Goal: Use online tool/utility: Utilize a website feature to perform a specific function

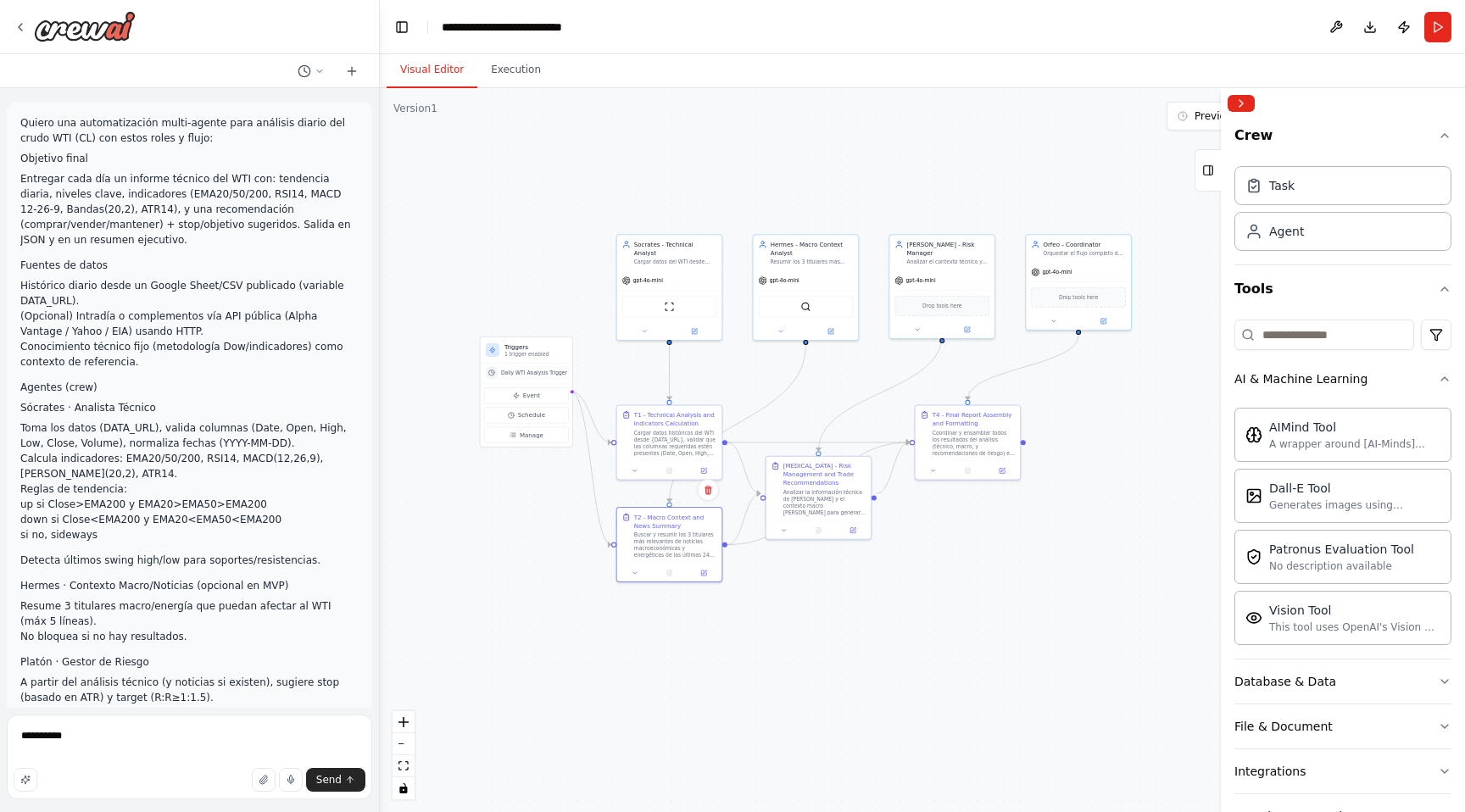
scroll to position [4764, 0]
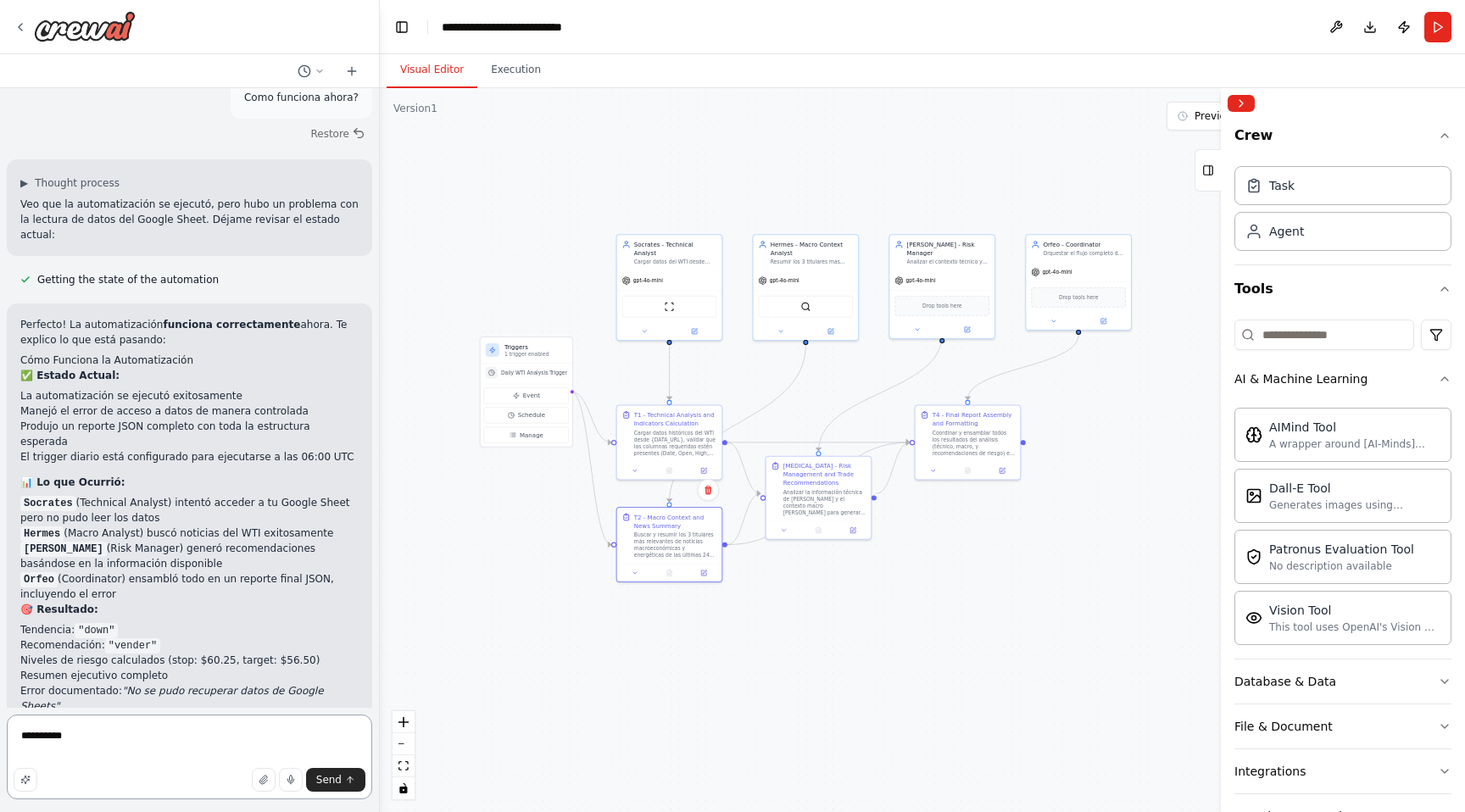
click at [196, 741] on textarea "*********" at bounding box center [189, 757] width 365 height 85
paste textarea "**********"
type textarea "**********"
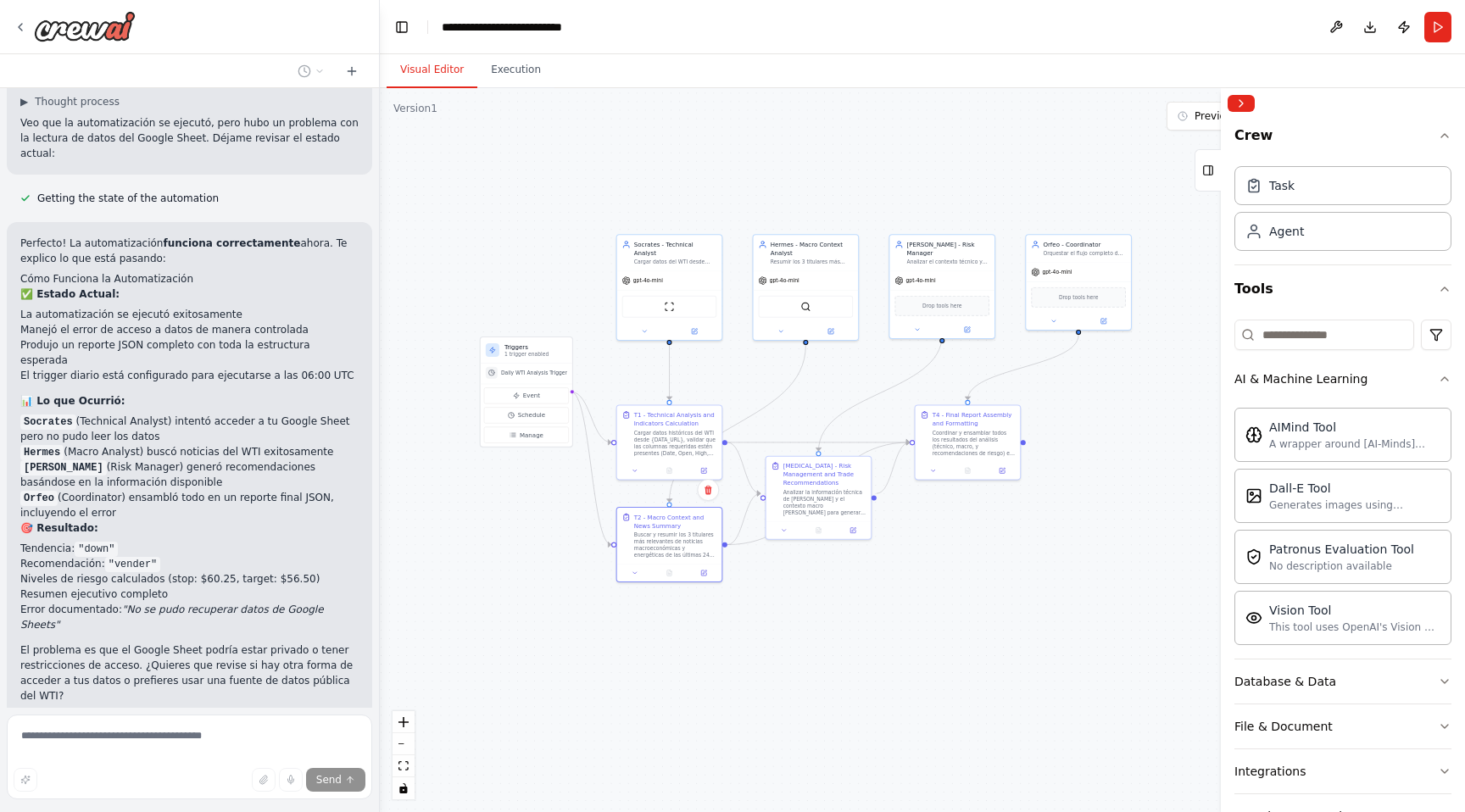
scroll to position [4847, 0]
click at [1314, 381] on div "AI & Machine Learning" at bounding box center [1301, 378] width 133 height 17
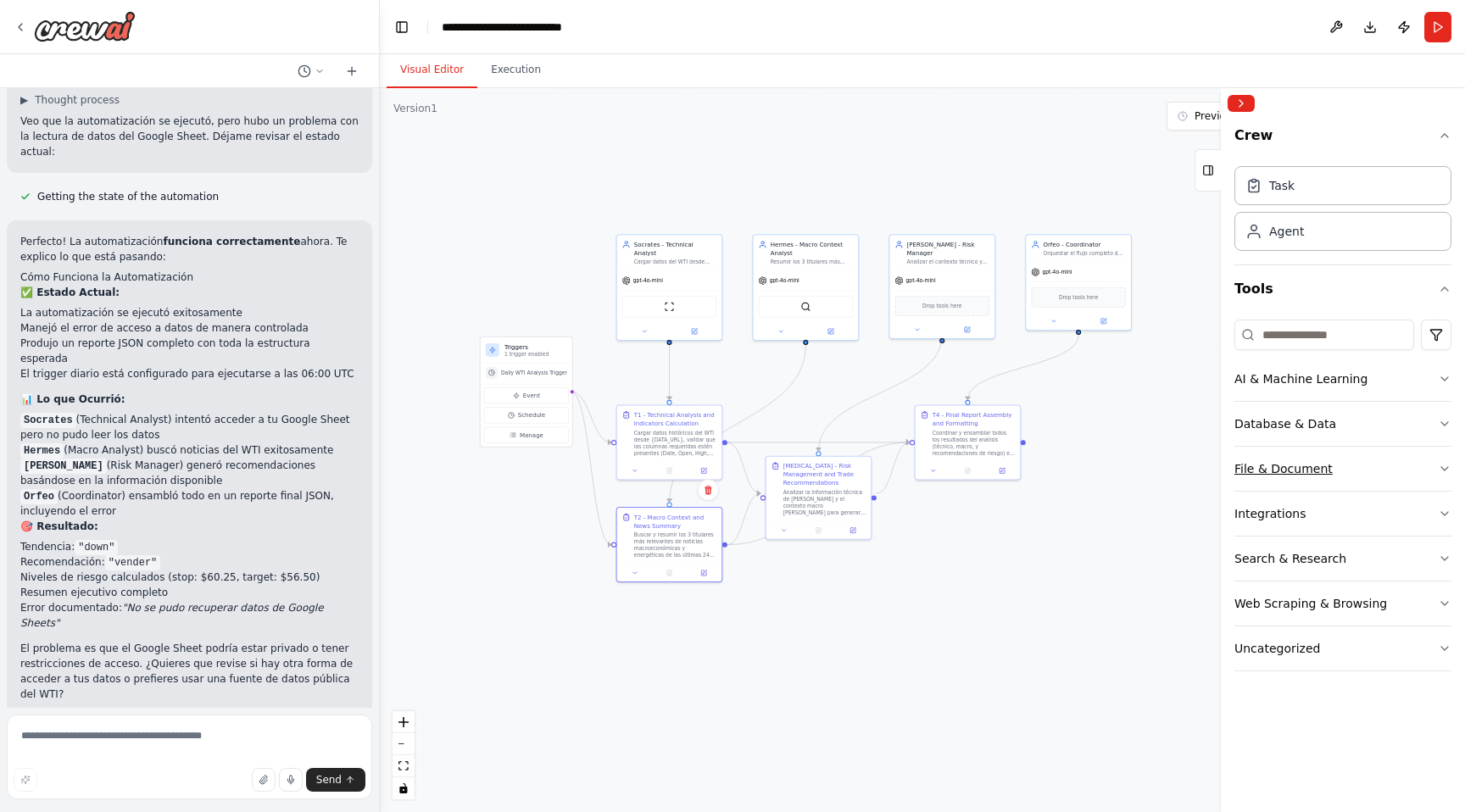
click at [1308, 467] on div "File & Document" at bounding box center [1284, 468] width 98 height 17
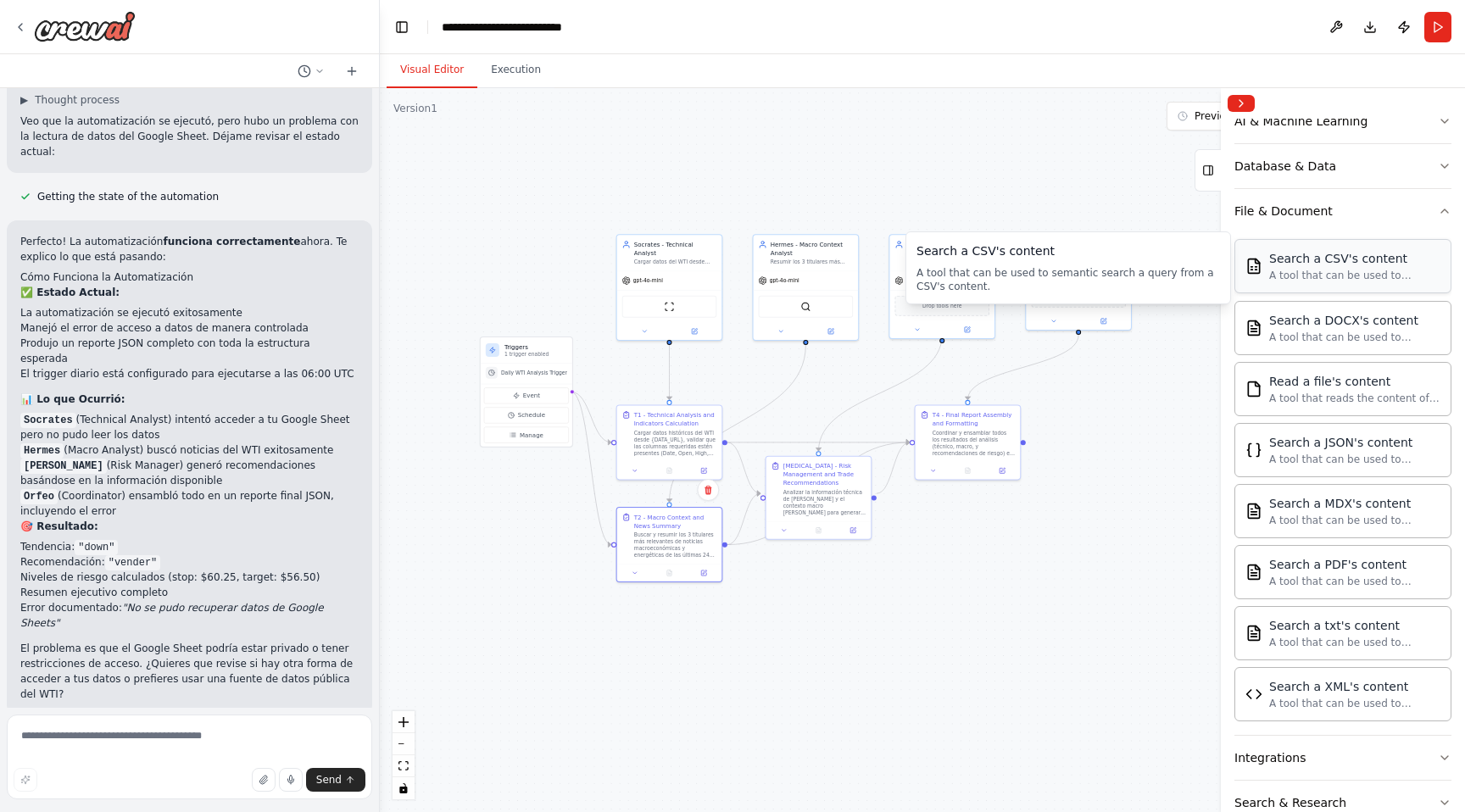
scroll to position [269, 0]
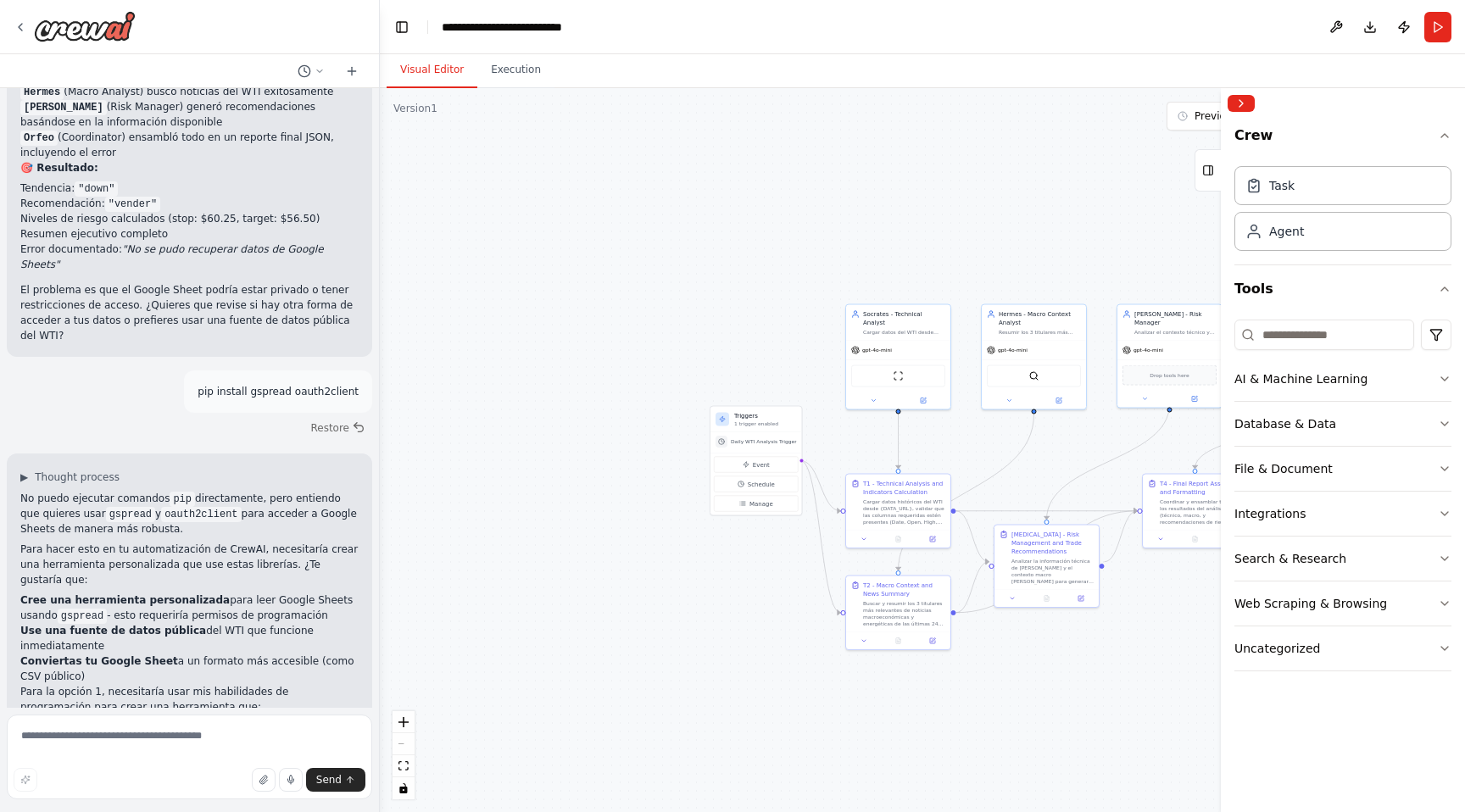
scroll to position [5212, 0]
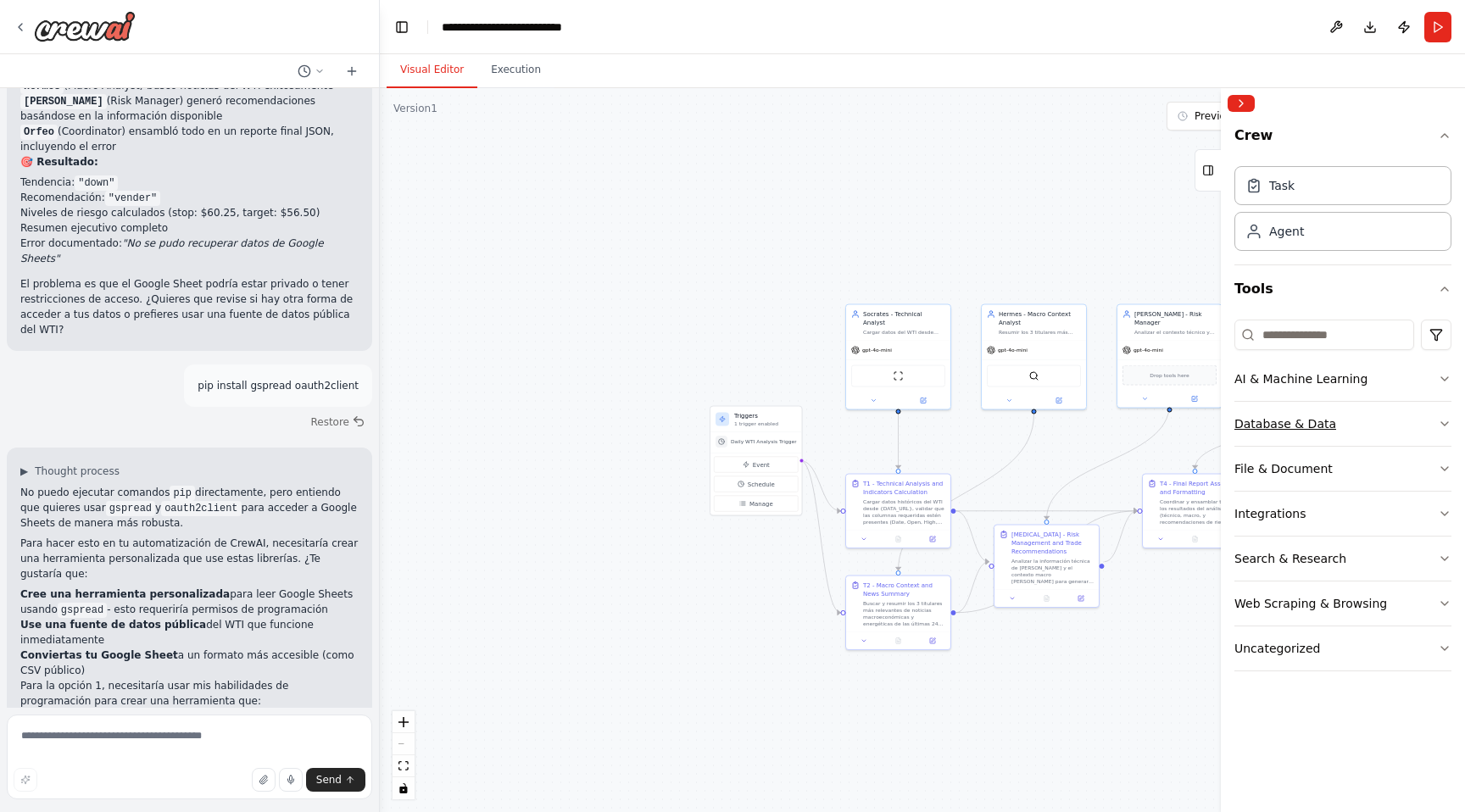
click at [1292, 421] on div "Database & Data" at bounding box center [1285, 423] width 102 height 17
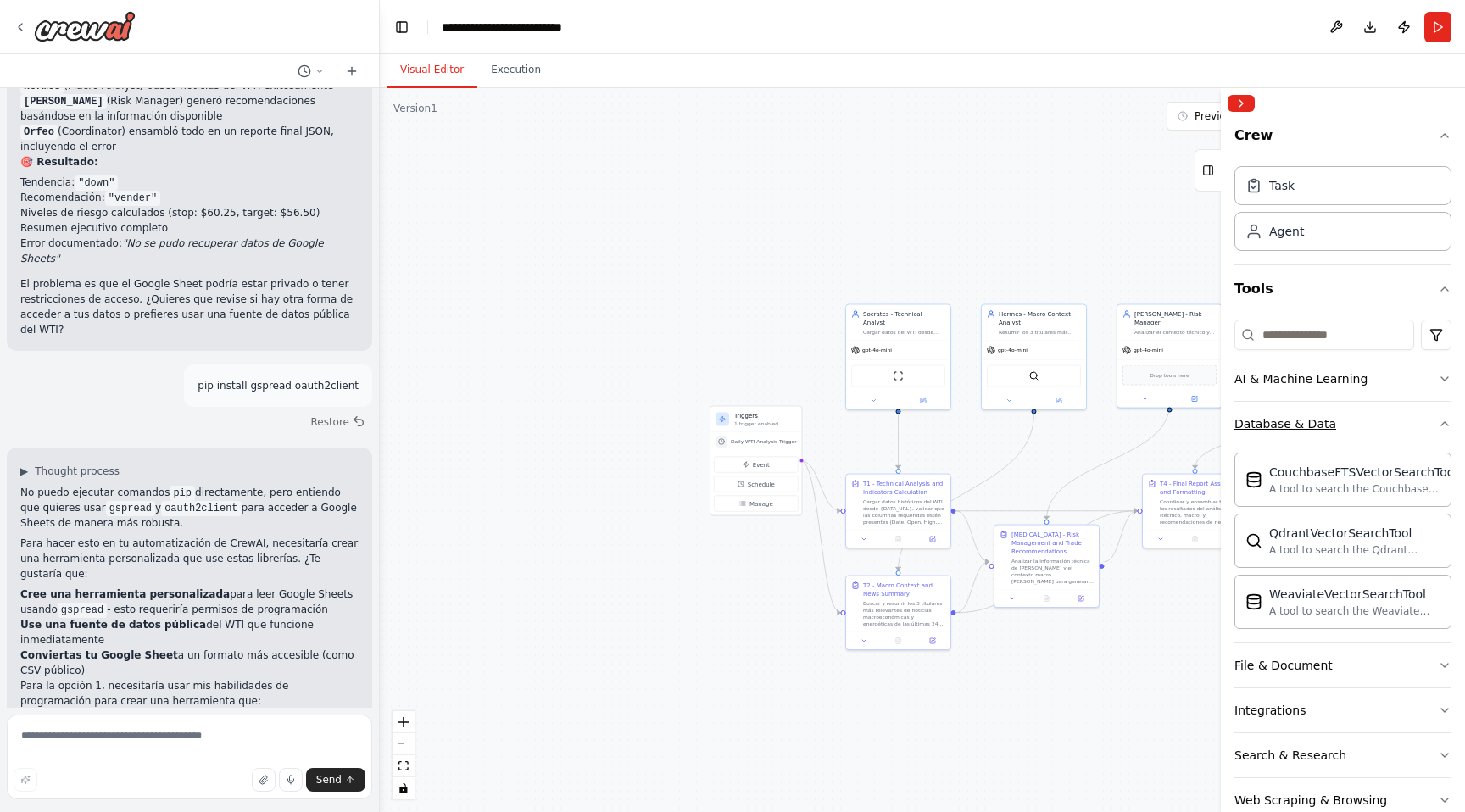
click at [1292, 421] on div "Database & Data" at bounding box center [1285, 423] width 102 height 17
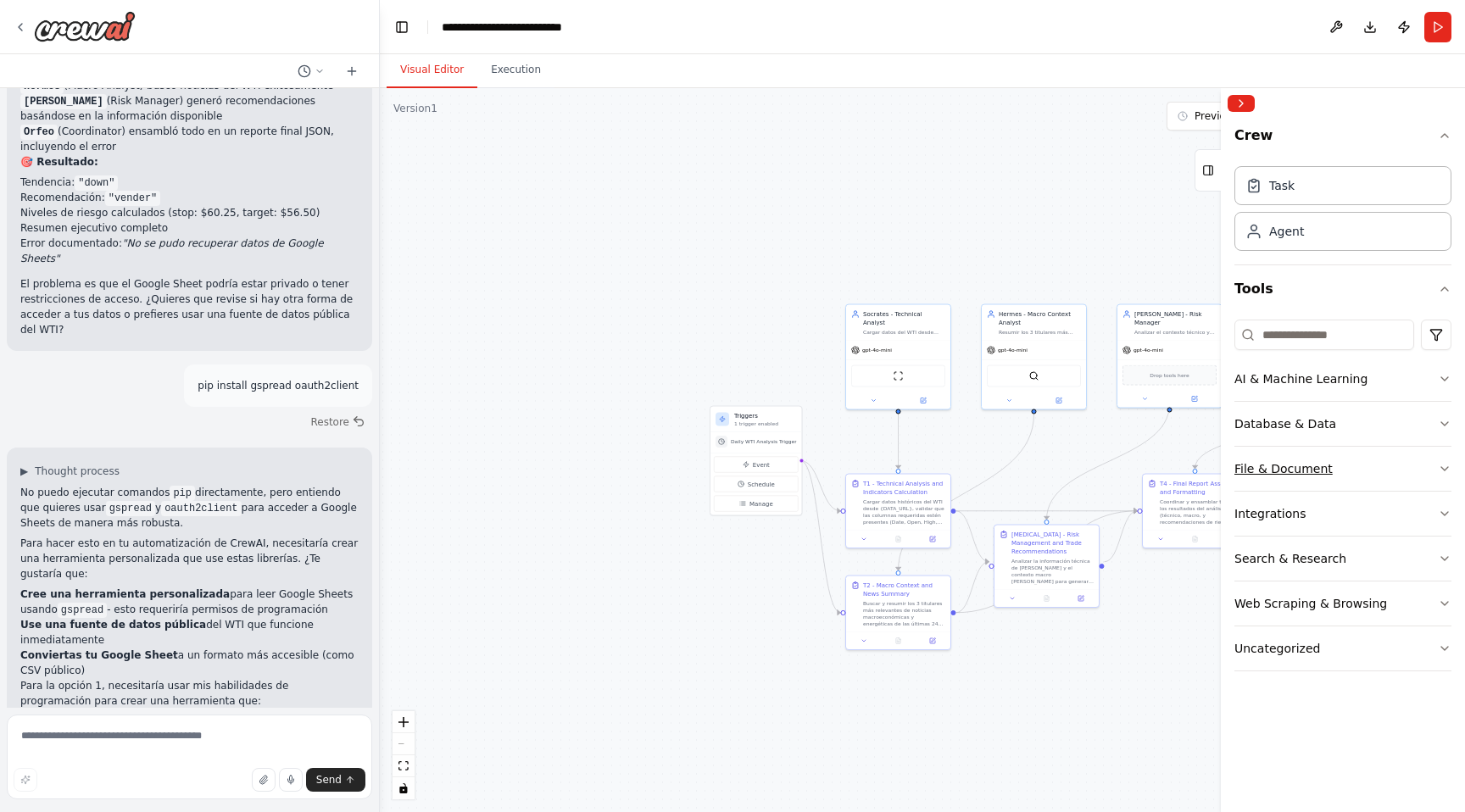
click at [1279, 476] on div "File & Document" at bounding box center [1284, 468] width 98 height 17
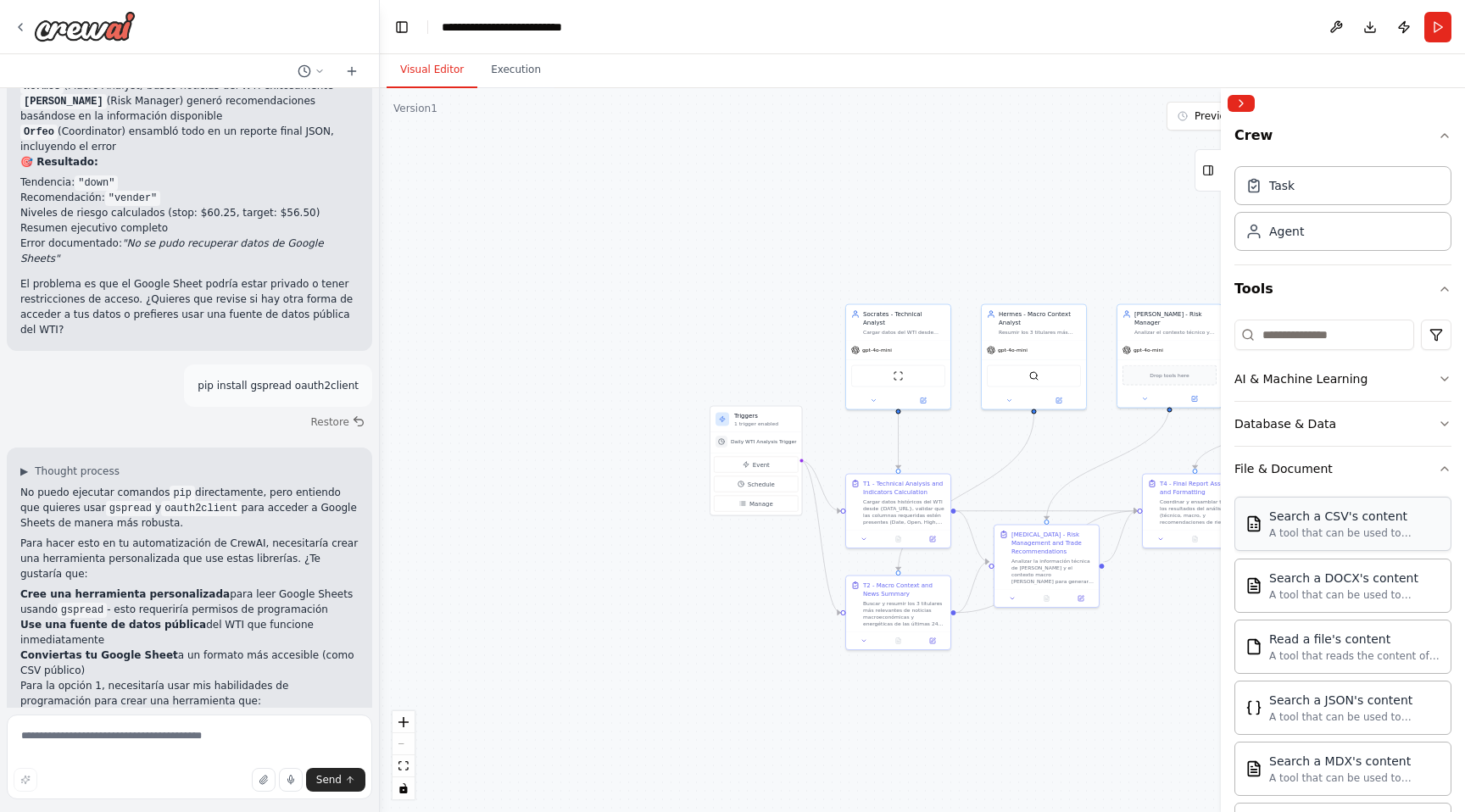
click at [1299, 518] on div "Search a CSV's content" at bounding box center [1354, 515] width 171 height 17
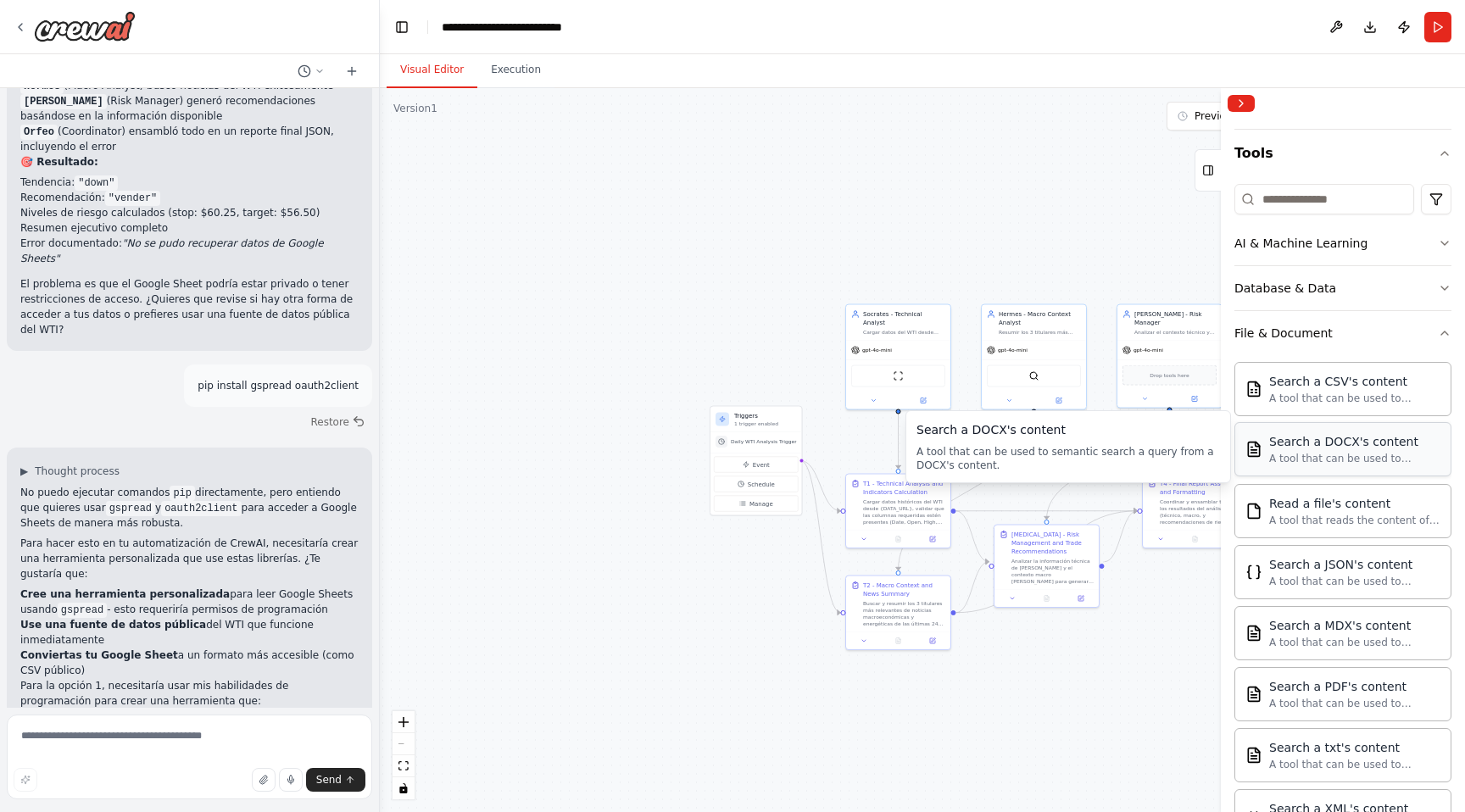
scroll to position [143, 0]
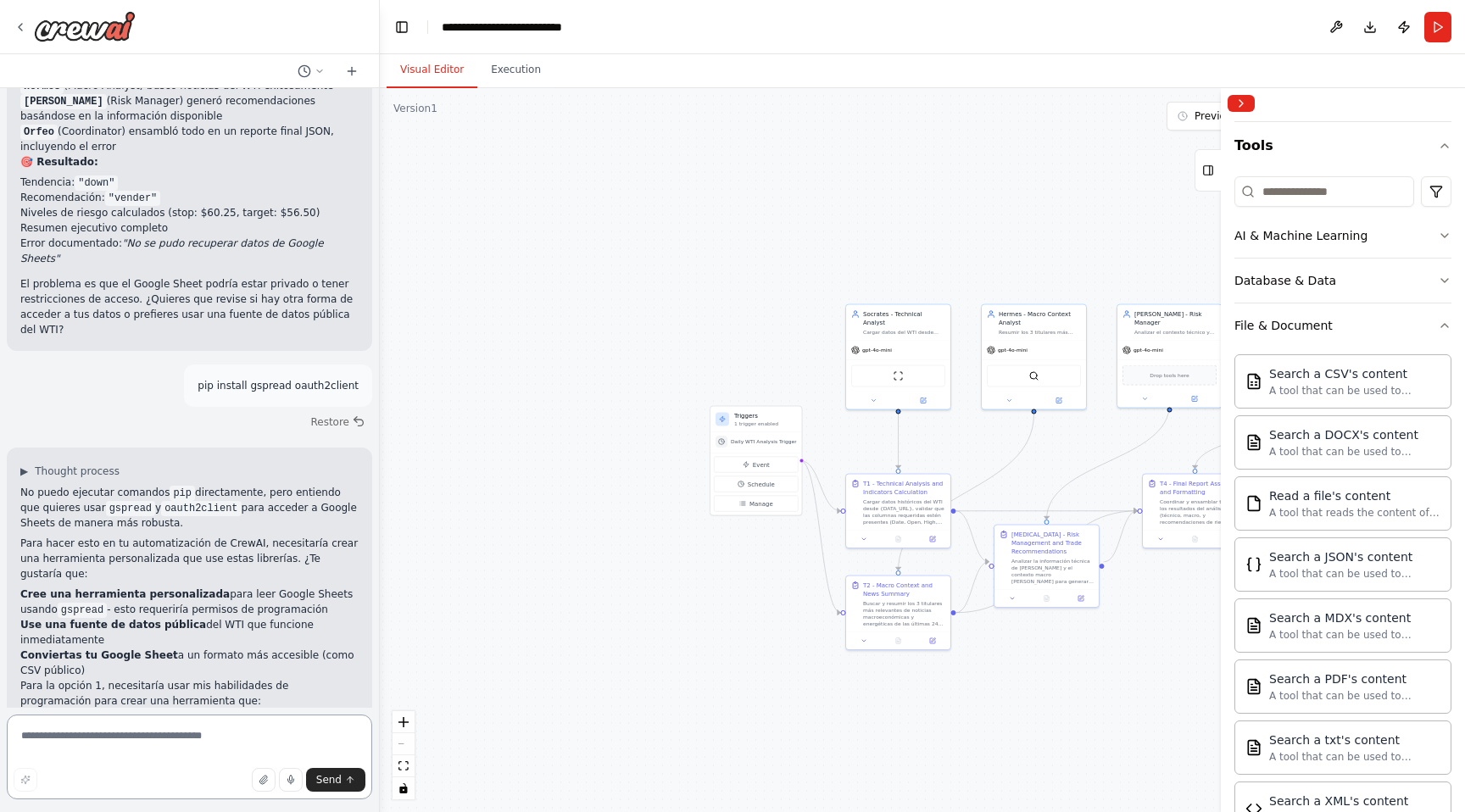
click at [198, 740] on textarea at bounding box center [189, 757] width 365 height 85
click at [119, 735] on textarea at bounding box center [189, 757] width 365 height 85
paste textarea "**********"
type textarea "**********"
click at [334, 780] on span "Send" at bounding box center [329, 779] width 25 height 13
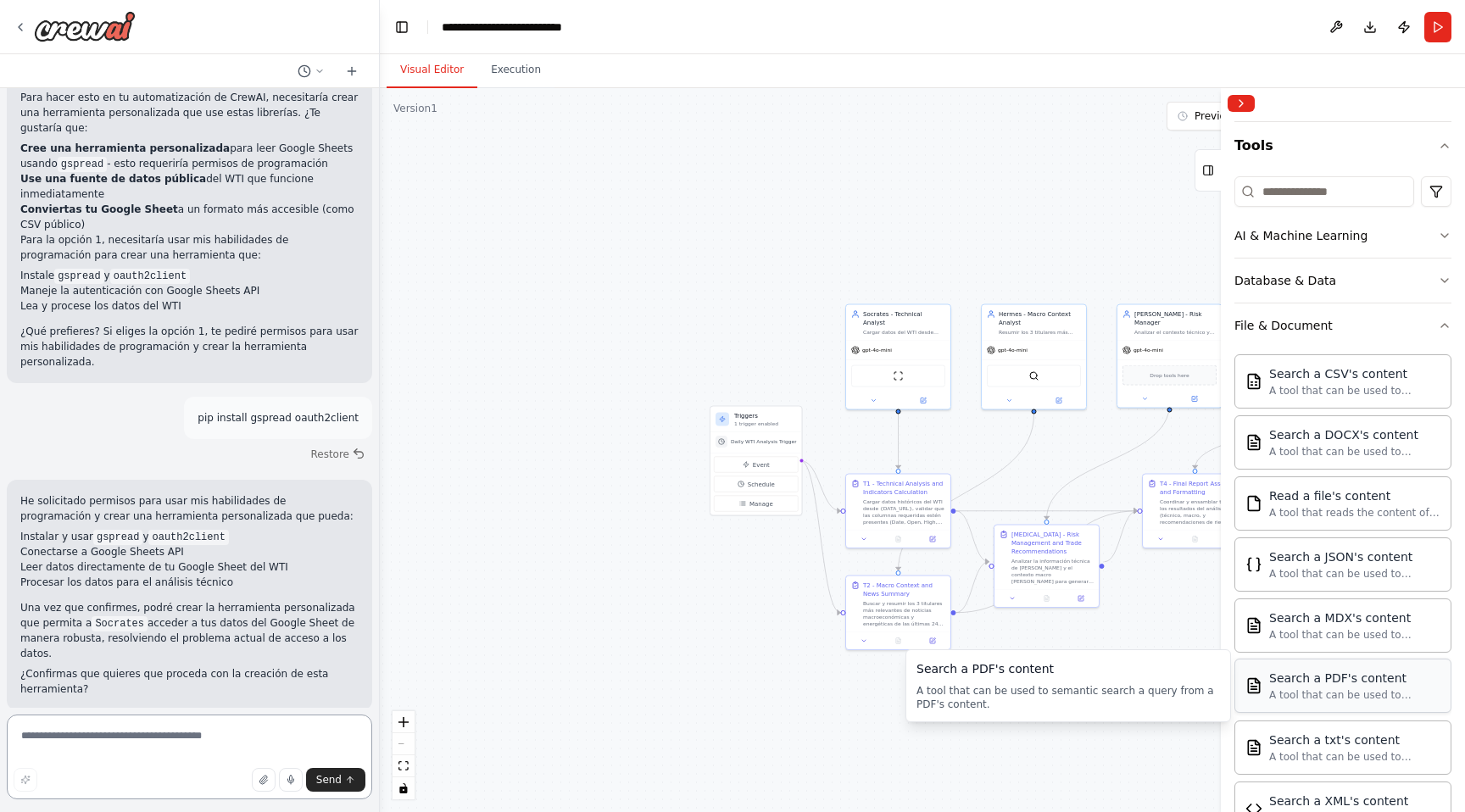
scroll to position [5660, 0]
click at [89, 734] on textarea at bounding box center [189, 757] width 365 height 85
type textarea "**"
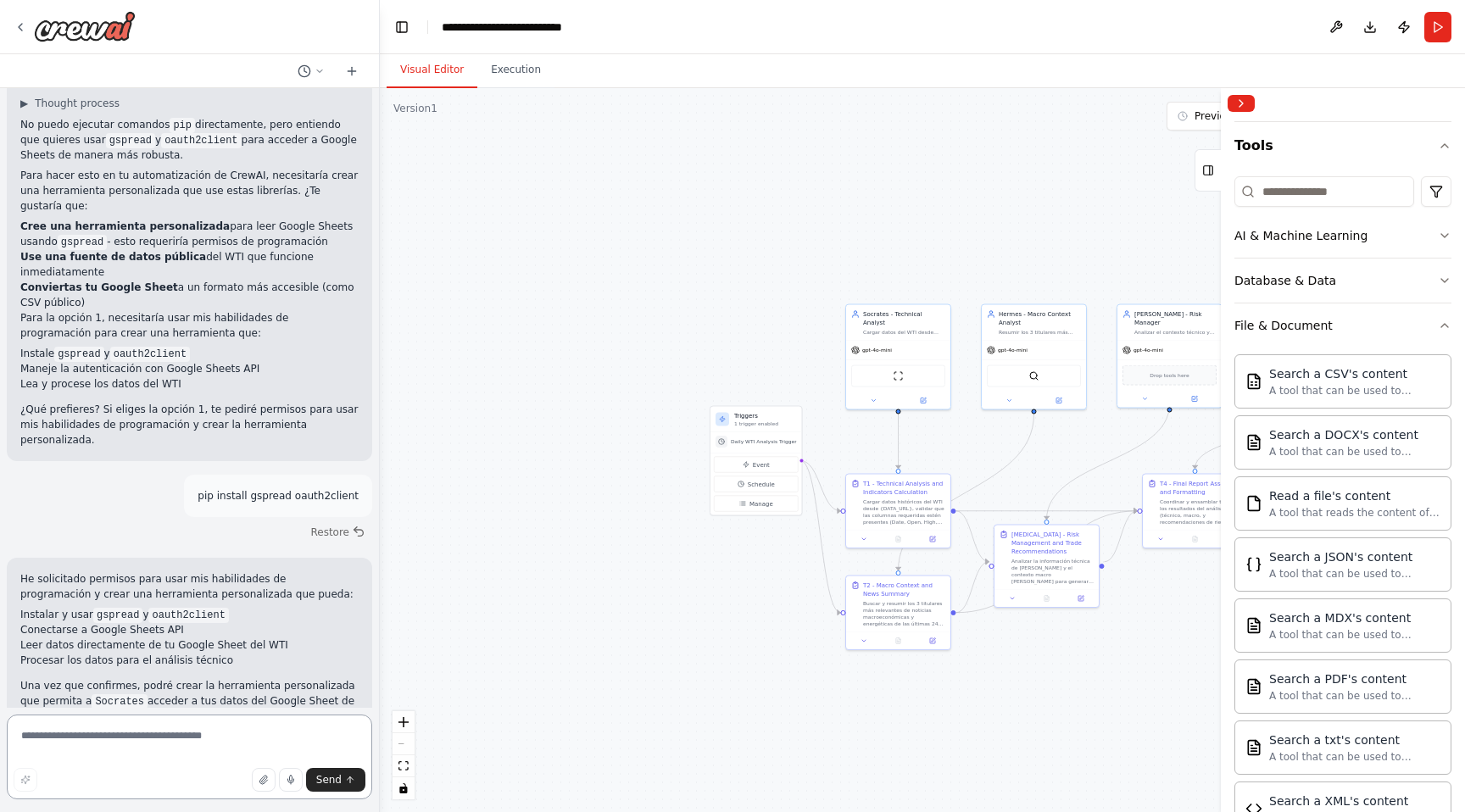
scroll to position [5606, 0]
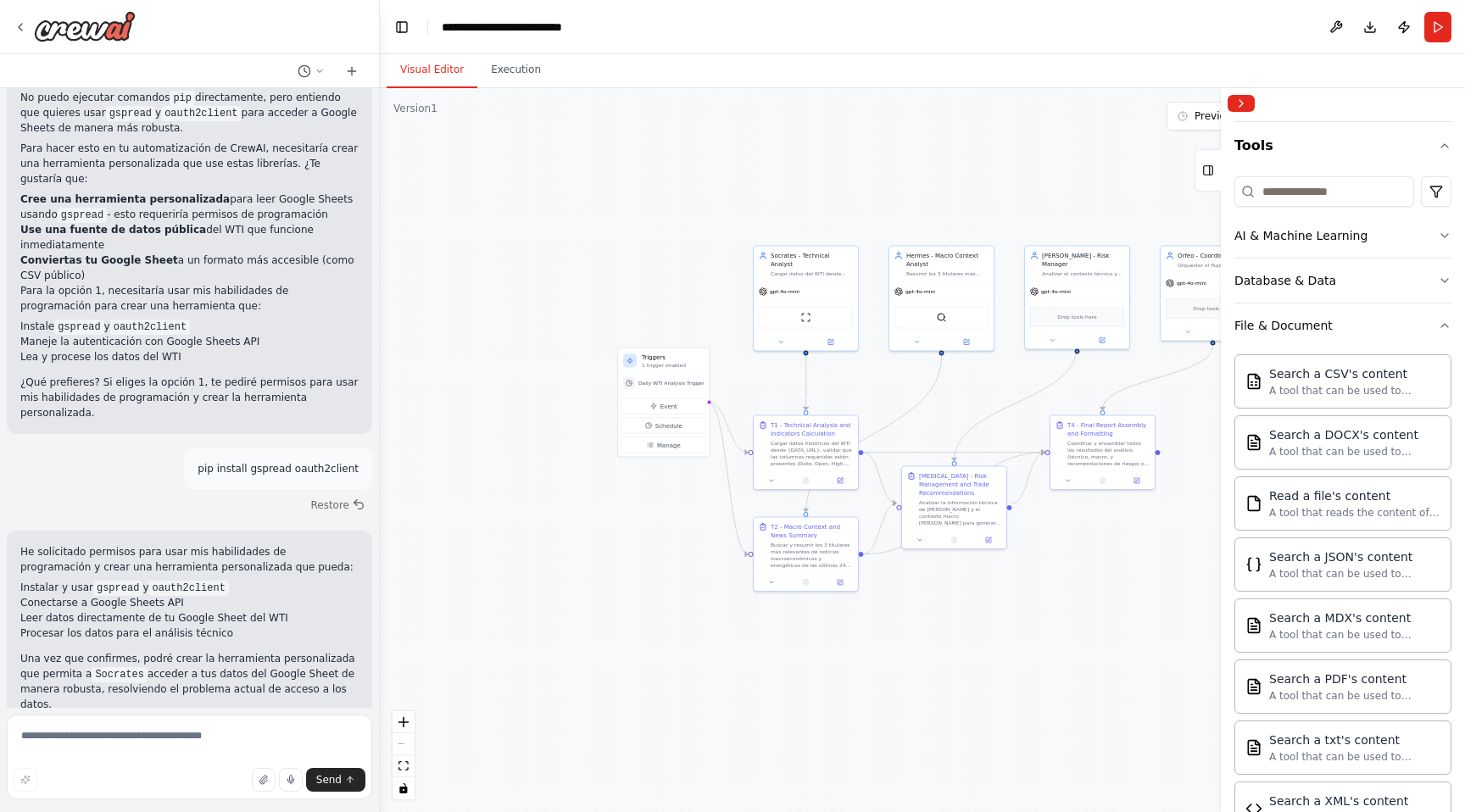
drag, startPoint x: 558, startPoint y: 624, endPoint x: 456, endPoint y: 565, distance: 117.8
click at [456, 565] on div ".deletable-edge-delete-btn { width: 20px; height: 20px; border: 0px solid #ffff…" at bounding box center [922, 450] width 1085 height 724
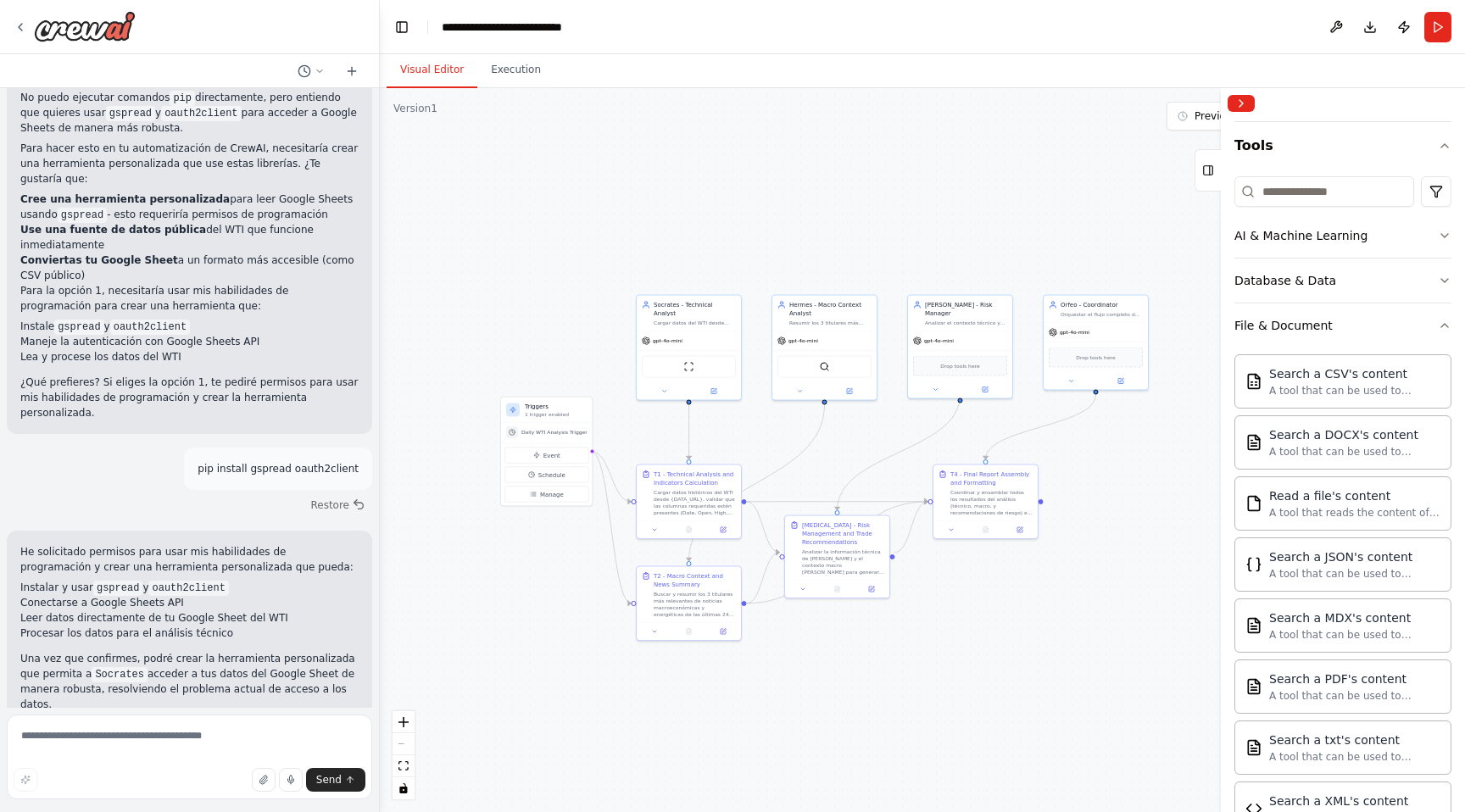
drag, startPoint x: 679, startPoint y: 593, endPoint x: 575, endPoint y: 642, distance: 115.0
click at [575, 642] on div ".deletable-edge-delete-btn { width: 20px; height: 20px; border: 0px solid #ffff…" at bounding box center [922, 450] width 1085 height 724
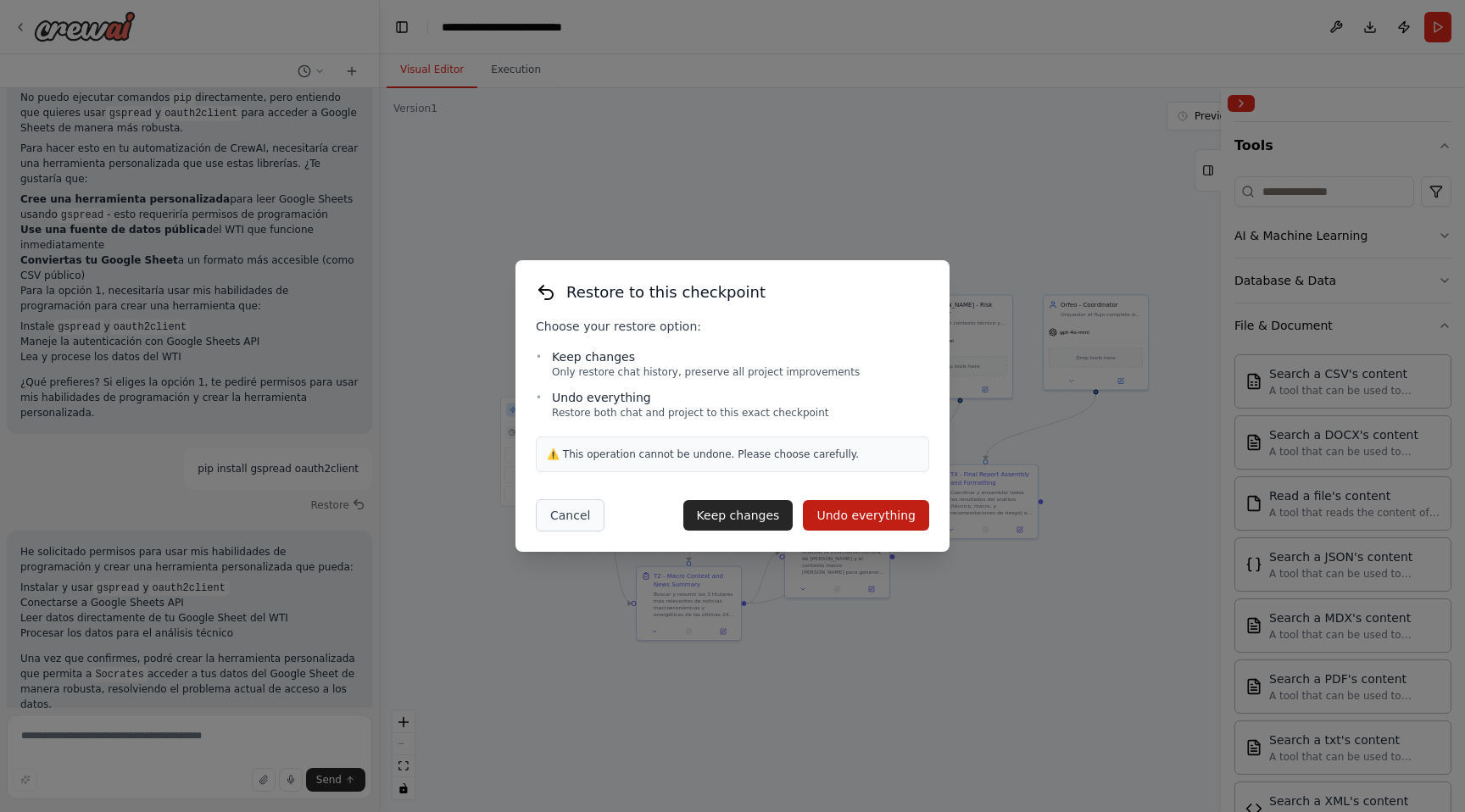
click at [570, 520] on button "Cancel" at bounding box center [570, 515] width 68 height 32
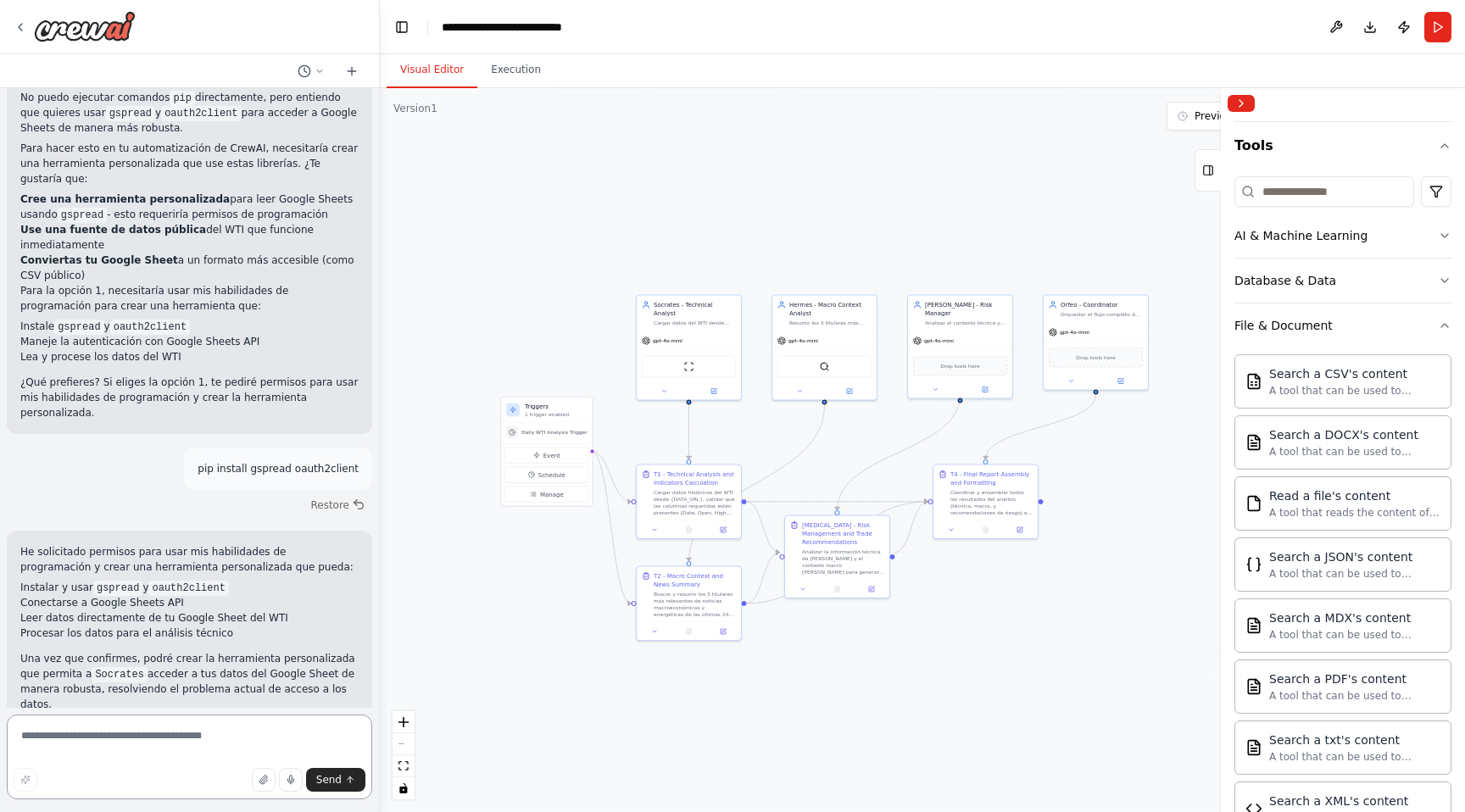
click at [297, 737] on textarea at bounding box center [189, 757] width 365 height 85
click at [131, 727] on textarea at bounding box center [189, 757] width 365 height 85
type textarea "**********"
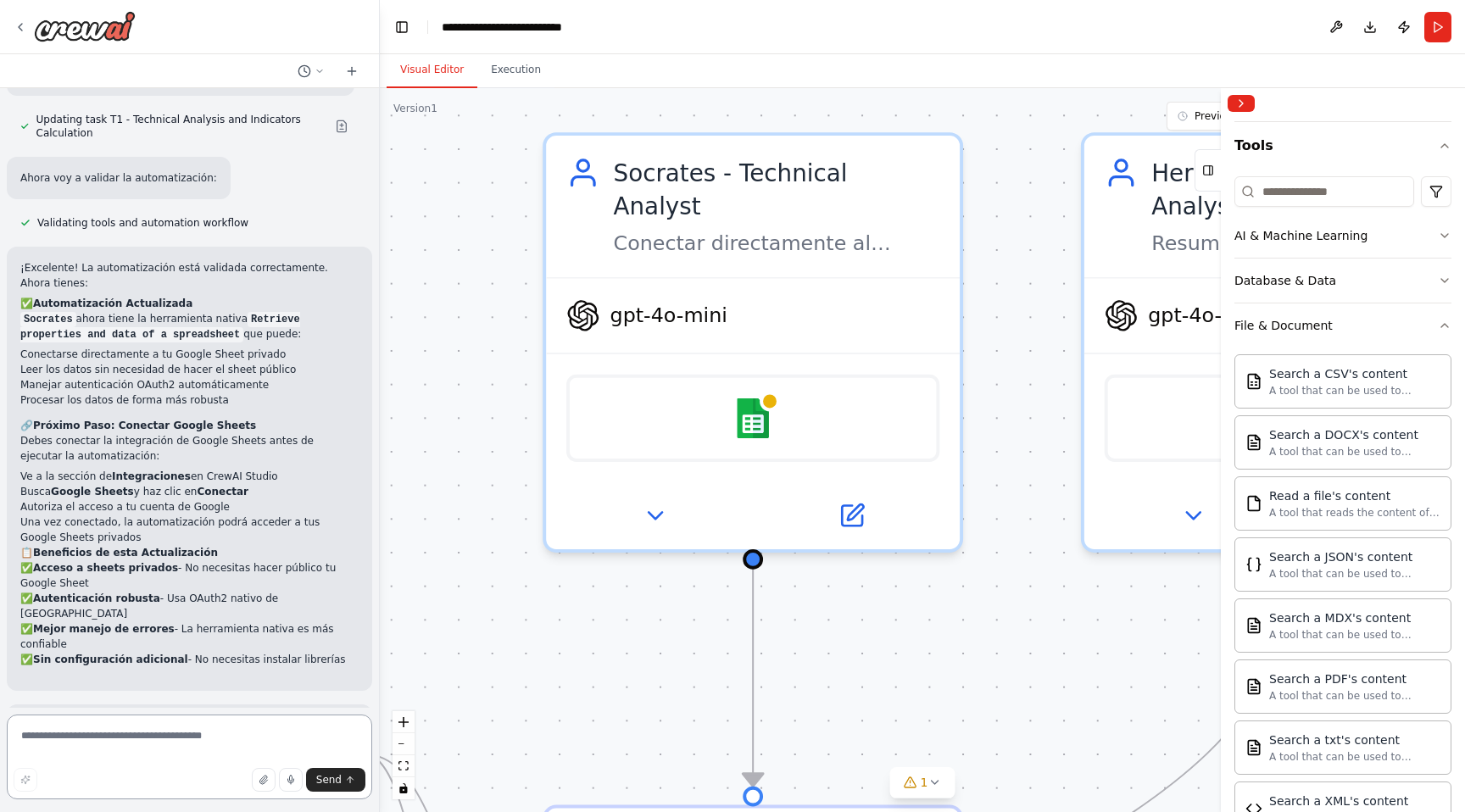
scroll to position [7630, 0]
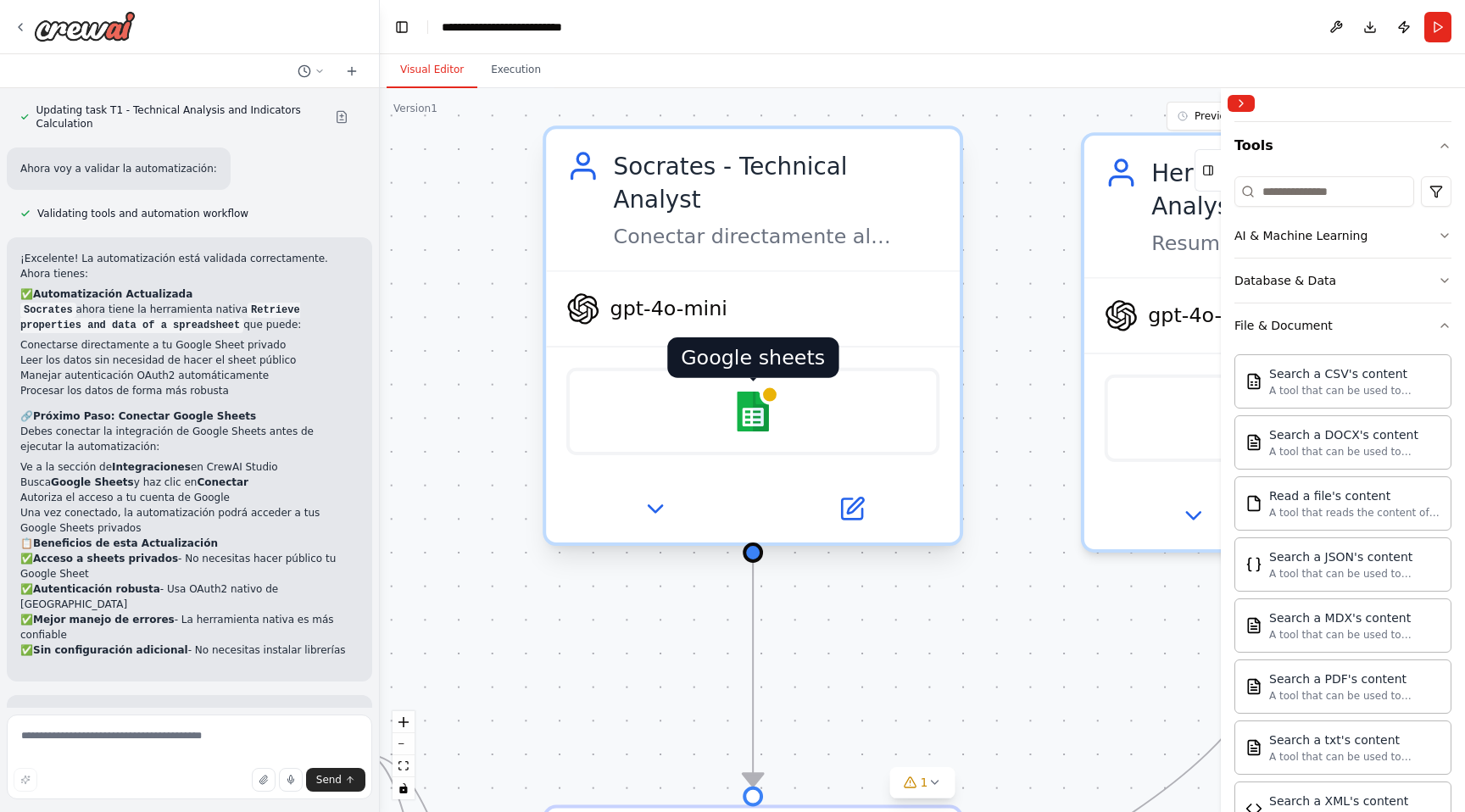
click at [750, 392] on img at bounding box center [753, 412] width 40 height 40
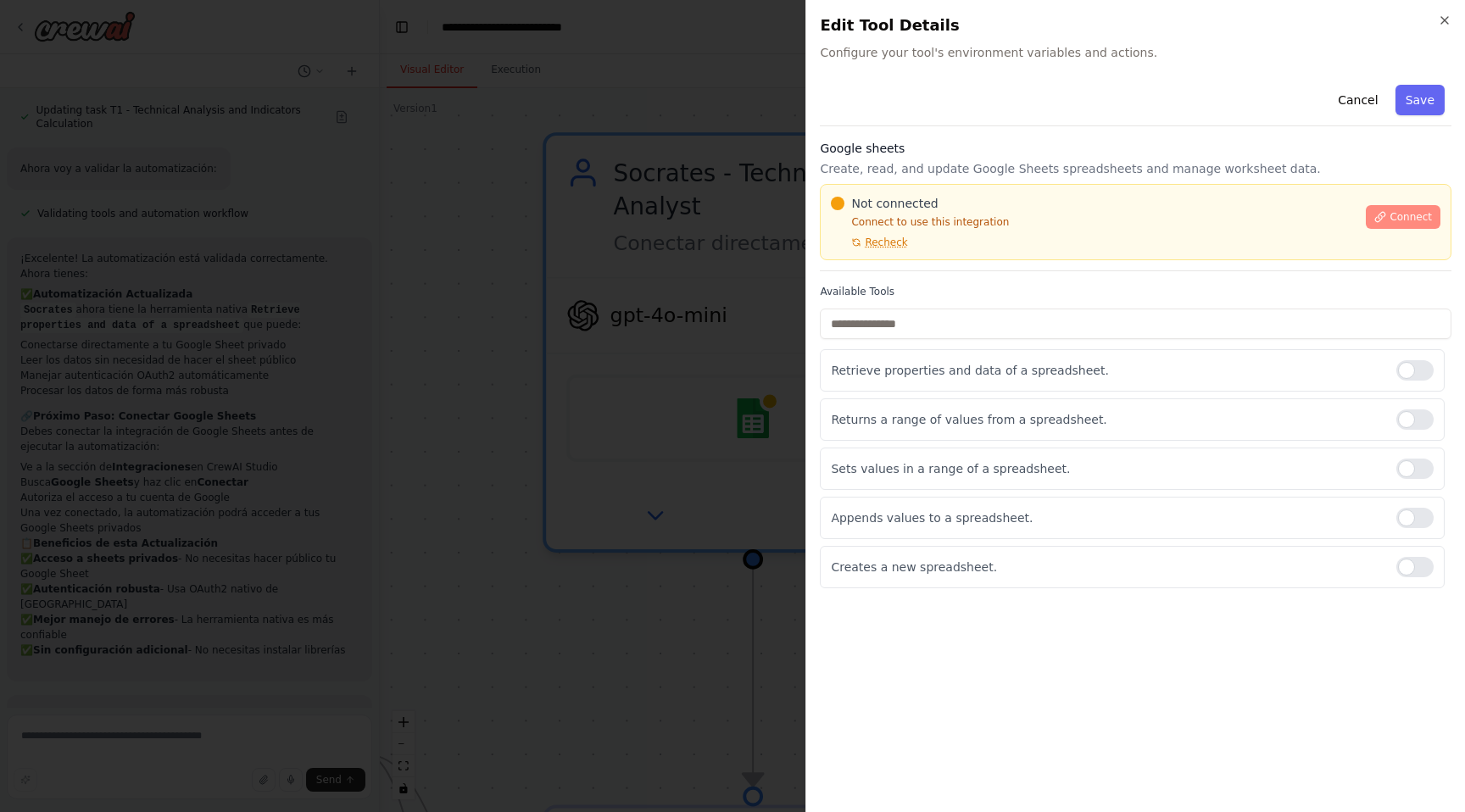
click at [1383, 215] on icon at bounding box center [1380, 217] width 12 height 12
click at [897, 323] on input "text" at bounding box center [1135, 323] width 632 height 31
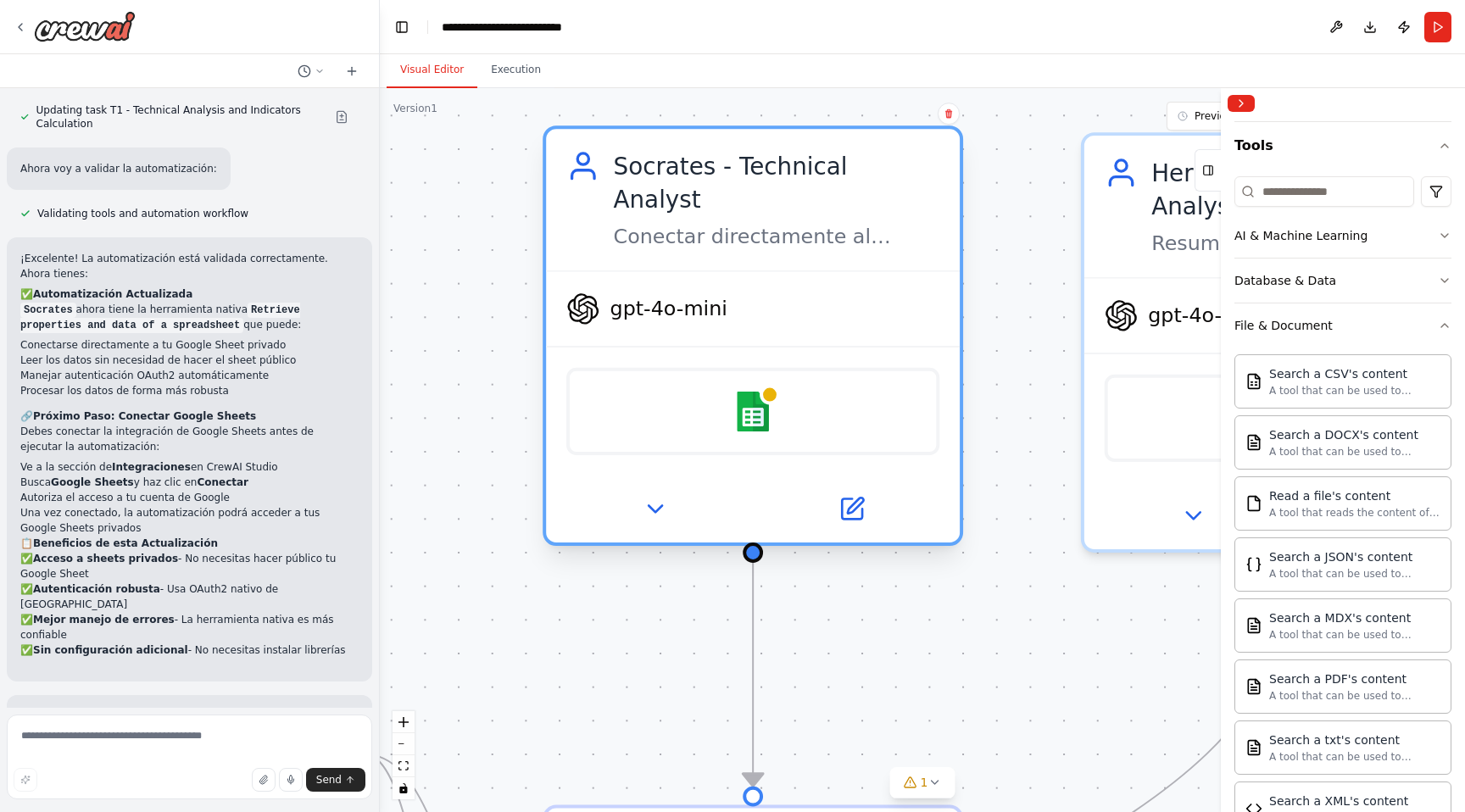
click at [775, 377] on div "Google sheets" at bounding box center [753, 412] width 373 height 88
click at [751, 392] on img at bounding box center [753, 412] width 40 height 40
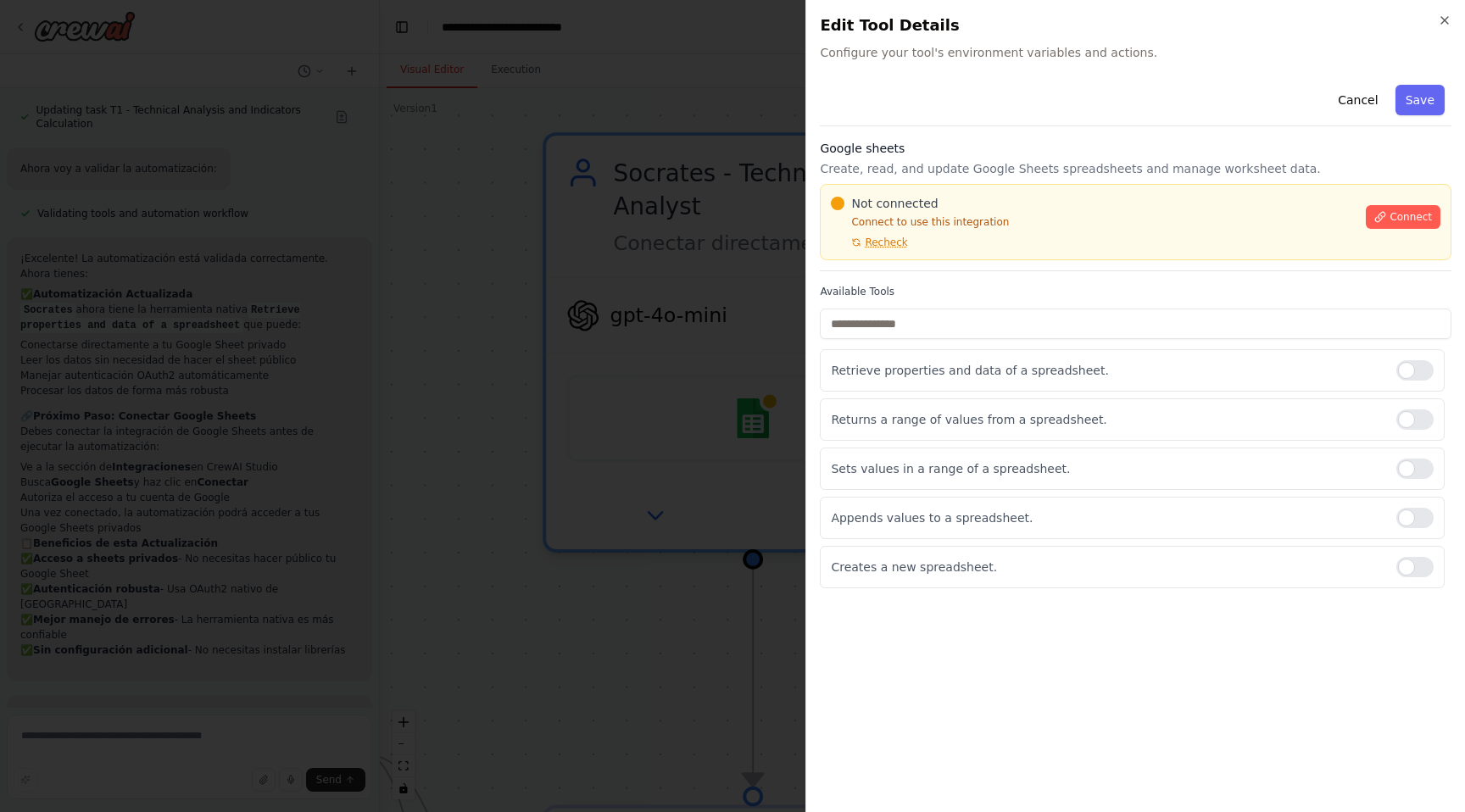
click at [880, 53] on span "Configure your tool's environment variables and actions." at bounding box center [1135, 52] width 632 height 17
click at [883, 51] on span "Configure your tool's environment variables and actions." at bounding box center [1135, 52] width 632 height 17
click at [1383, 219] on icon at bounding box center [1380, 217] width 12 height 12
click at [905, 420] on p "Returns a range of values from a spreadsheet." at bounding box center [1107, 419] width 552 height 17
click at [1399, 431] on div "Returns a range of values from a spreadsheet." at bounding box center [1131, 420] width 625 height 42
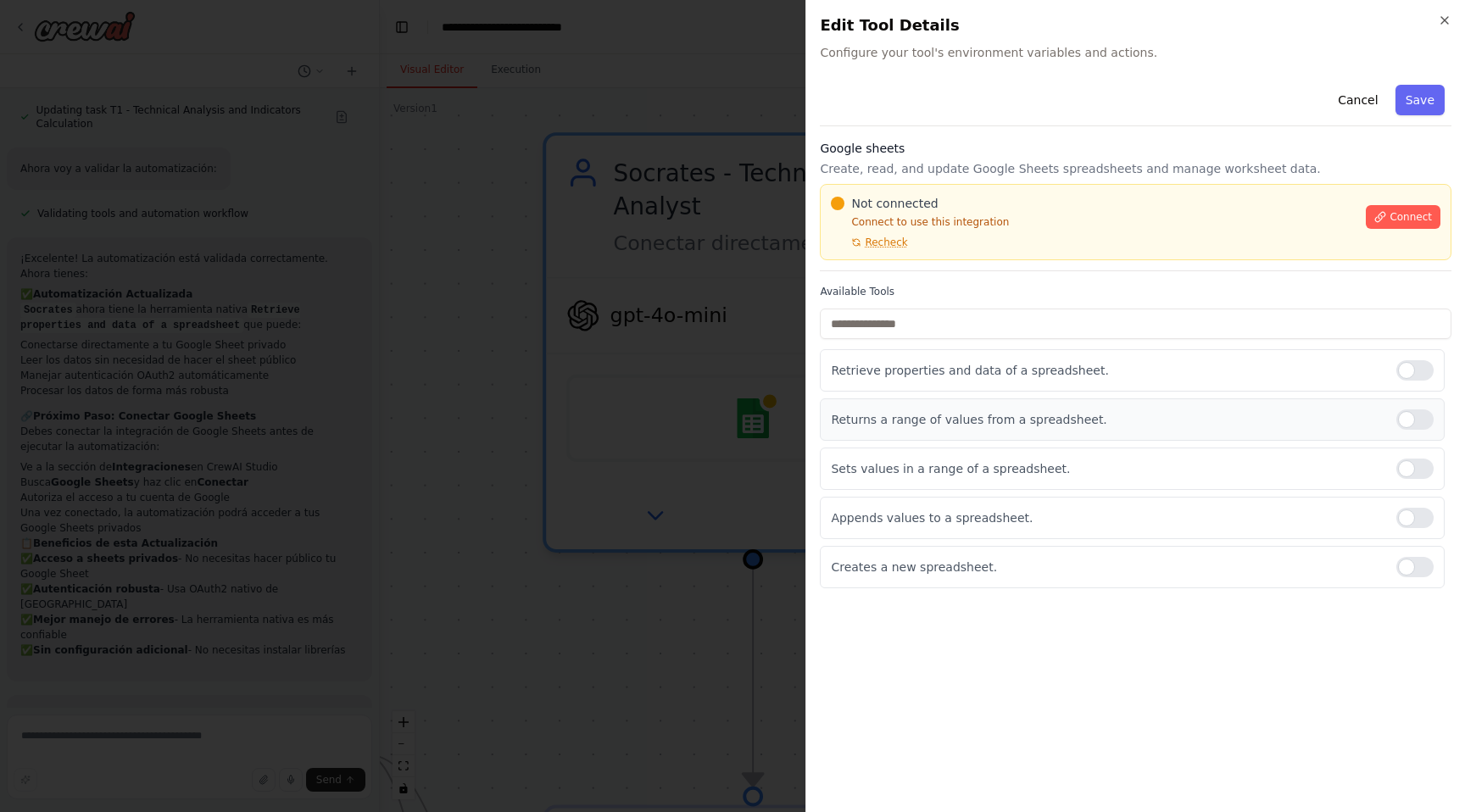
click at [1405, 419] on div at bounding box center [1414, 419] width 38 height 20
click at [1421, 415] on div at bounding box center [1414, 419] width 38 height 20
click at [1397, 213] on span "Connect" at bounding box center [1411, 216] width 42 height 13
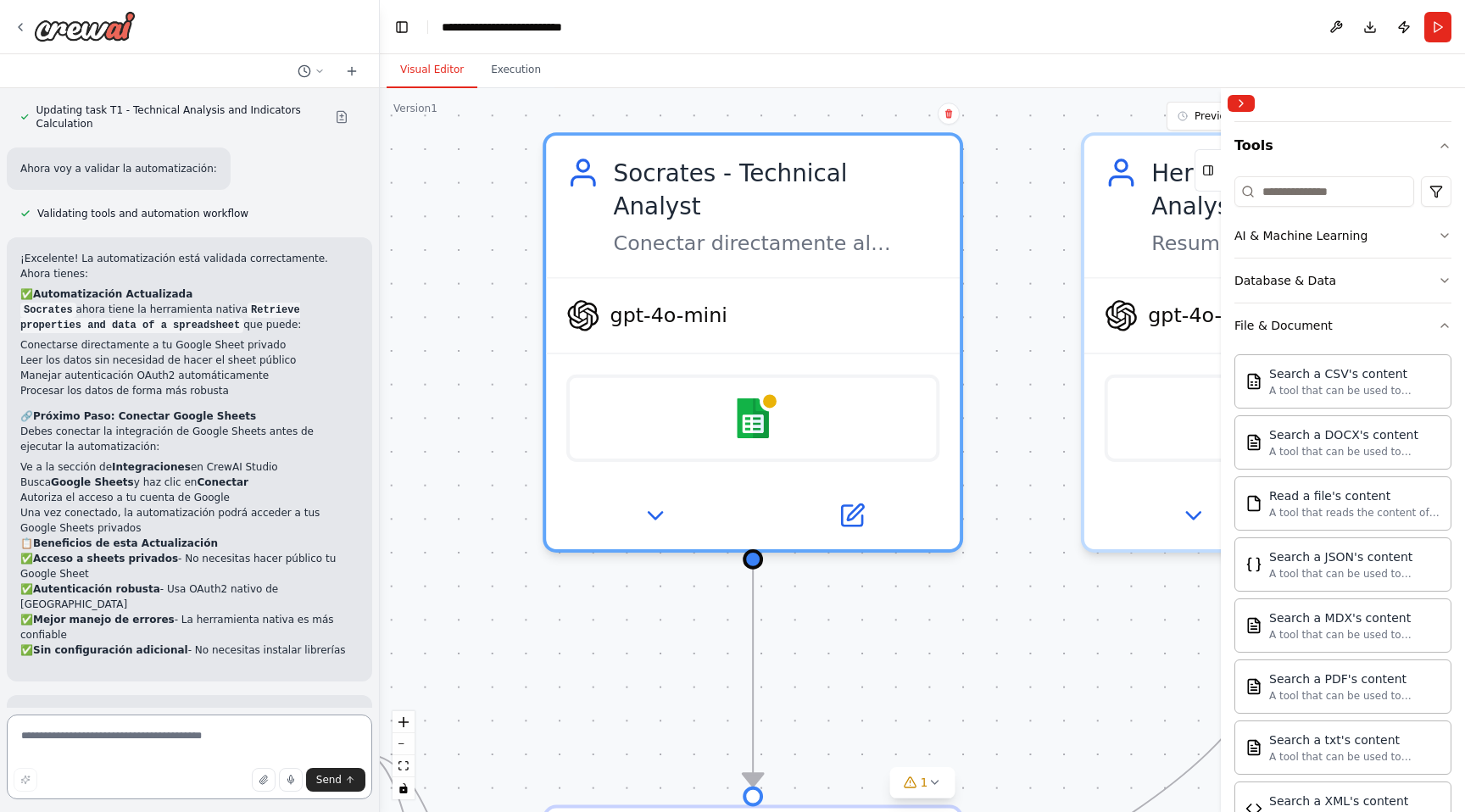
click at [111, 755] on textarea at bounding box center [189, 757] width 365 height 85
paste textarea "**********"
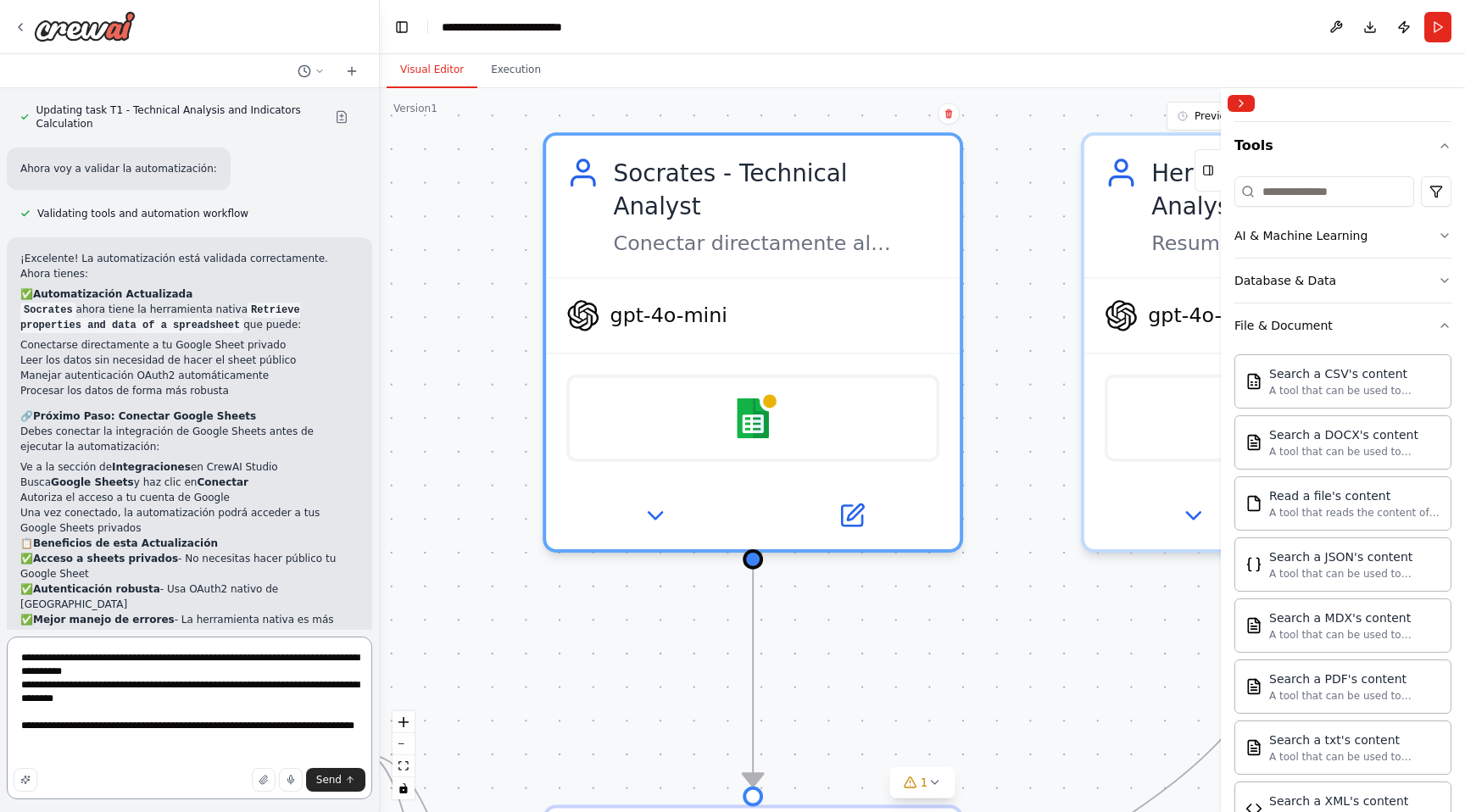
drag, startPoint x: 140, startPoint y: 746, endPoint x: 127, endPoint y: 742, distance: 13.6
click at [127, 741] on textarea "**********" at bounding box center [189, 718] width 365 height 163
click at [127, 742] on textarea "**********" at bounding box center [189, 718] width 365 height 163
type textarea "**********"
click at [338, 783] on span "Send" at bounding box center [329, 779] width 25 height 13
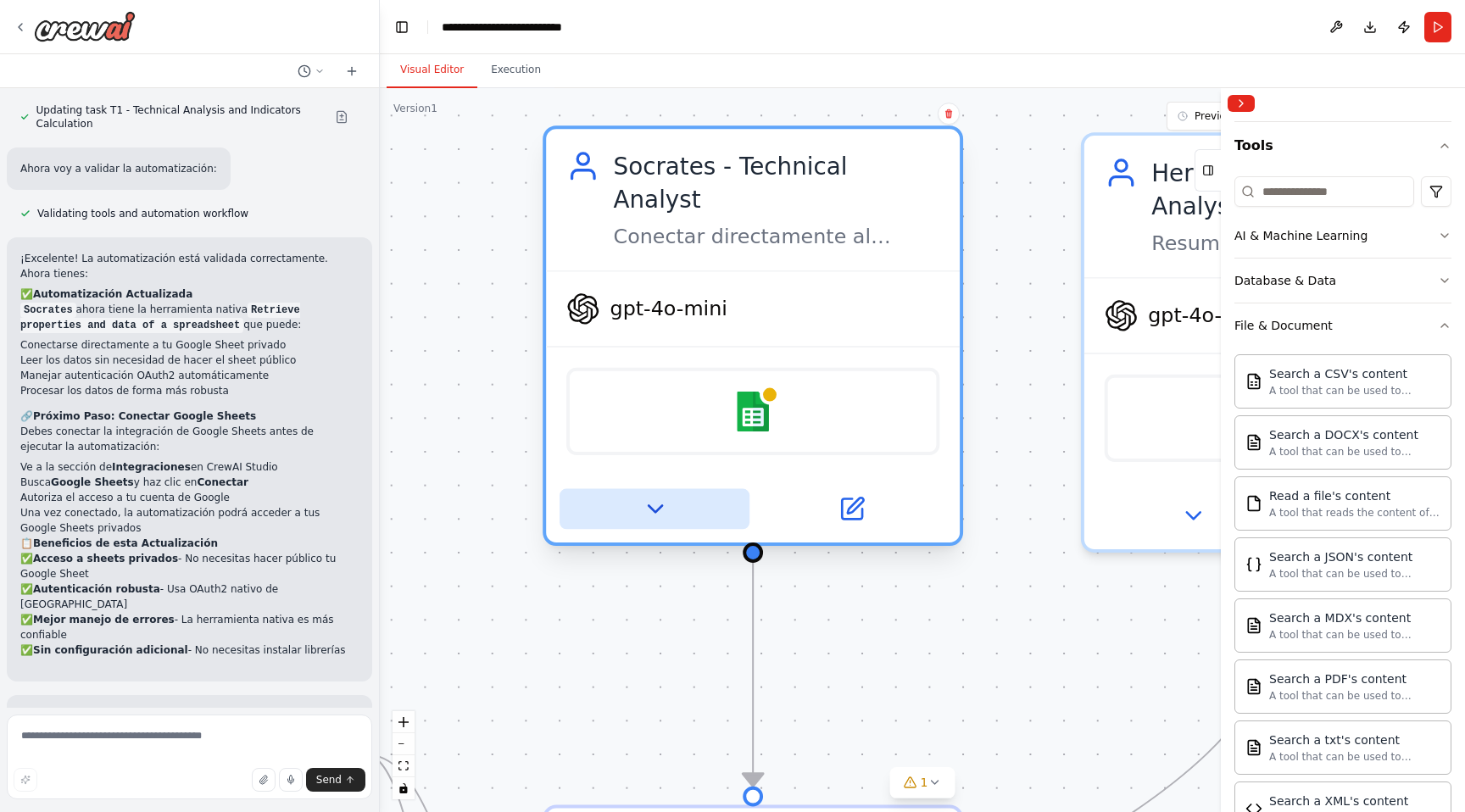
click at [651, 496] on icon at bounding box center [654, 509] width 27 height 27
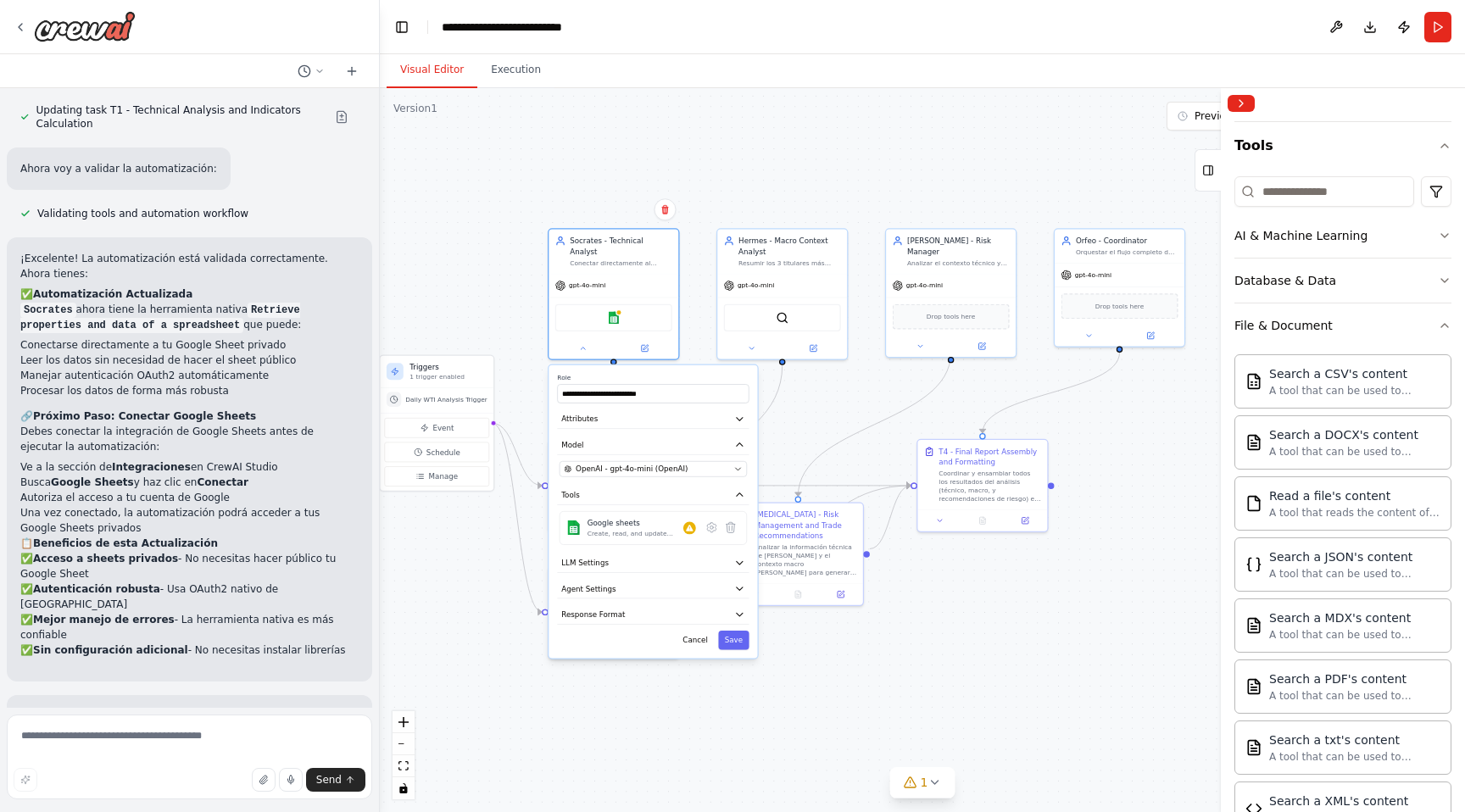
drag, startPoint x: 626, startPoint y: 591, endPoint x: 532, endPoint y: 368, distance: 242.0
click at [532, 368] on div ".deletable-edge-delete-btn { width: 20px; height: 20px; border: 0px solid #ffff…" at bounding box center [922, 450] width 1085 height 724
click at [625, 556] on button "LLM Settings" at bounding box center [651, 561] width 192 height 19
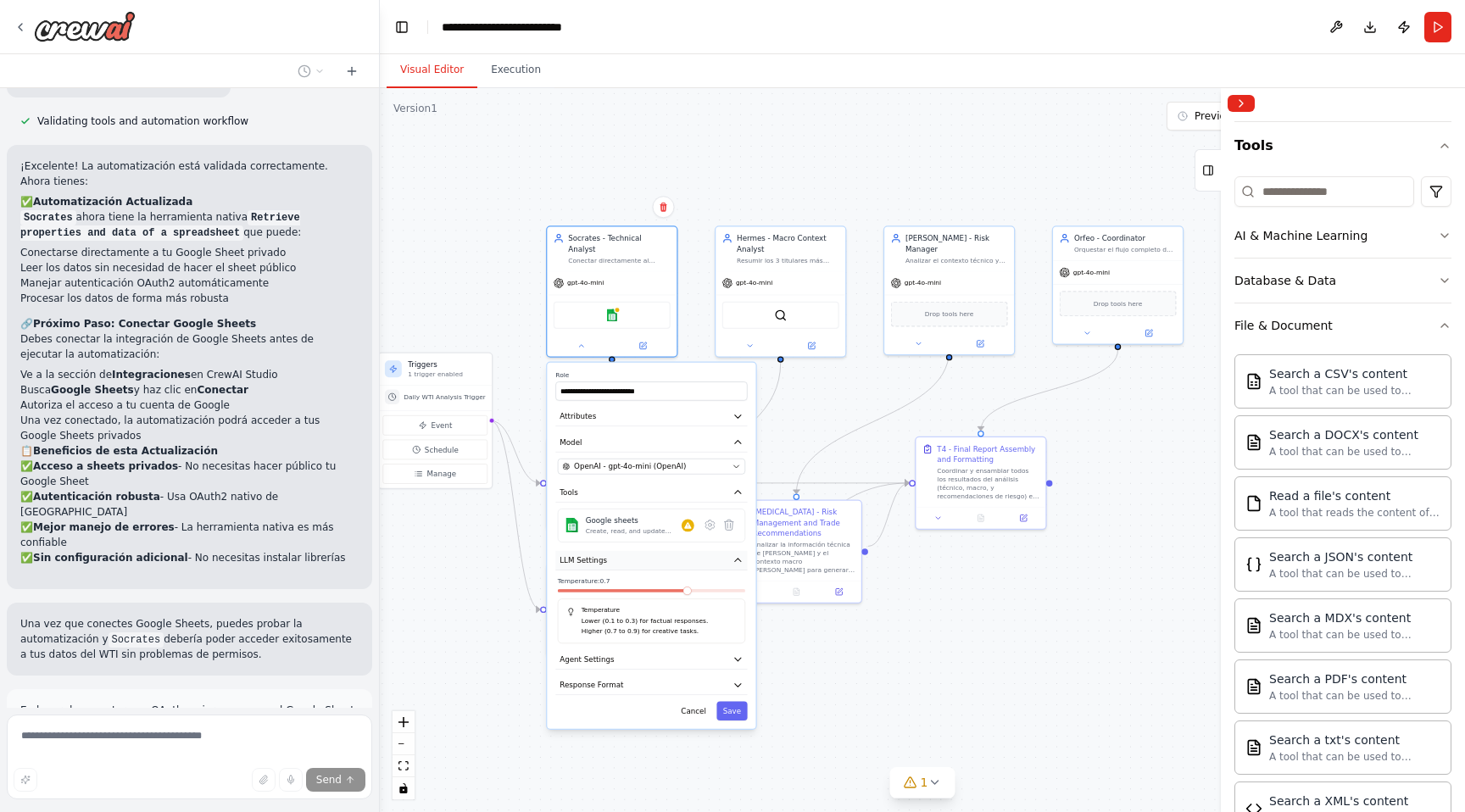
scroll to position [7723, 0]
click at [633, 652] on button "Agent Settings" at bounding box center [651, 660] width 192 height 19
click at [637, 650] on button "Agent Settings" at bounding box center [651, 660] width 192 height 19
click at [631, 675] on button "Response Format" at bounding box center [651, 685] width 192 height 19
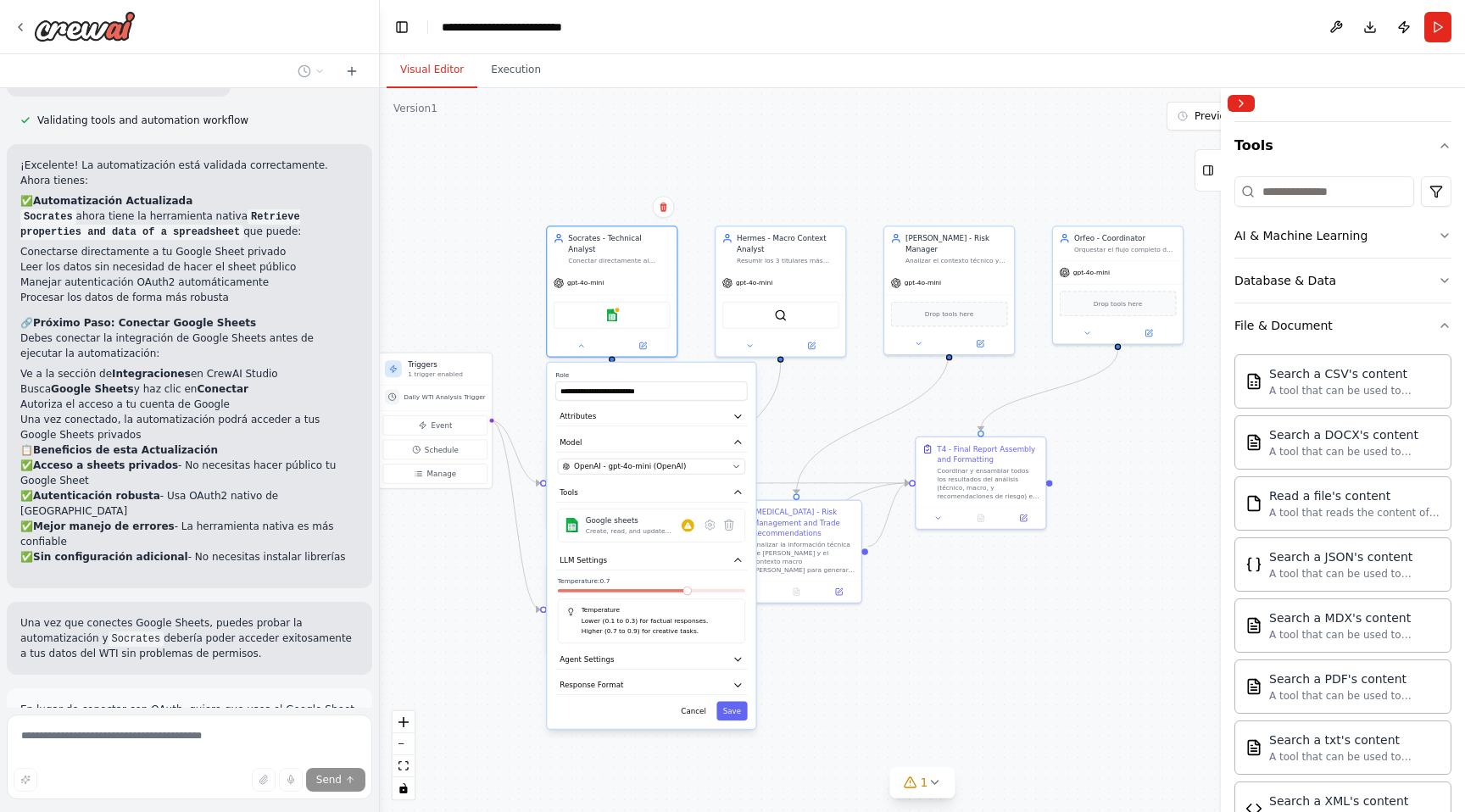
click at [521, 636] on div ".deletable-edge-delete-btn { width: 20px; height: 20px; border: 0px solid #ffff…" at bounding box center [922, 450] width 1085 height 724
click at [513, 636] on div ".deletable-edge-delete-btn { width: 20px; height: 20px; border: 0px solid #ffff…" at bounding box center [922, 450] width 1085 height 724
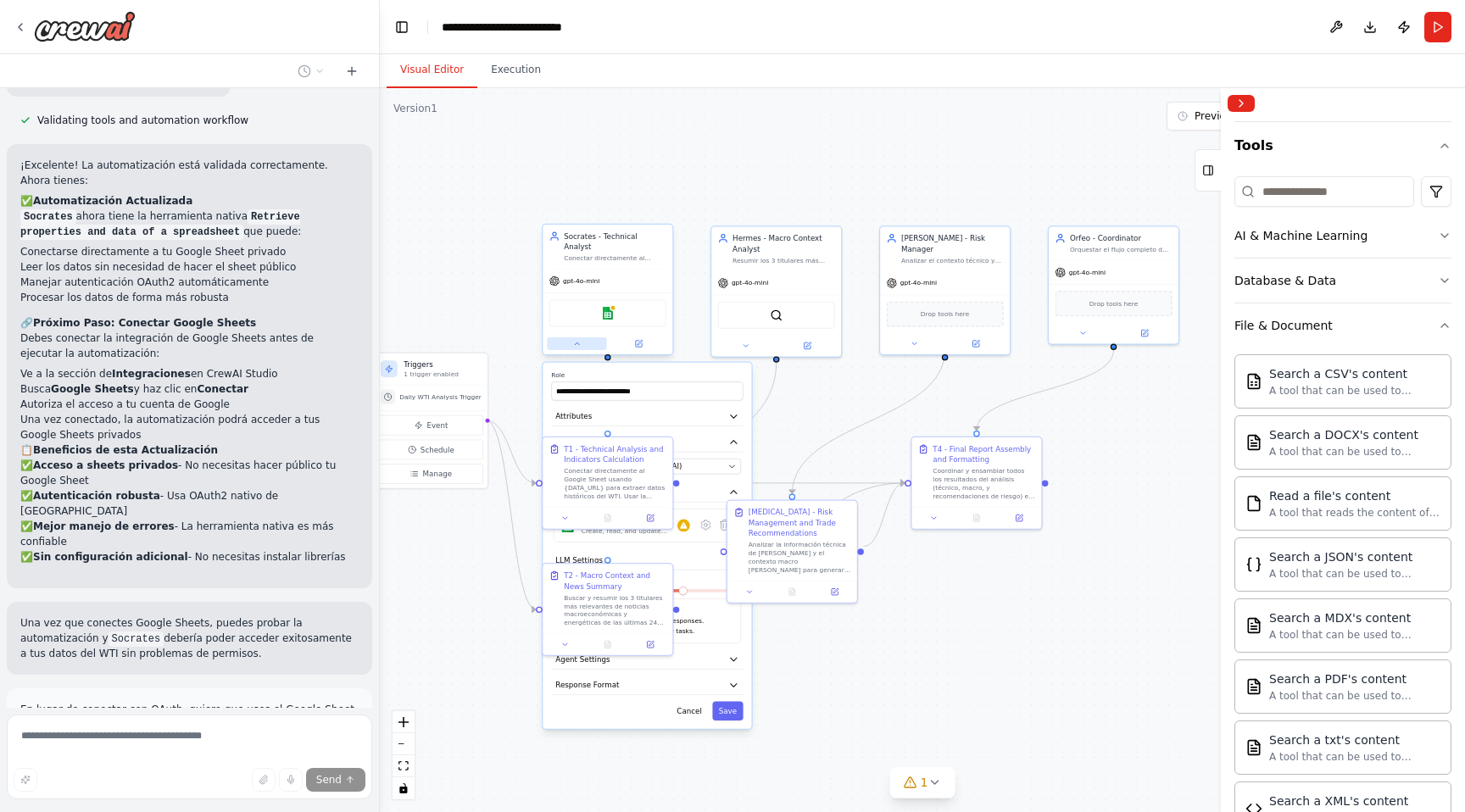
click at [598, 337] on button at bounding box center [577, 343] width 60 height 13
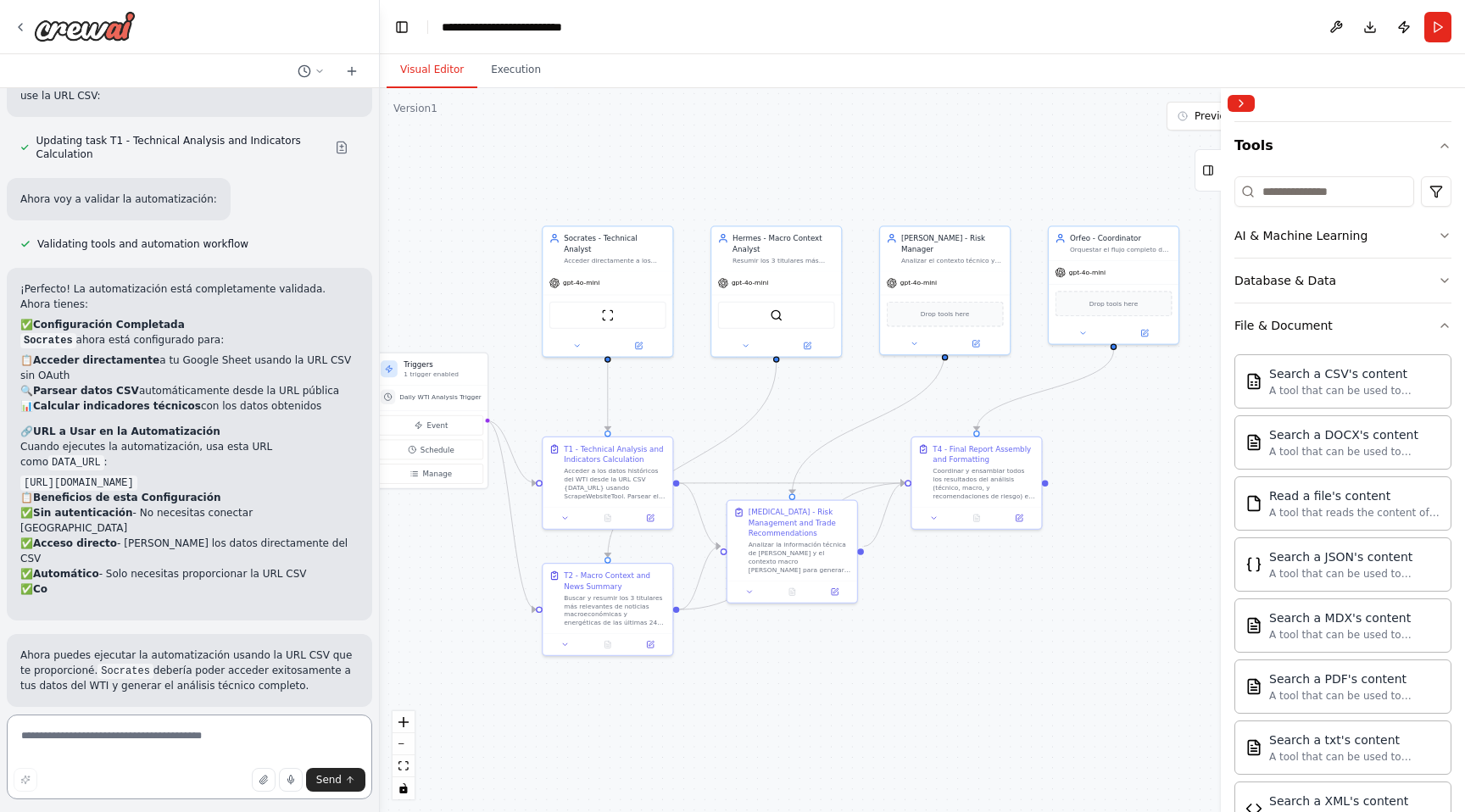
scroll to position [8755, 0]
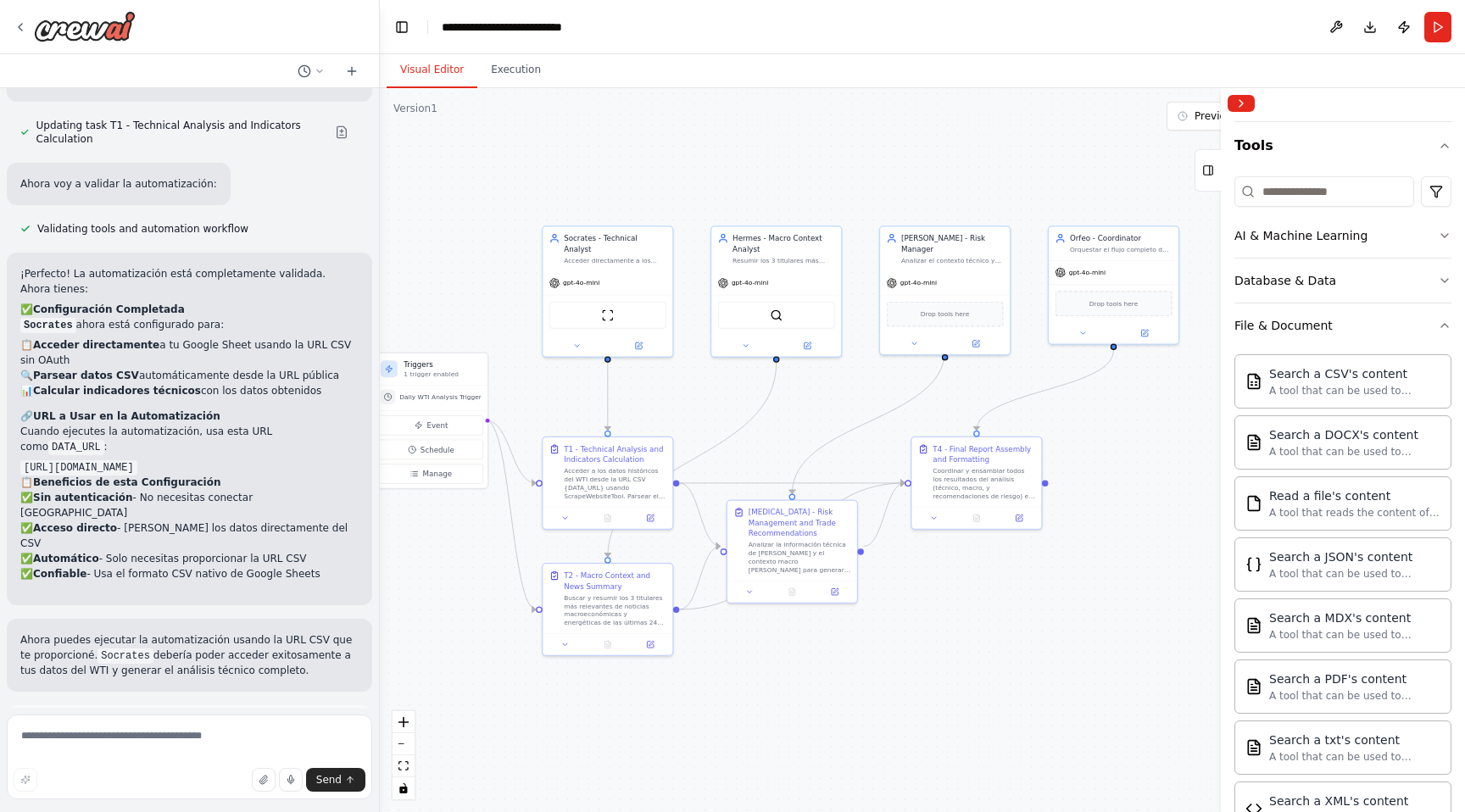
click at [172, 794] on span "Run Automation" at bounding box center [197, 801] width 82 height 13
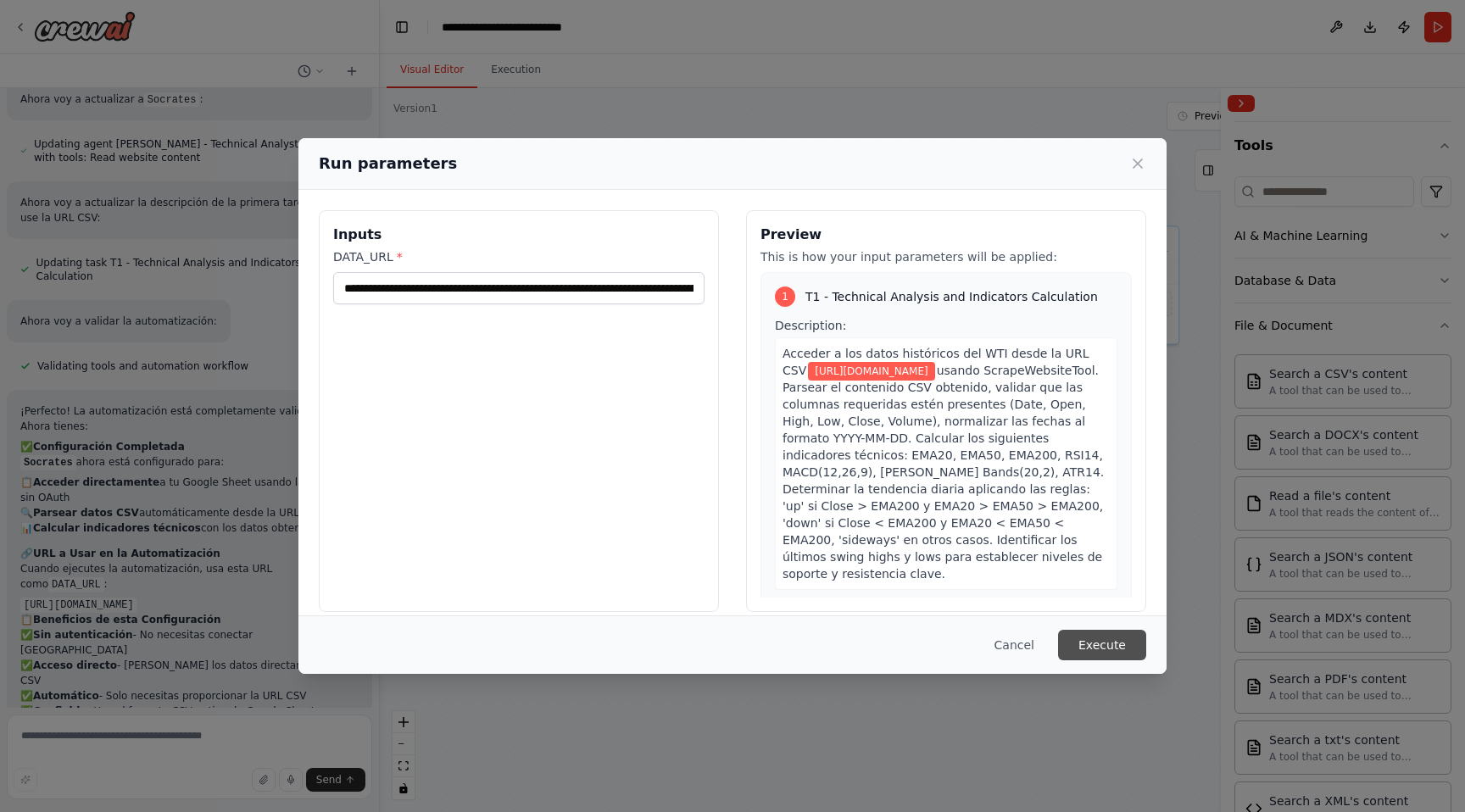
click at [1113, 647] on button "Execute" at bounding box center [1101, 645] width 88 height 31
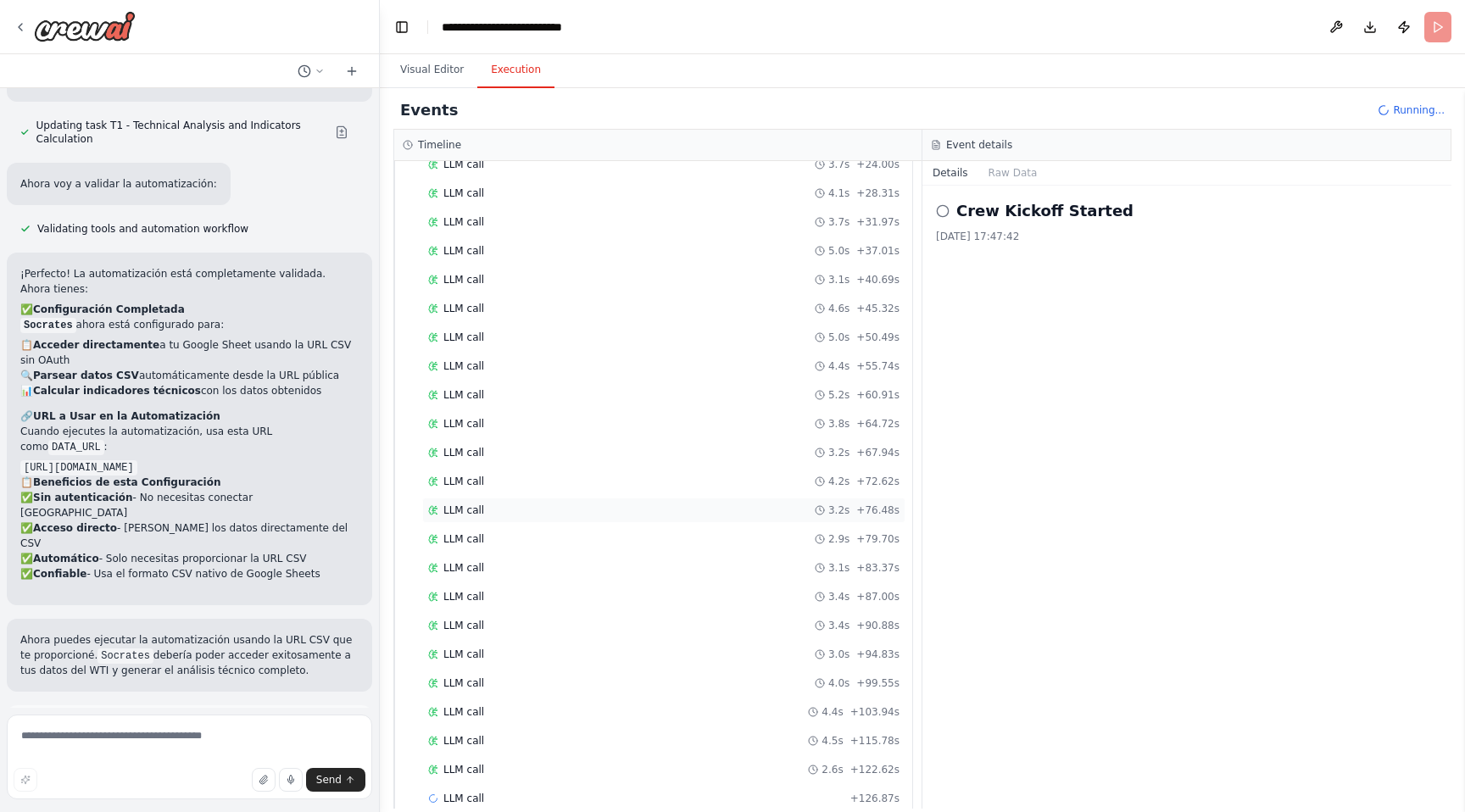
scroll to position [324, 0]
click at [46, 732] on textarea at bounding box center [189, 757] width 365 height 85
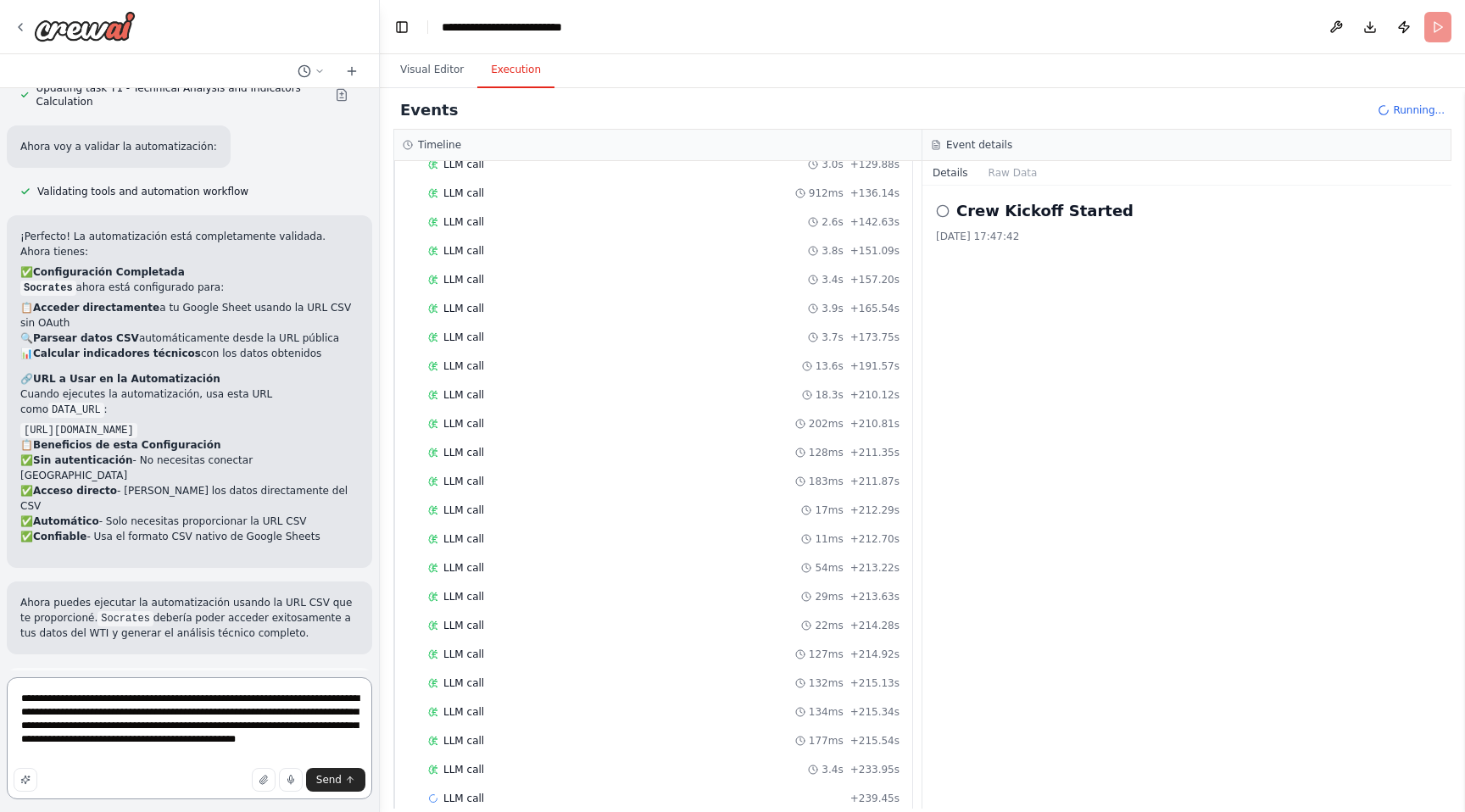
scroll to position [957, 0]
type textarea "**********"
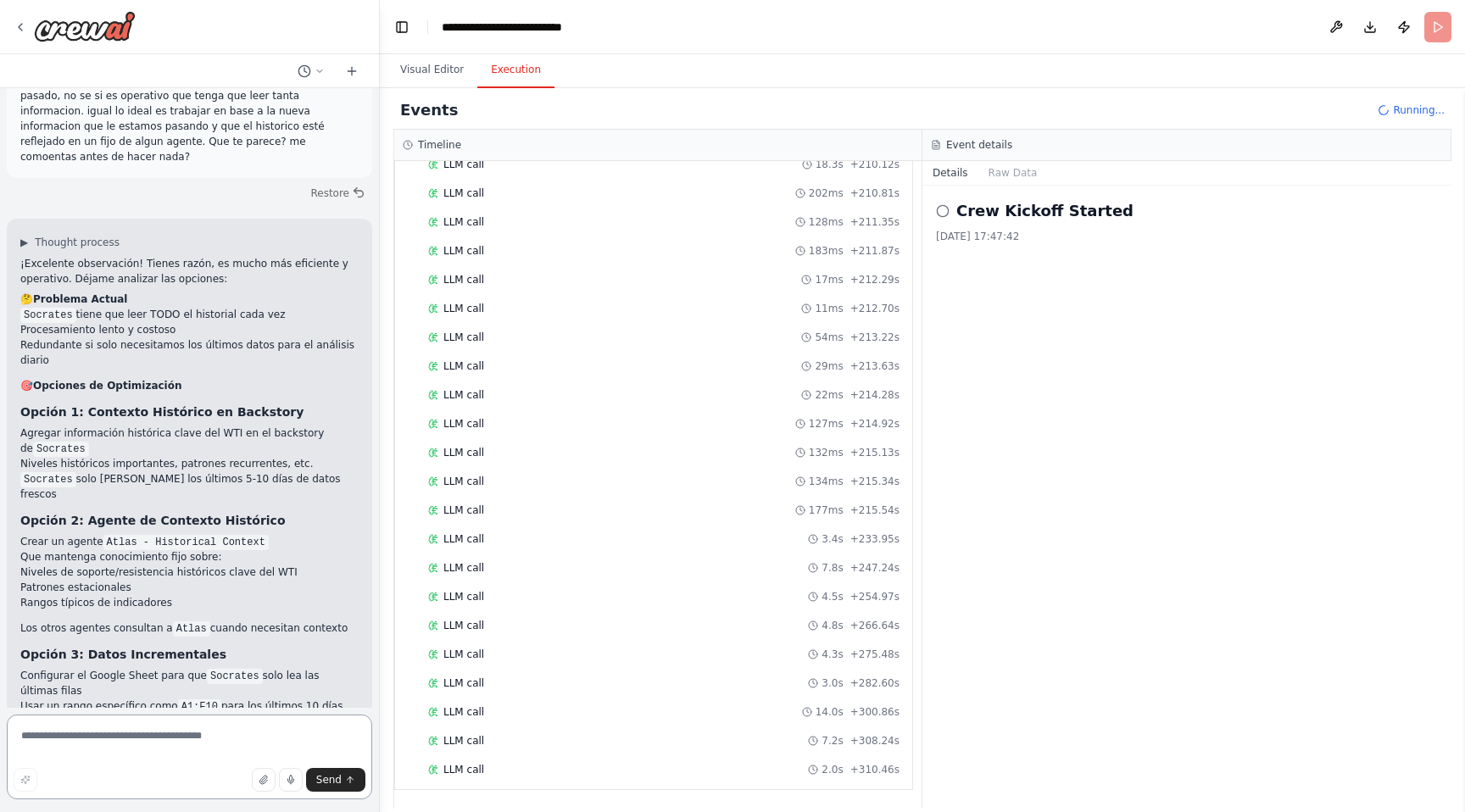
scroll to position [1188, 0]
click at [230, 739] on textarea at bounding box center [189, 757] width 365 height 85
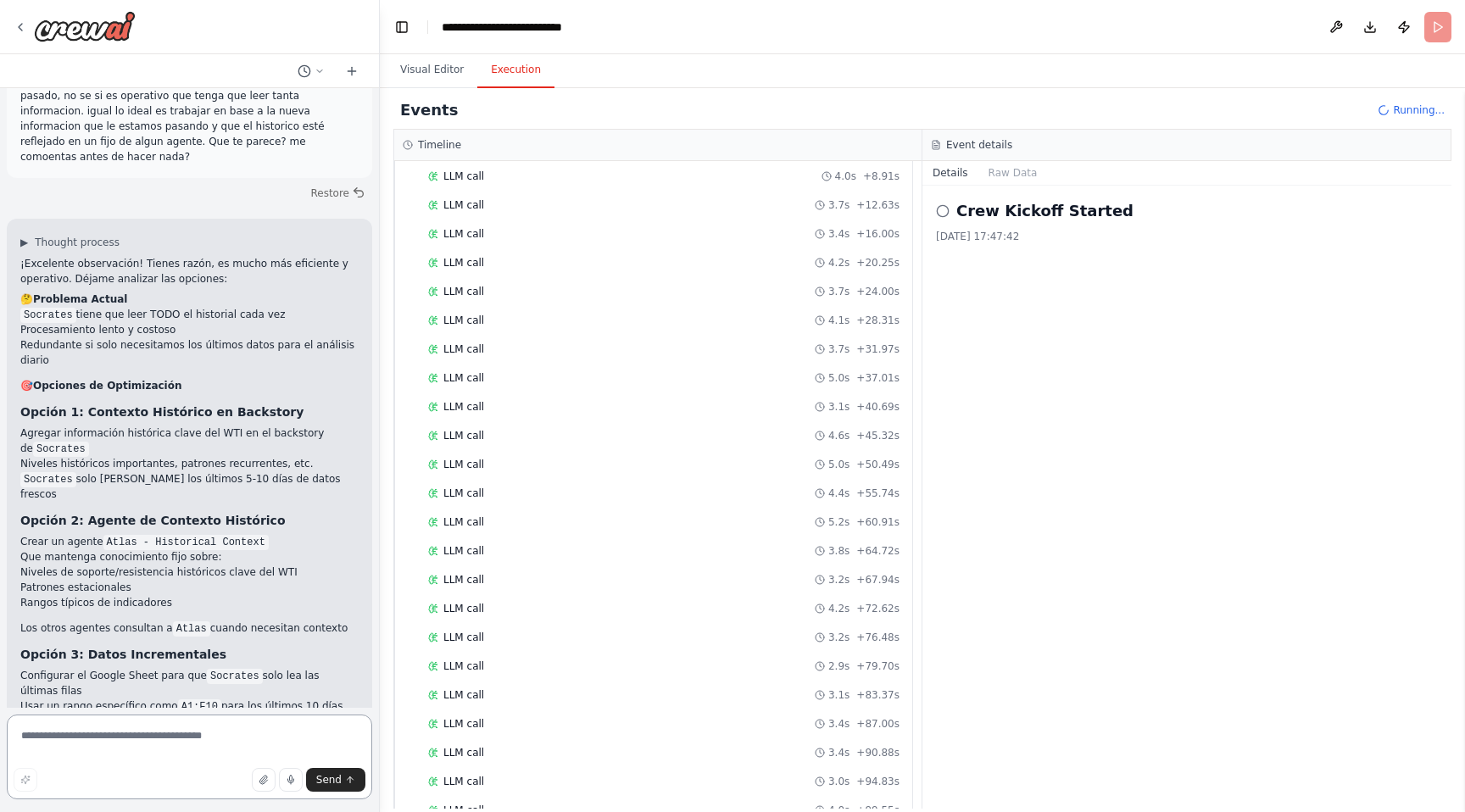
scroll to position [0, 0]
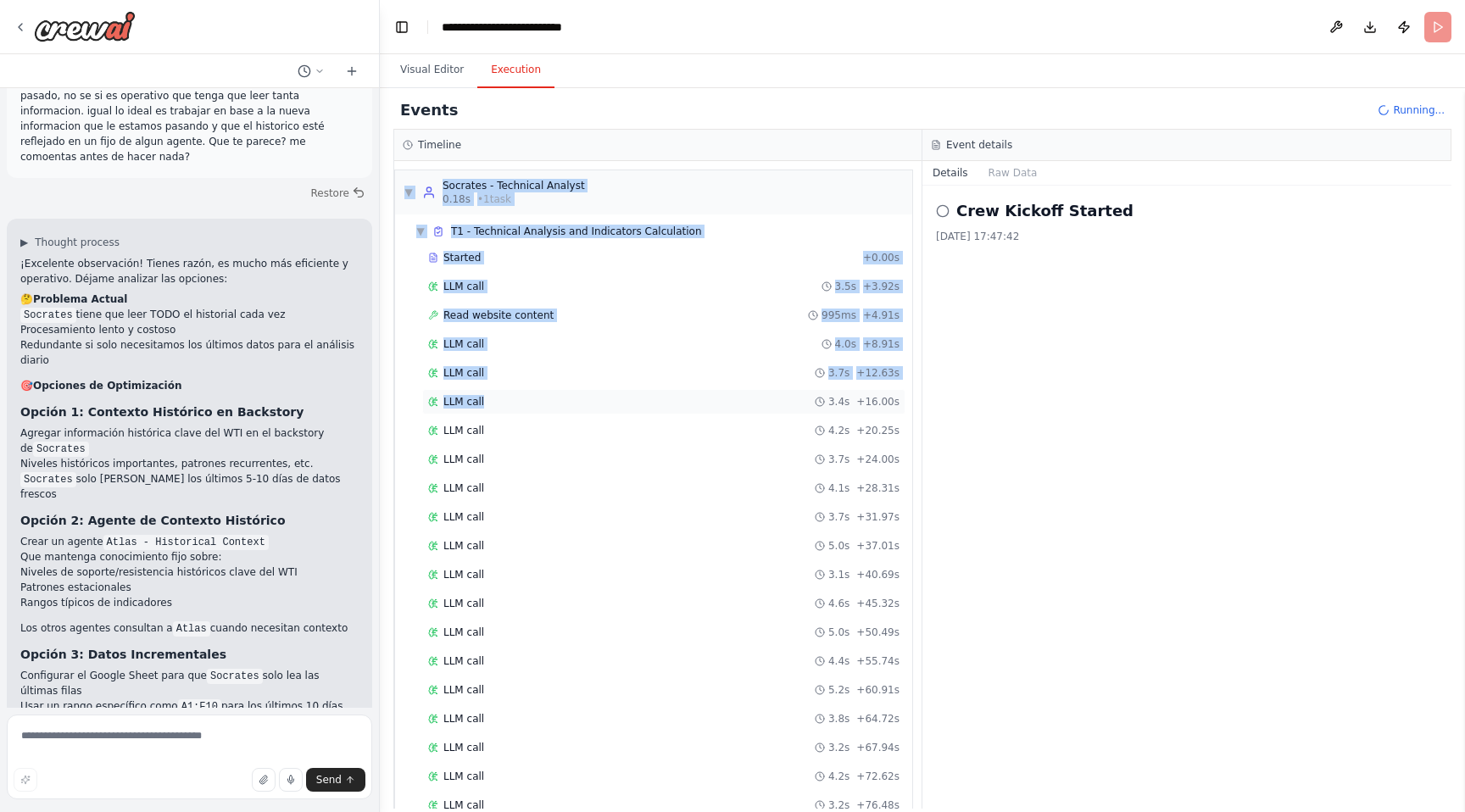
drag, startPoint x: 404, startPoint y: 175, endPoint x: 535, endPoint y: 408, distance: 267.3
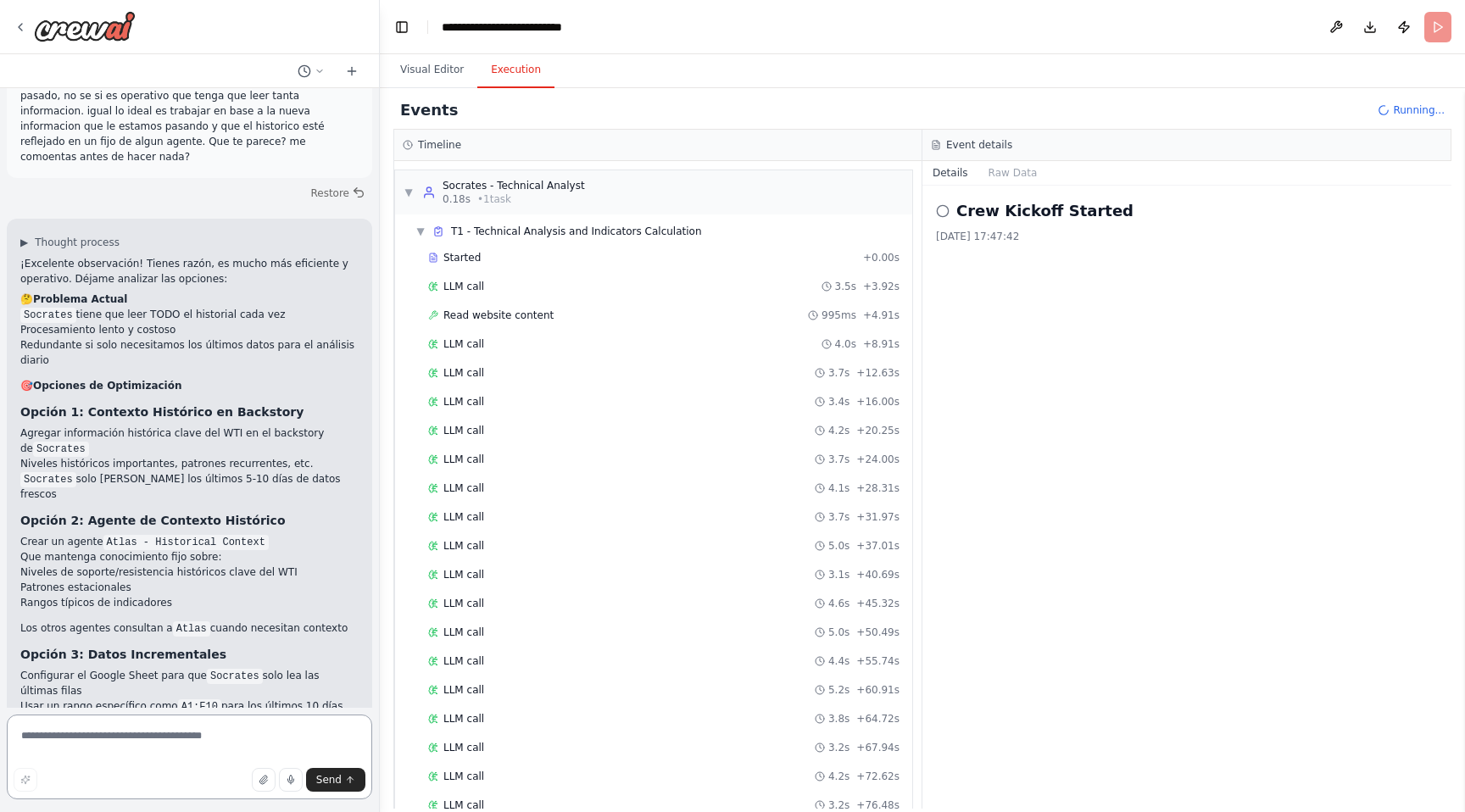
click at [244, 731] on textarea at bounding box center [189, 757] width 365 height 85
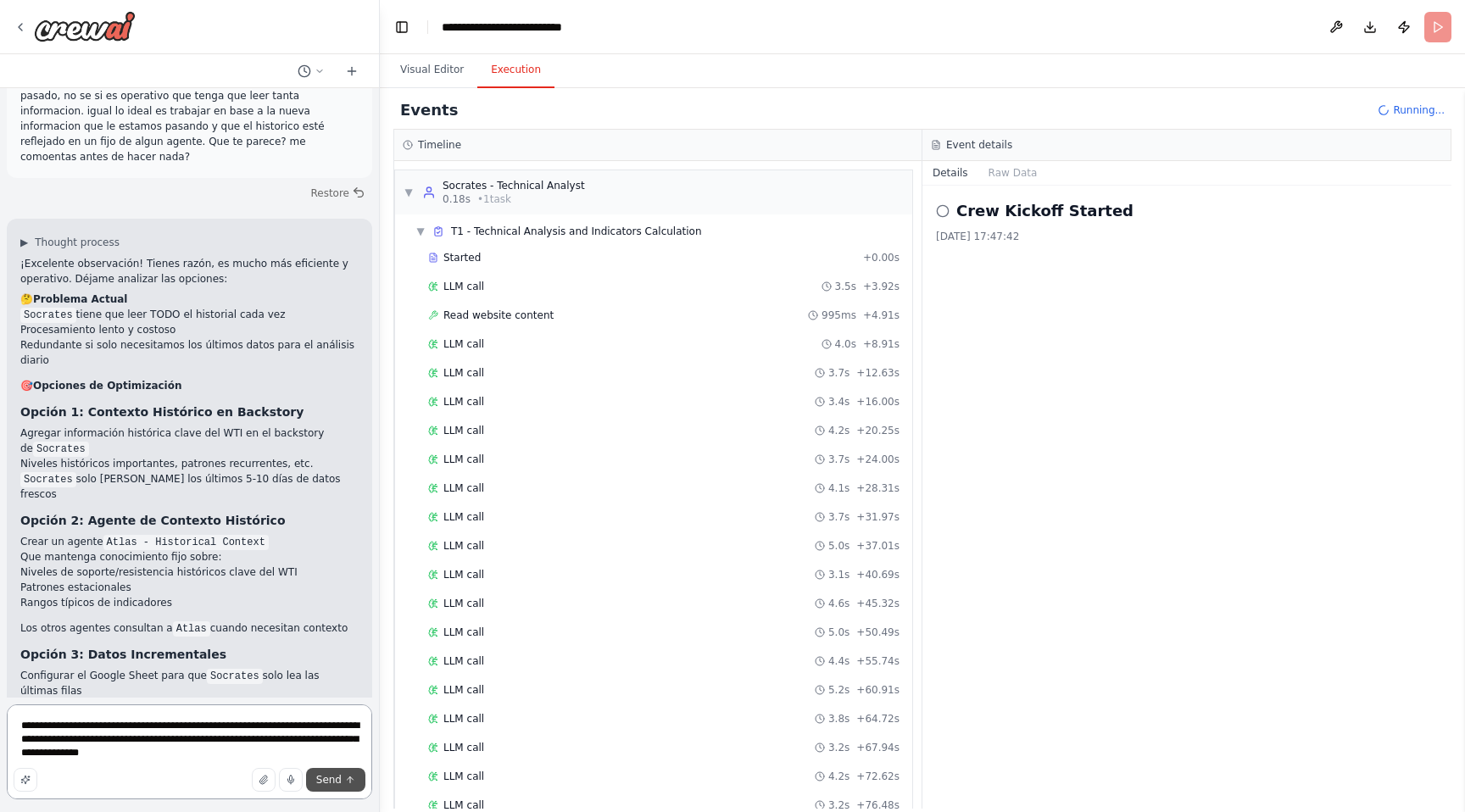
type textarea "**********"
click at [339, 776] on span "Send" at bounding box center [329, 779] width 25 height 13
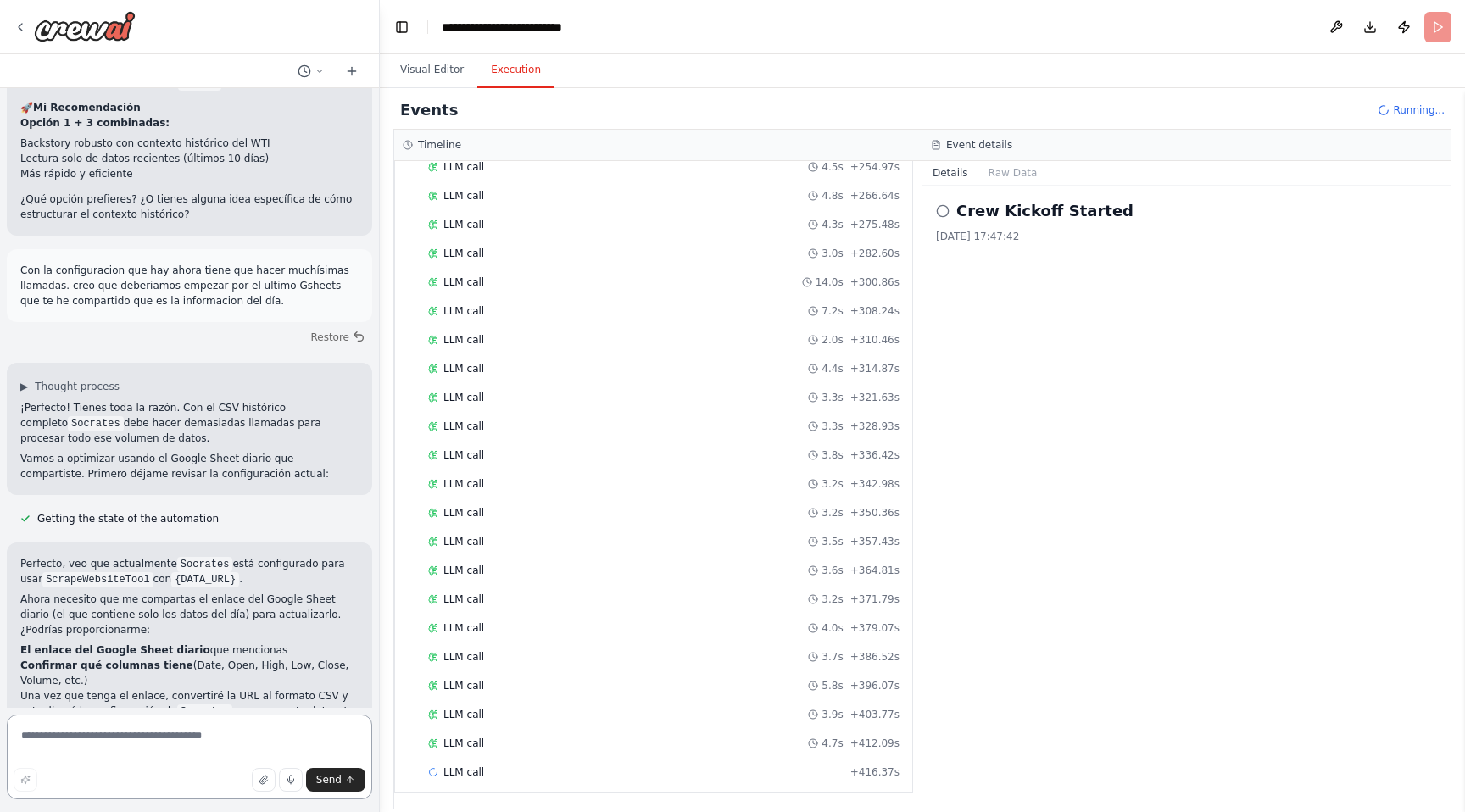
scroll to position [1592, 0]
click at [107, 745] on textarea at bounding box center [189, 757] width 365 height 85
paste textarea "**********"
type textarea "**********"
click at [336, 775] on span "Send" at bounding box center [329, 779] width 25 height 13
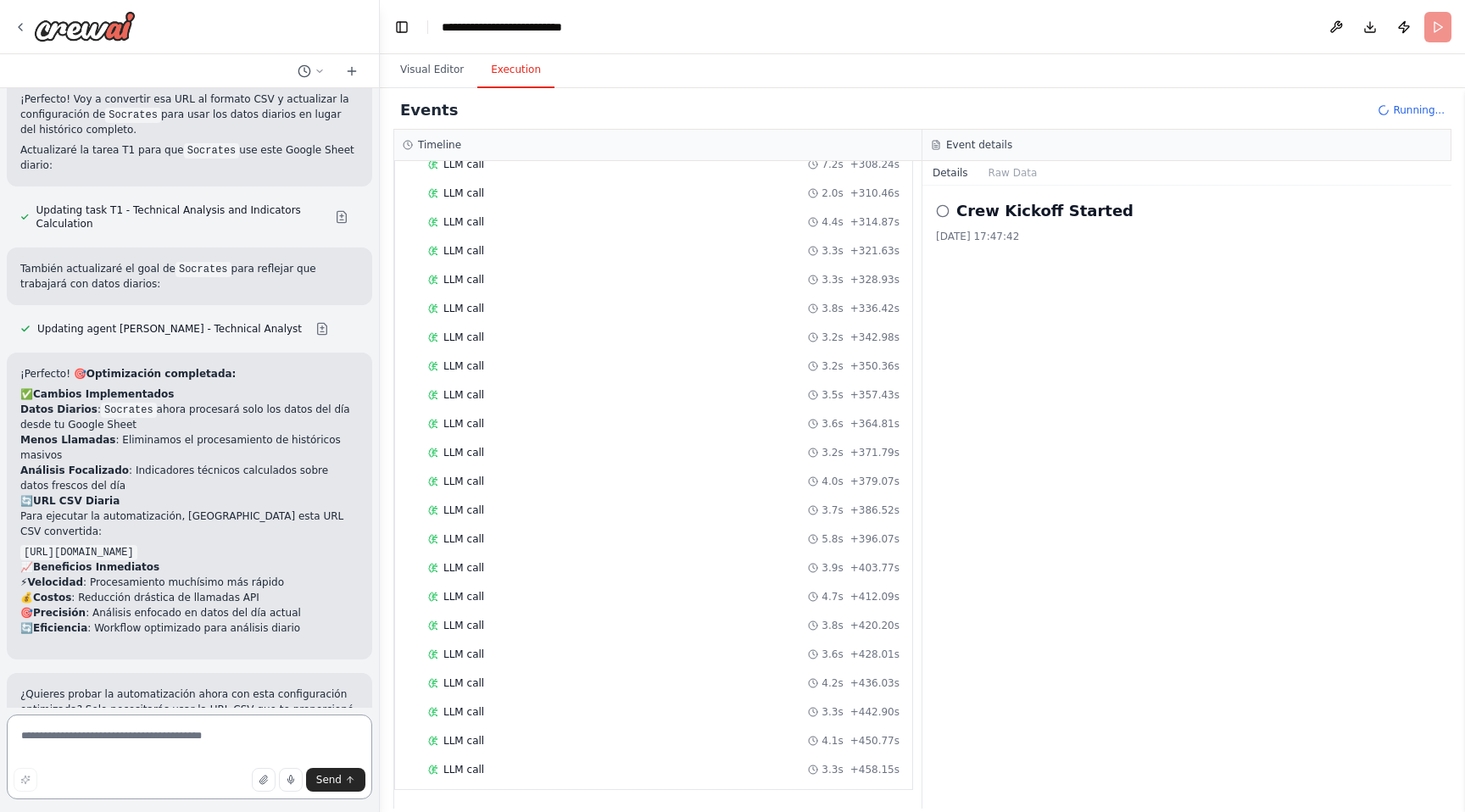
scroll to position [10965, 0]
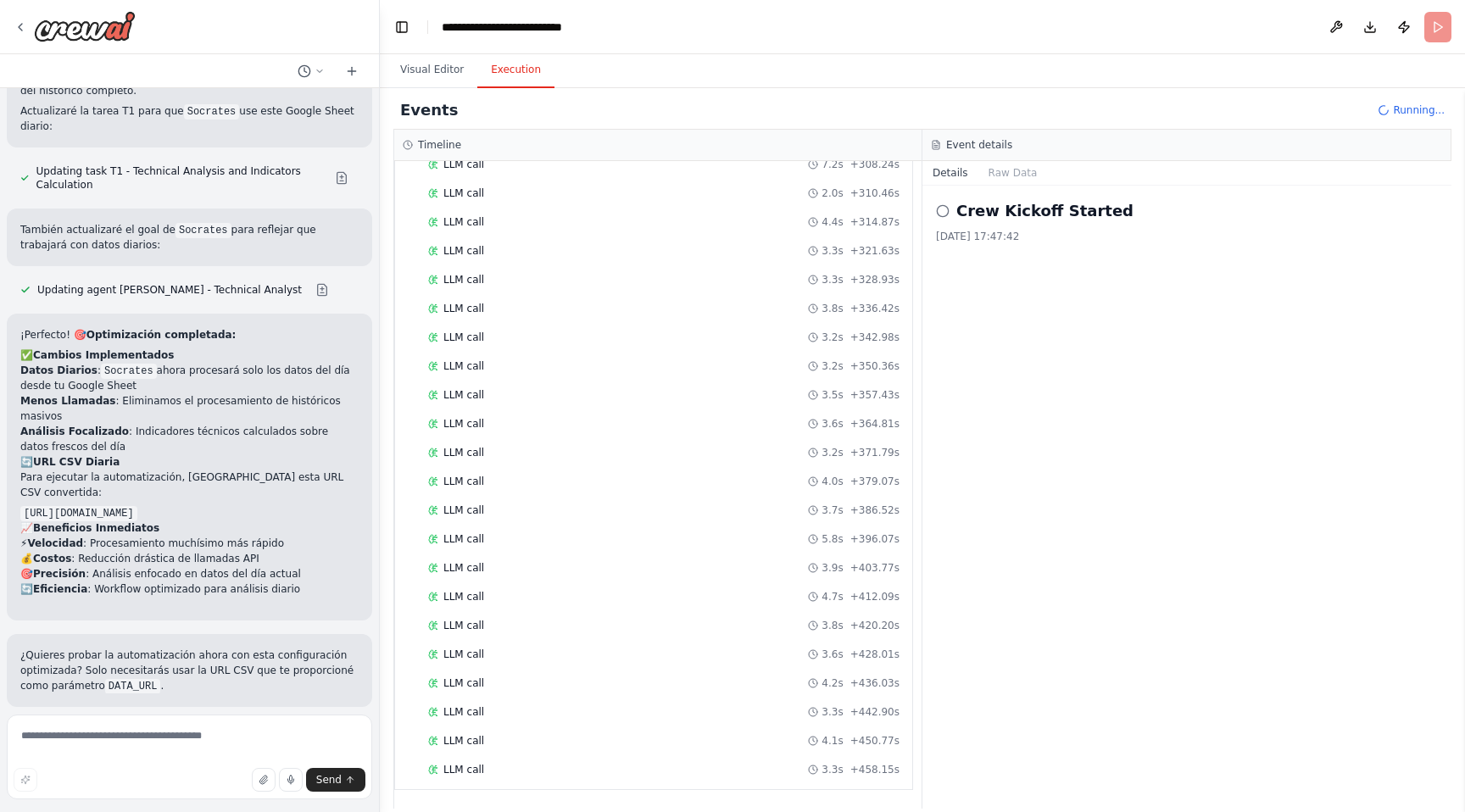
click at [217, 810] on span "Run Automation" at bounding box center [197, 816] width 82 height 13
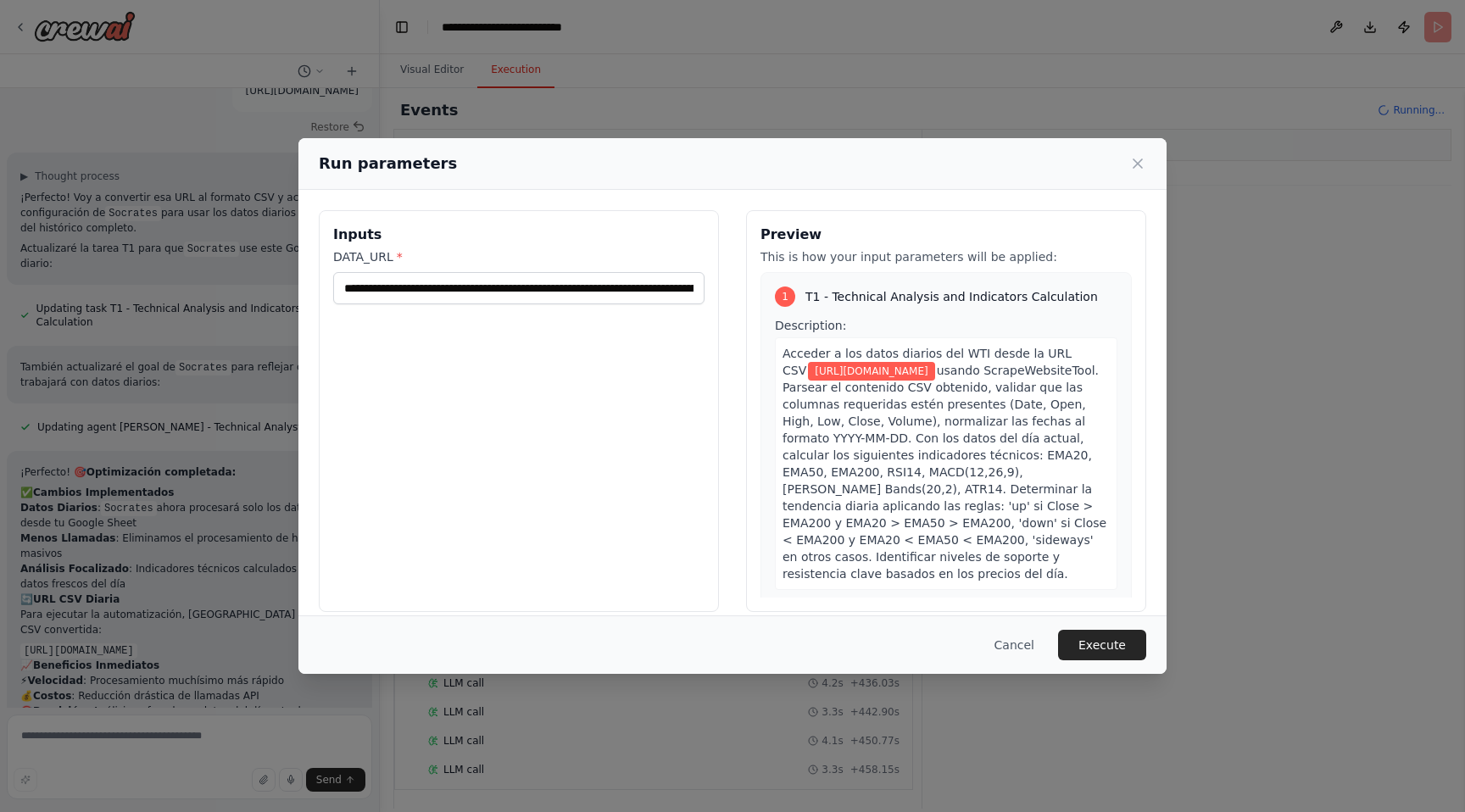
scroll to position [1764, 0]
click at [1099, 645] on button "Execute" at bounding box center [1101, 645] width 88 height 31
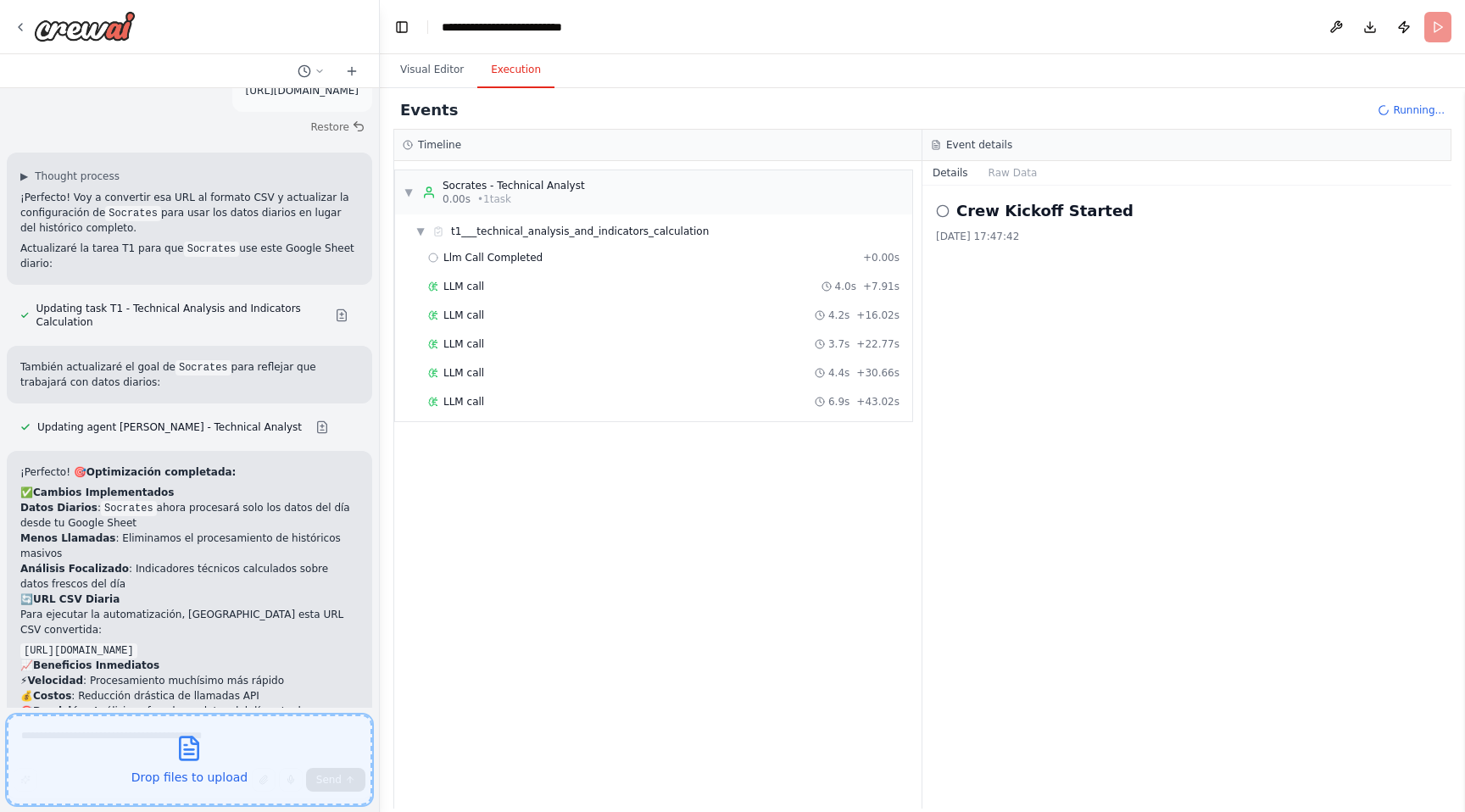
scroll to position [10863, 0]
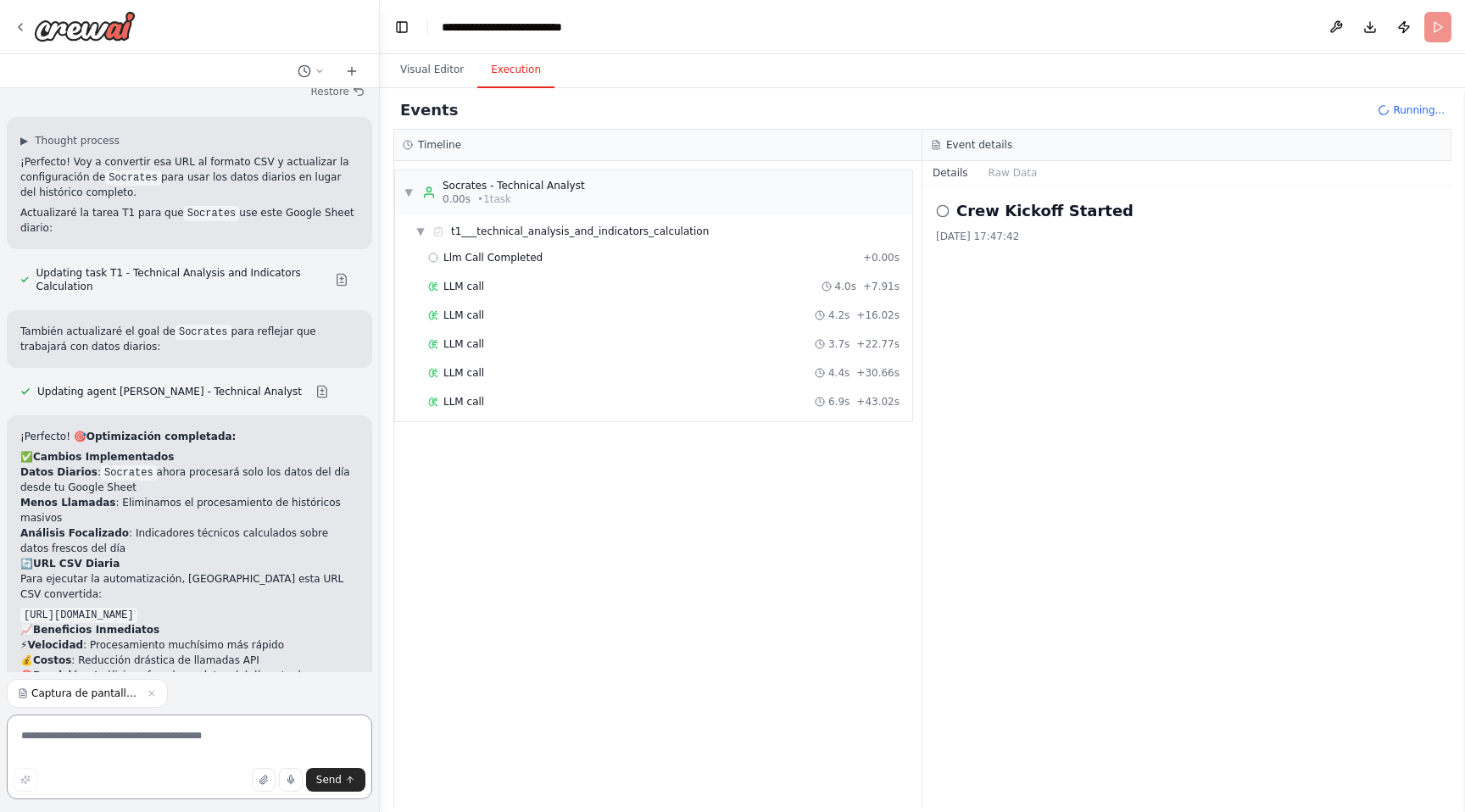
click at [97, 756] on textarea at bounding box center [189, 757] width 365 height 85
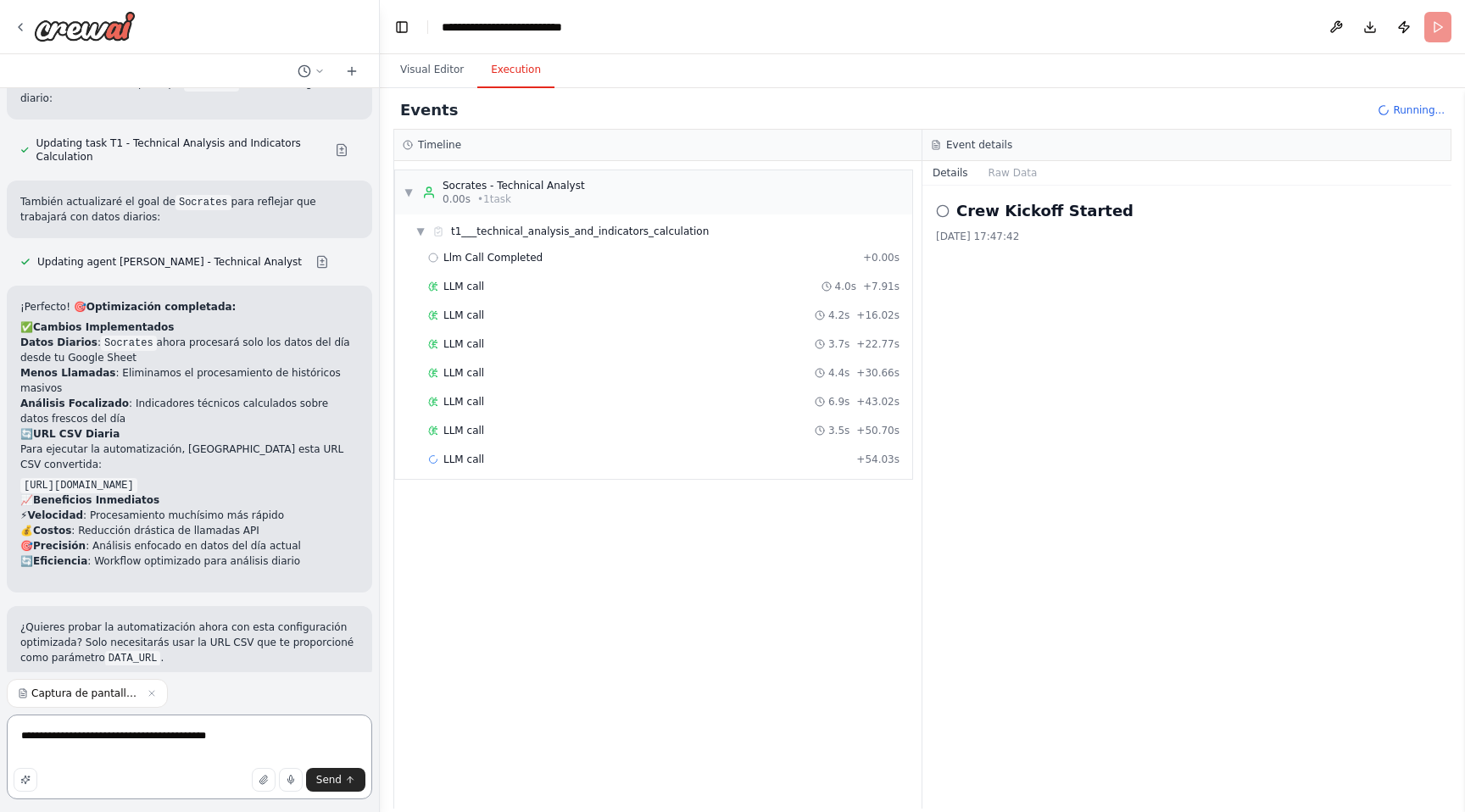
scroll to position [11001, 0]
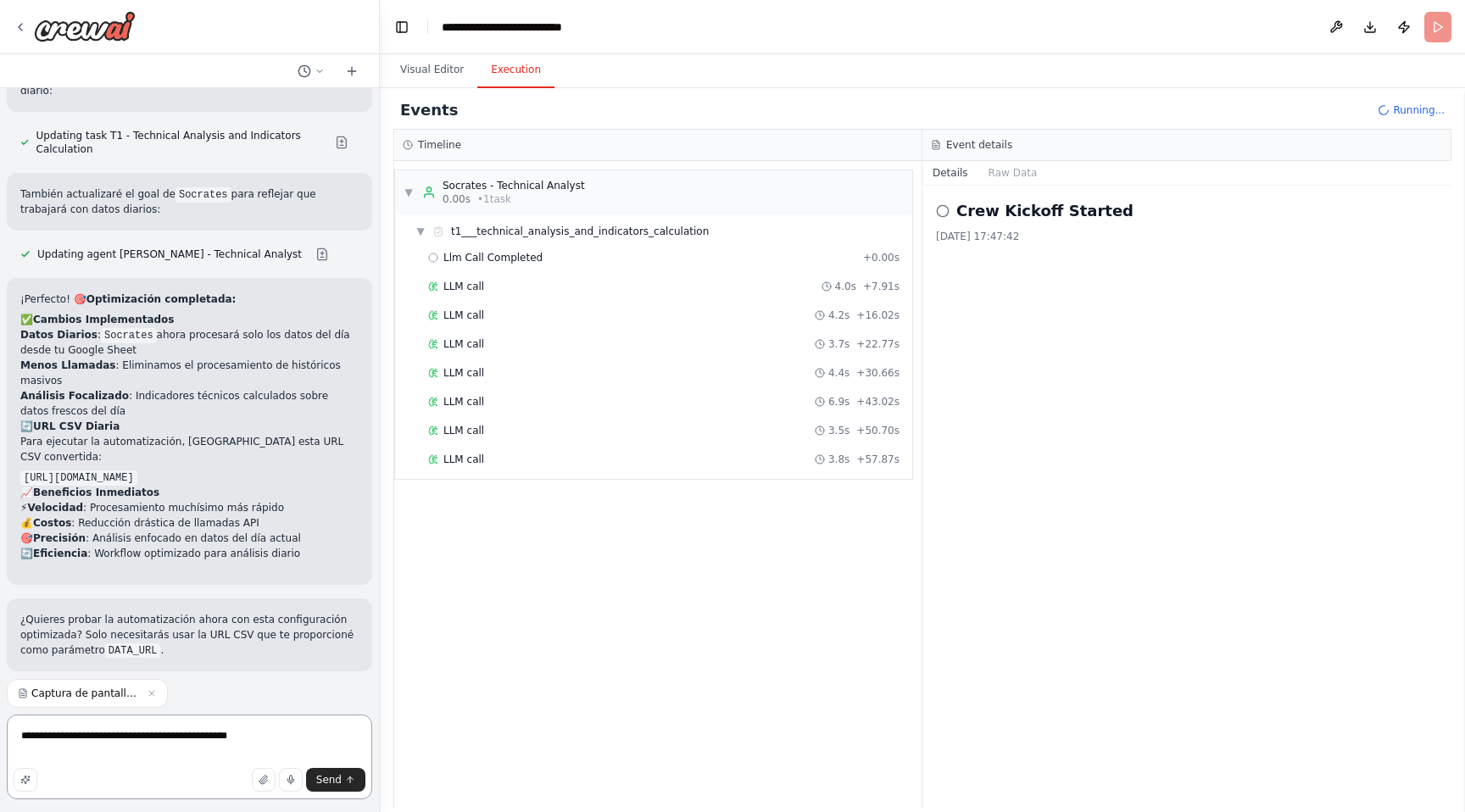
type textarea "**********"
click at [158, 774] on span "Improve automation" at bounding box center [196, 780] width 103 height 13
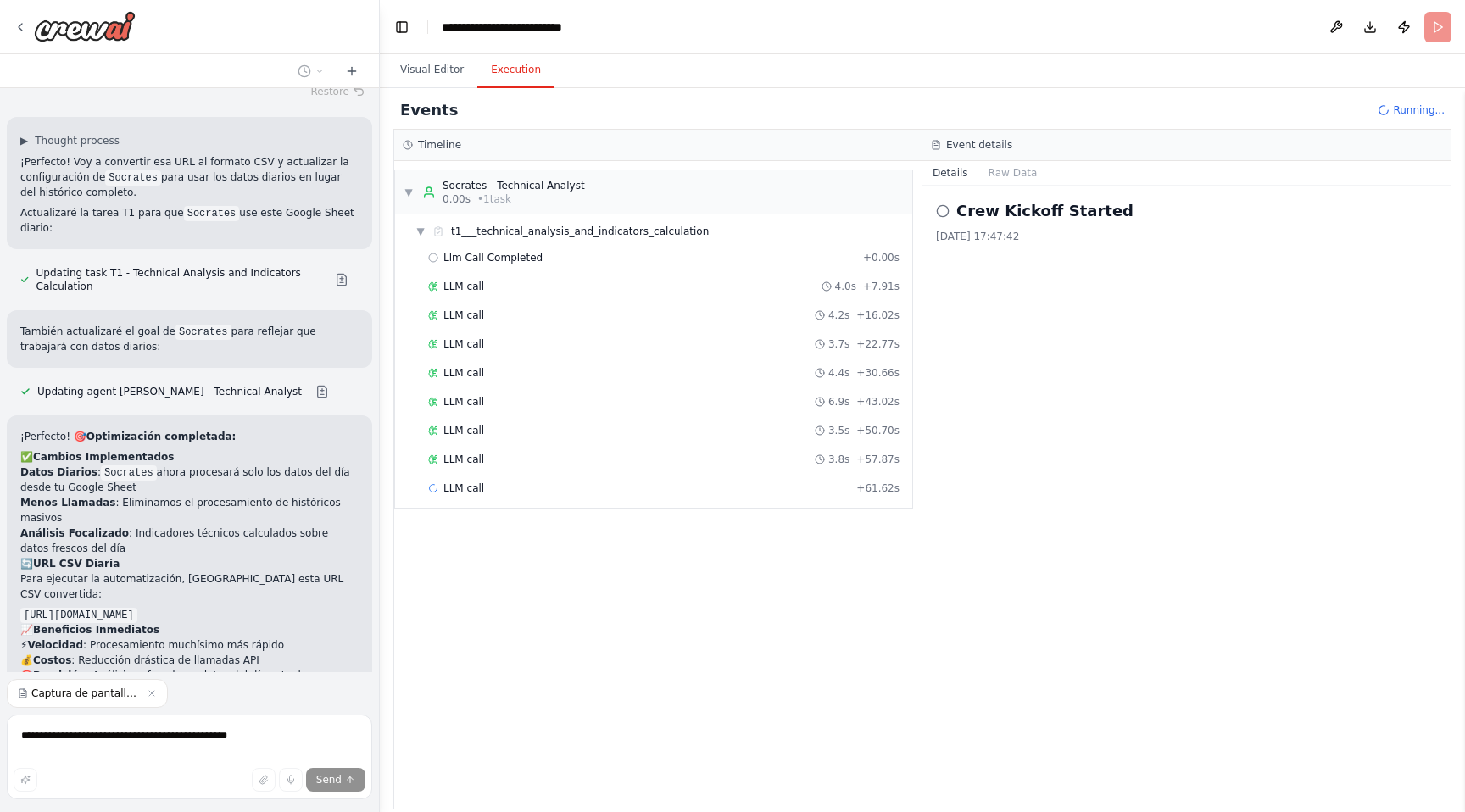
scroll to position [10930, 0]
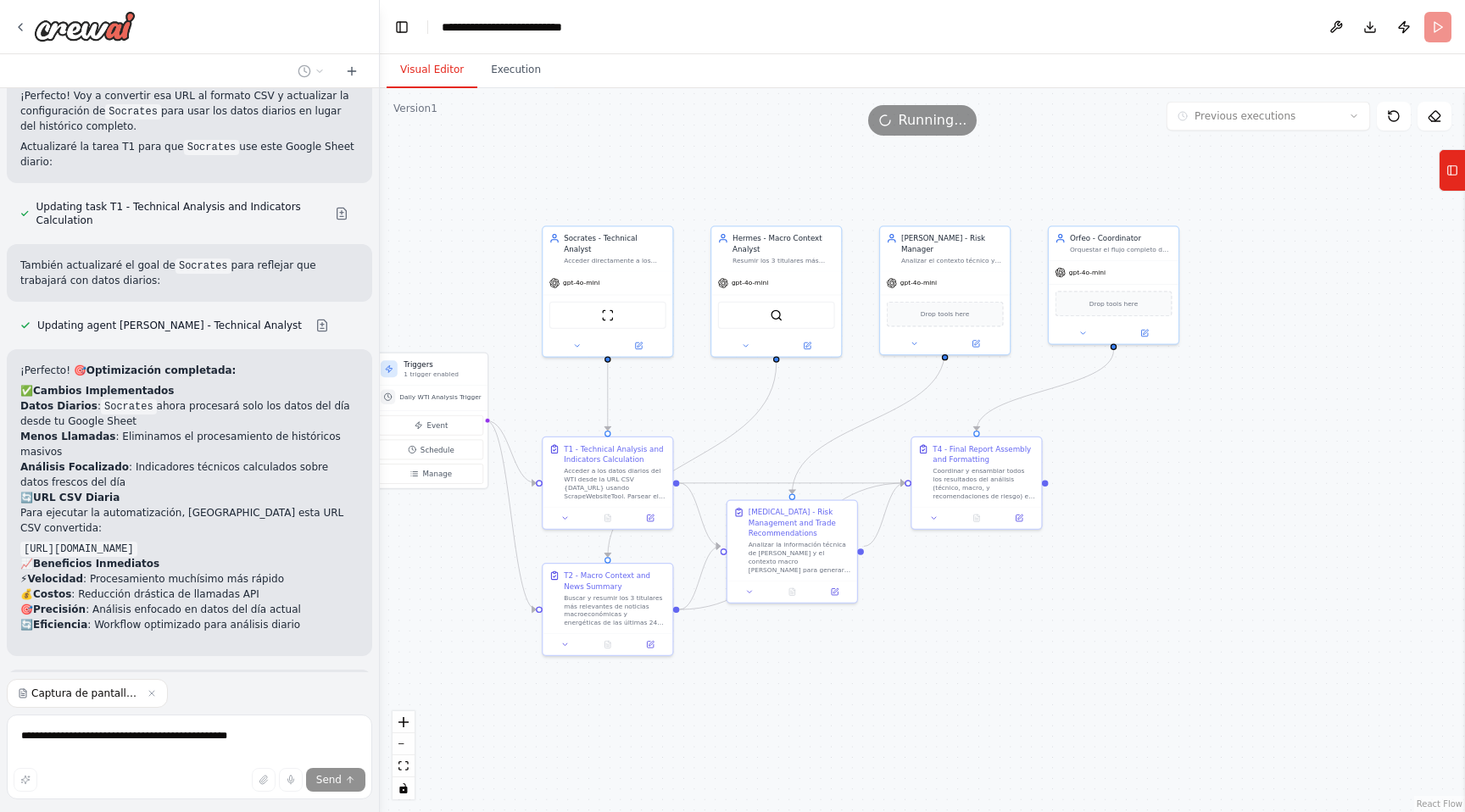
click at [436, 67] on button "Visual Editor" at bounding box center [432, 70] width 91 height 36
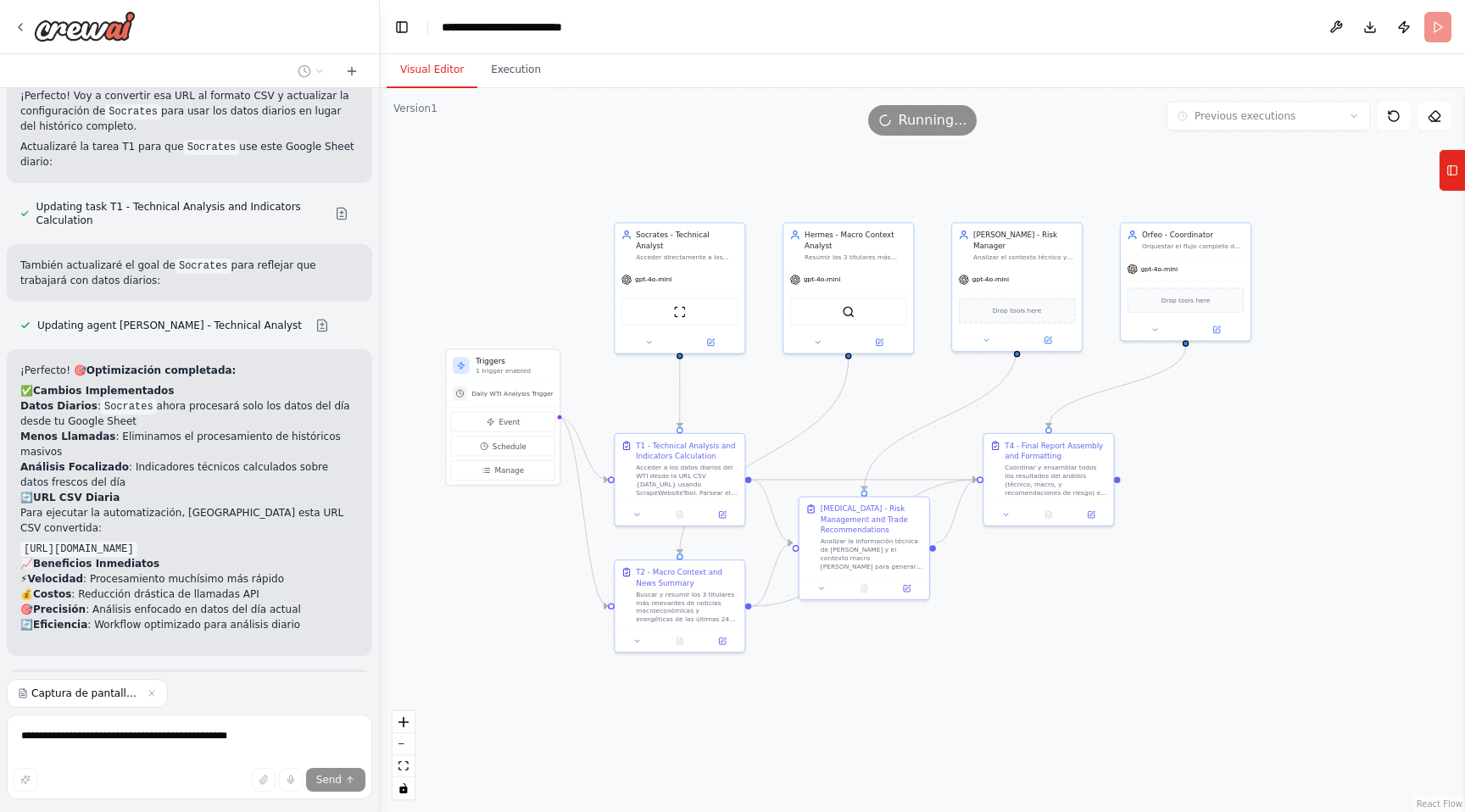
drag, startPoint x: 501, startPoint y: 222, endPoint x: 577, endPoint y: 222, distance: 76.0
click at [577, 221] on div ".deletable-edge-delete-btn { width: 20px; height: 20px; border: 0px solid #ffff…" at bounding box center [922, 450] width 1085 height 724
click at [1443, 24] on header "**********" at bounding box center [922, 27] width 1085 height 54
click at [507, 72] on button "Execution" at bounding box center [516, 70] width 77 height 36
click at [446, 66] on button "Visual Editor" at bounding box center [432, 70] width 91 height 36
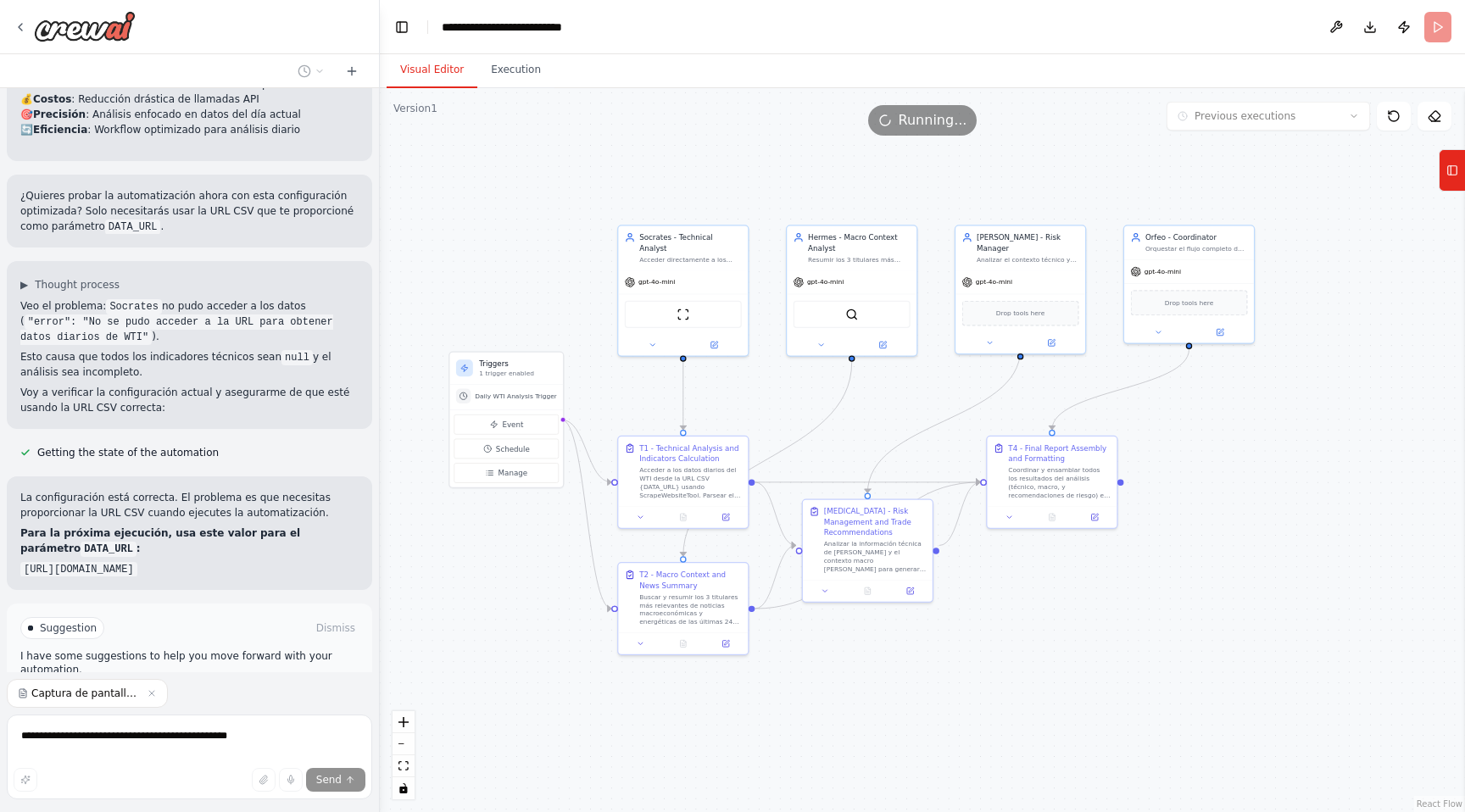
scroll to position [11440, 0]
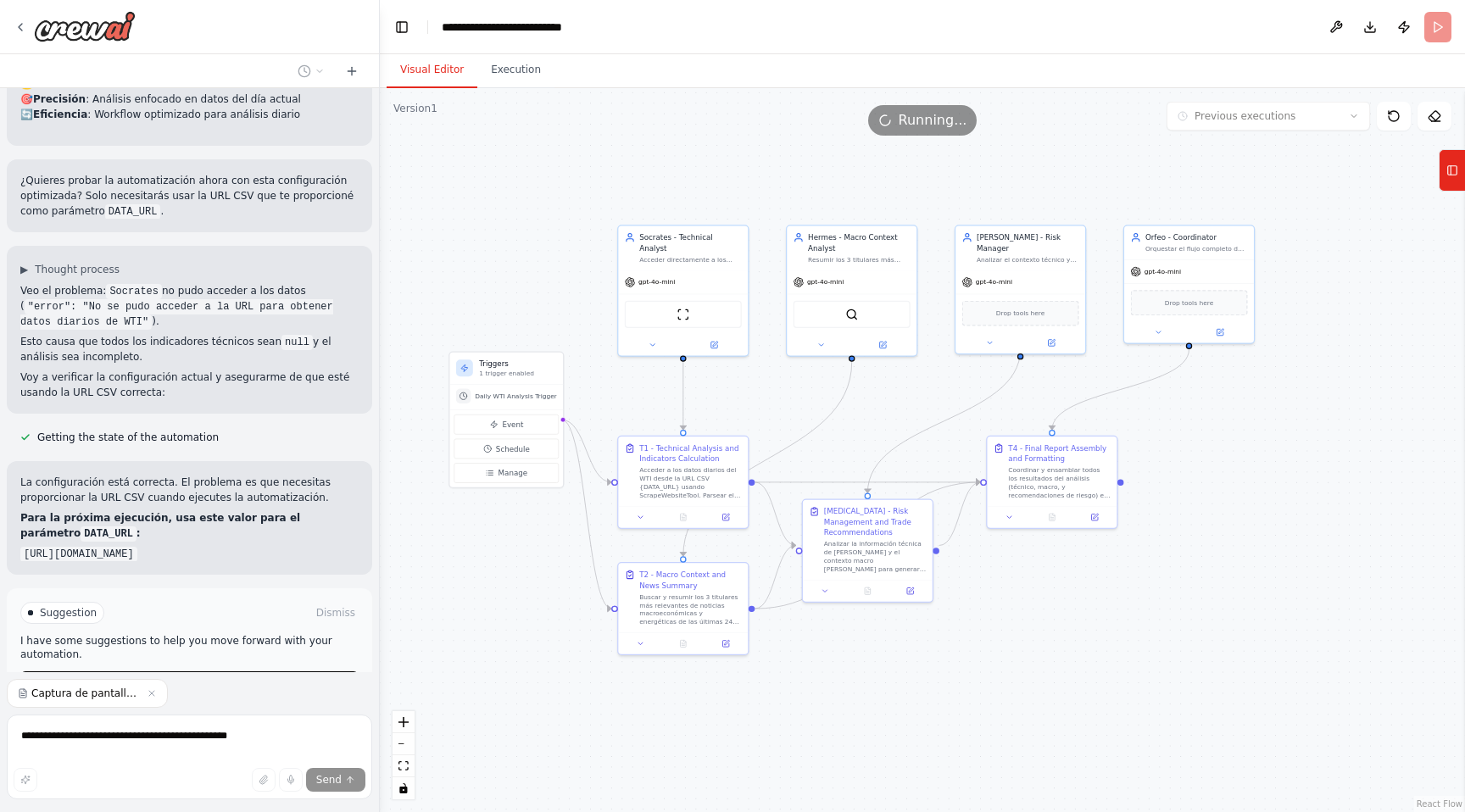
click at [621, 156] on div ".deletable-edge-delete-btn { width: 20px; height: 20px; border: 0px solid #ffff…" at bounding box center [922, 450] width 1085 height 724
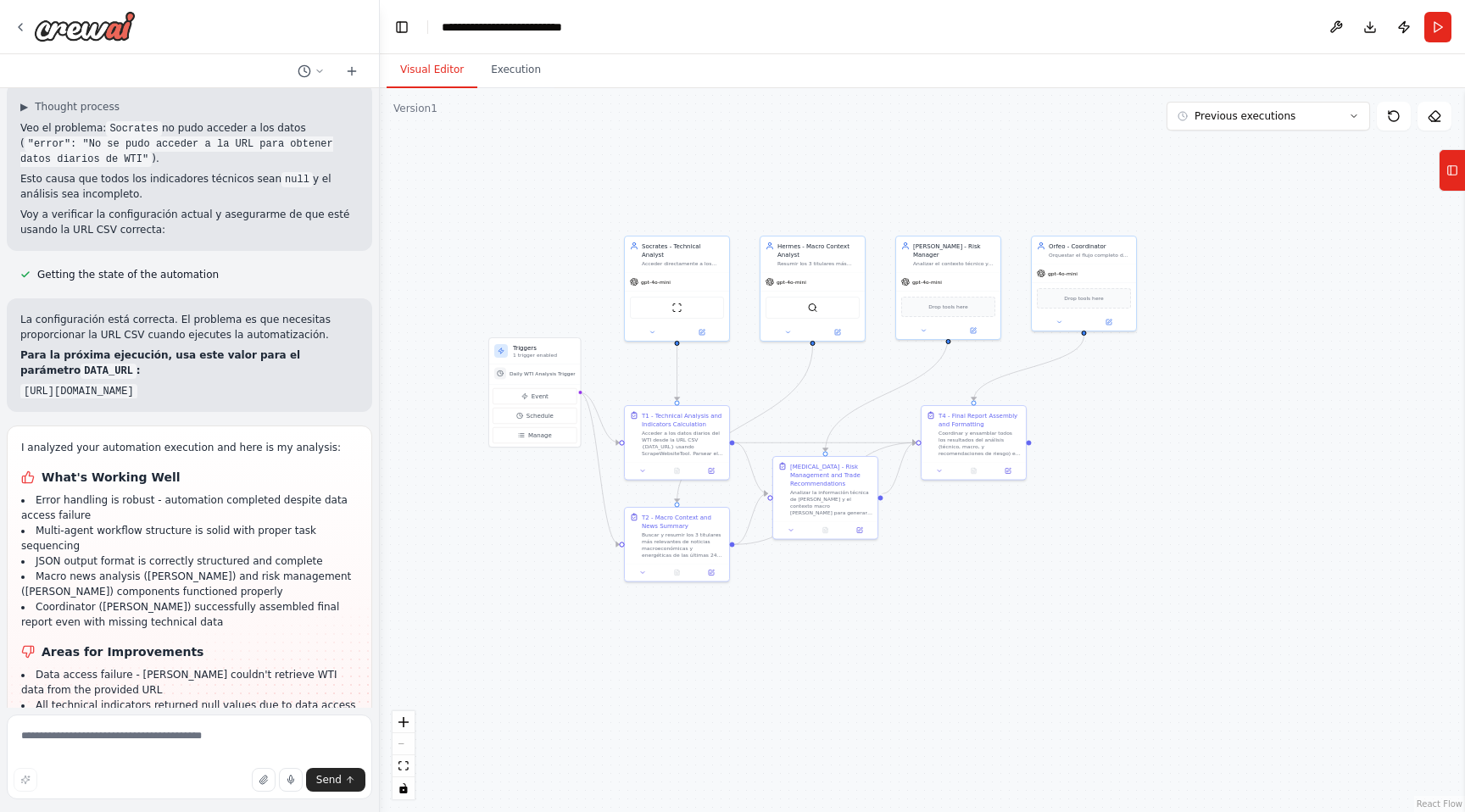
scroll to position [11618, 0]
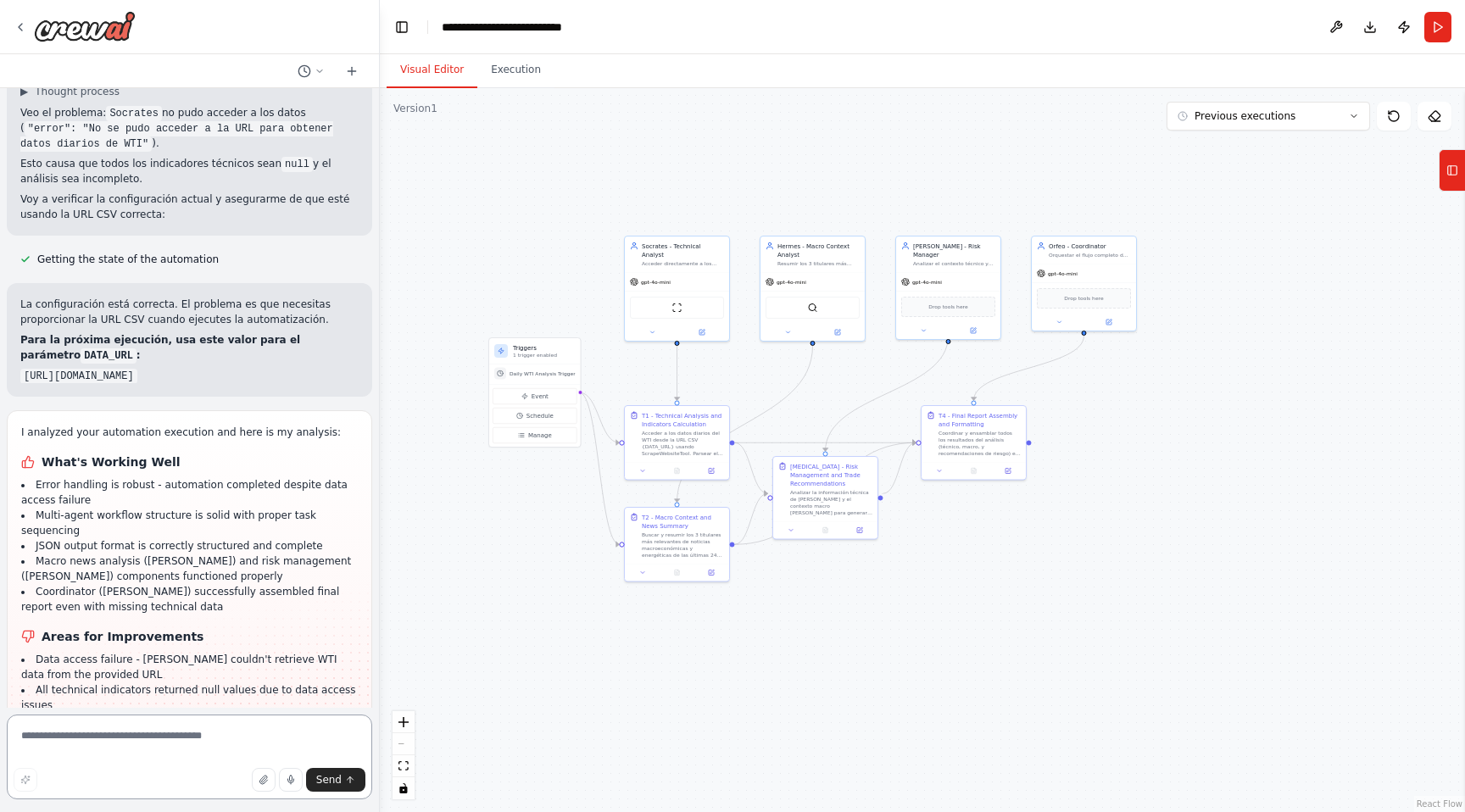
click at [132, 734] on textarea at bounding box center [189, 757] width 365 height 85
type textarea "**********"
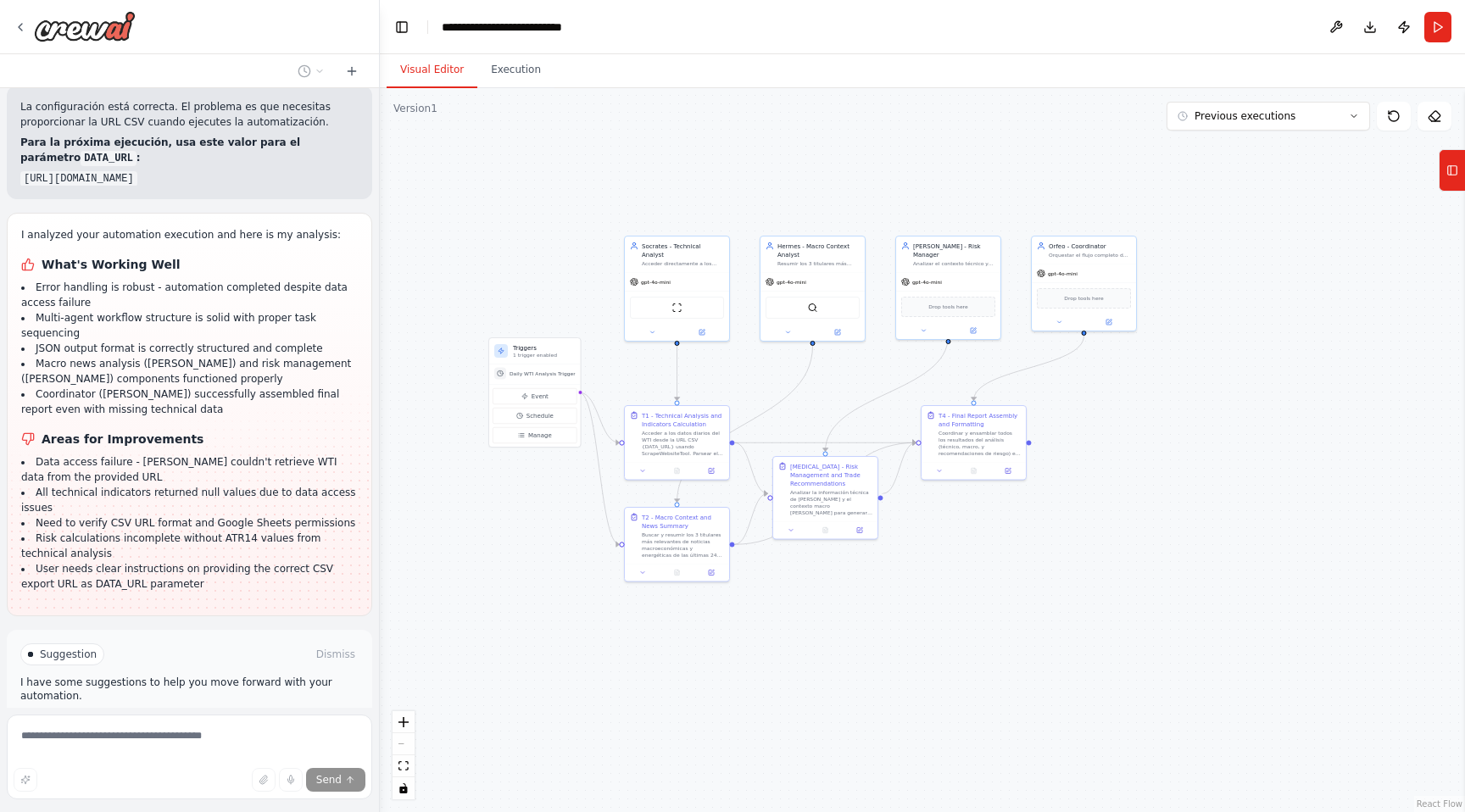
scroll to position [11822, 0]
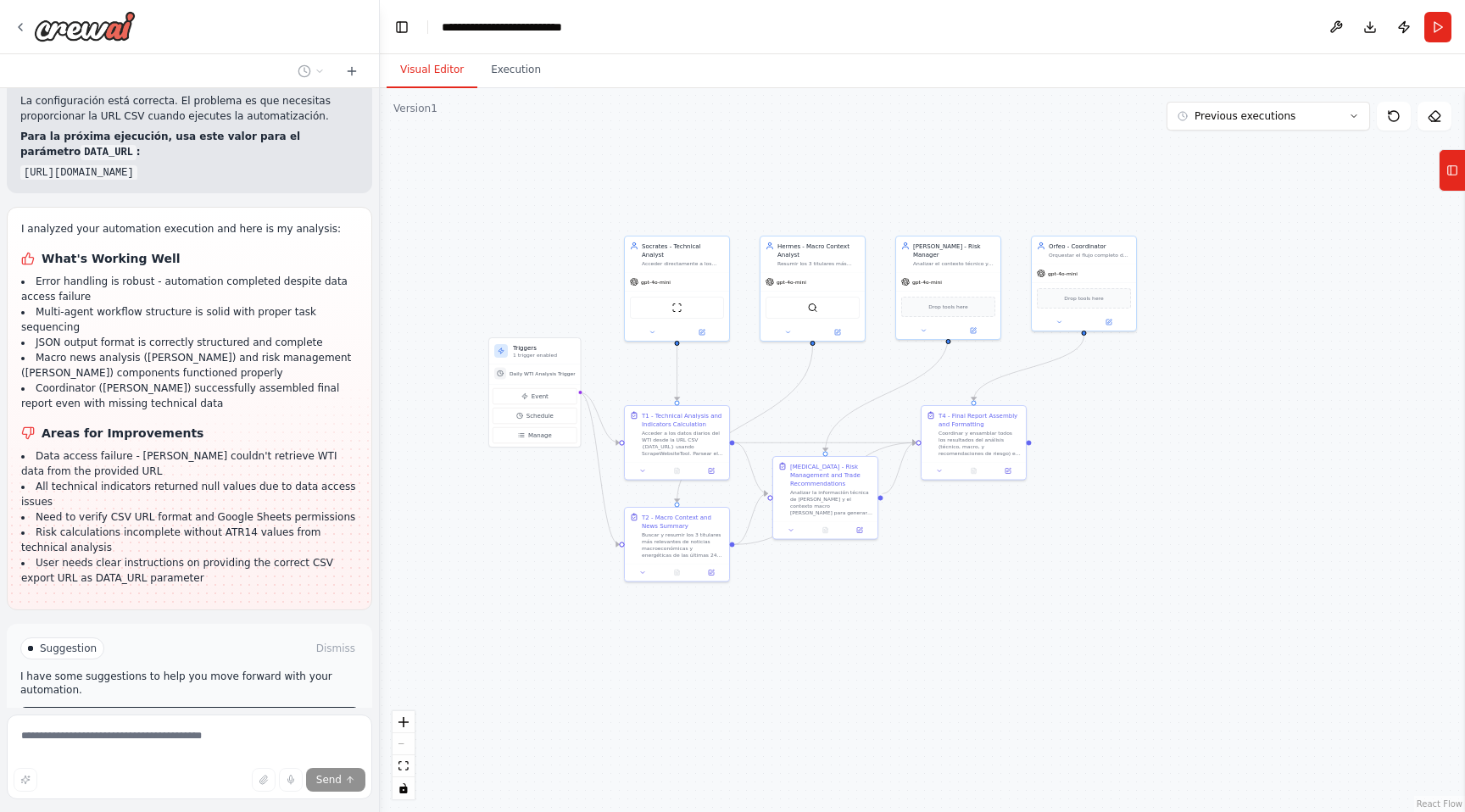
click at [194, 714] on span "Help fix error" at bounding box center [197, 720] width 67 height 13
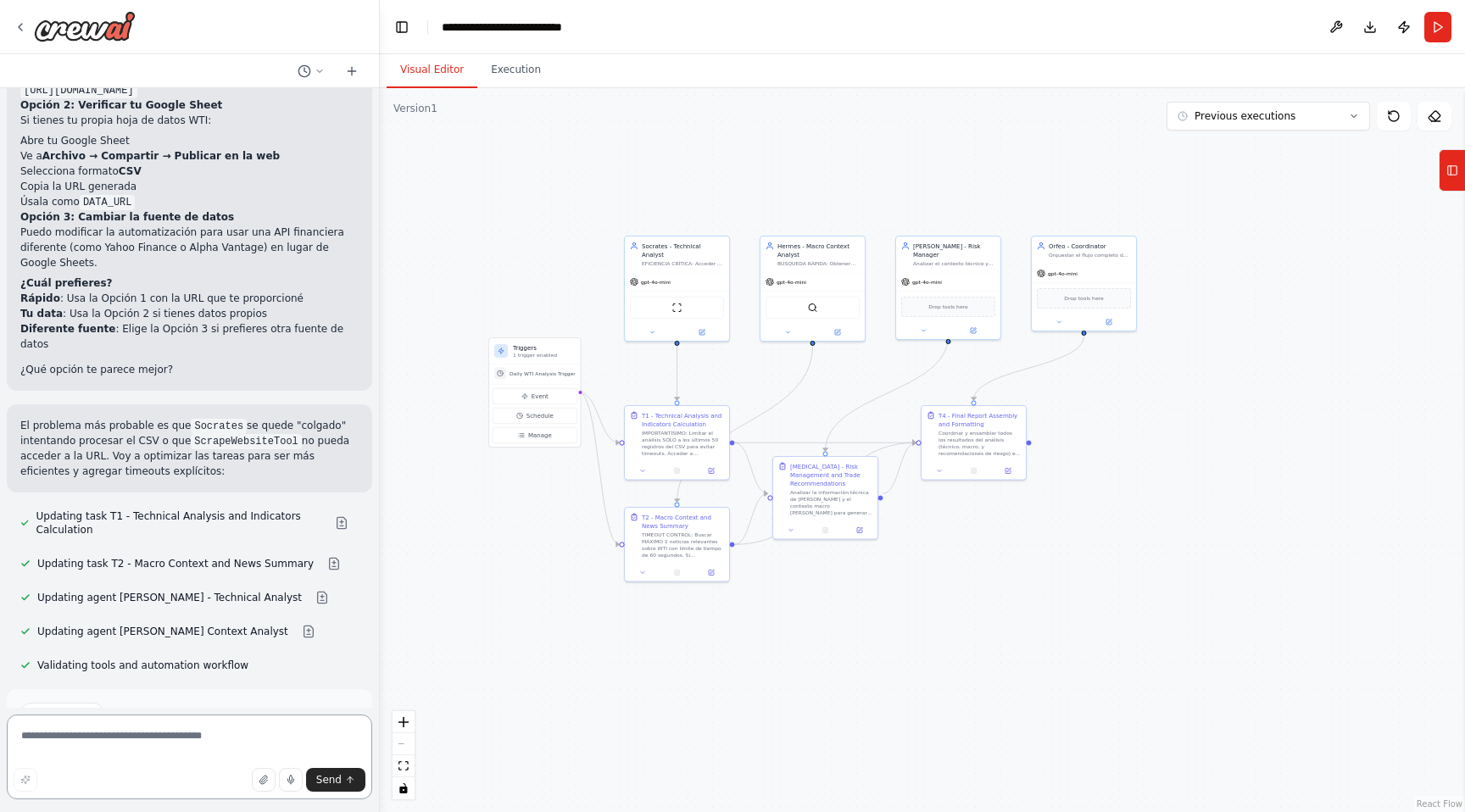
scroll to position [12665, 0]
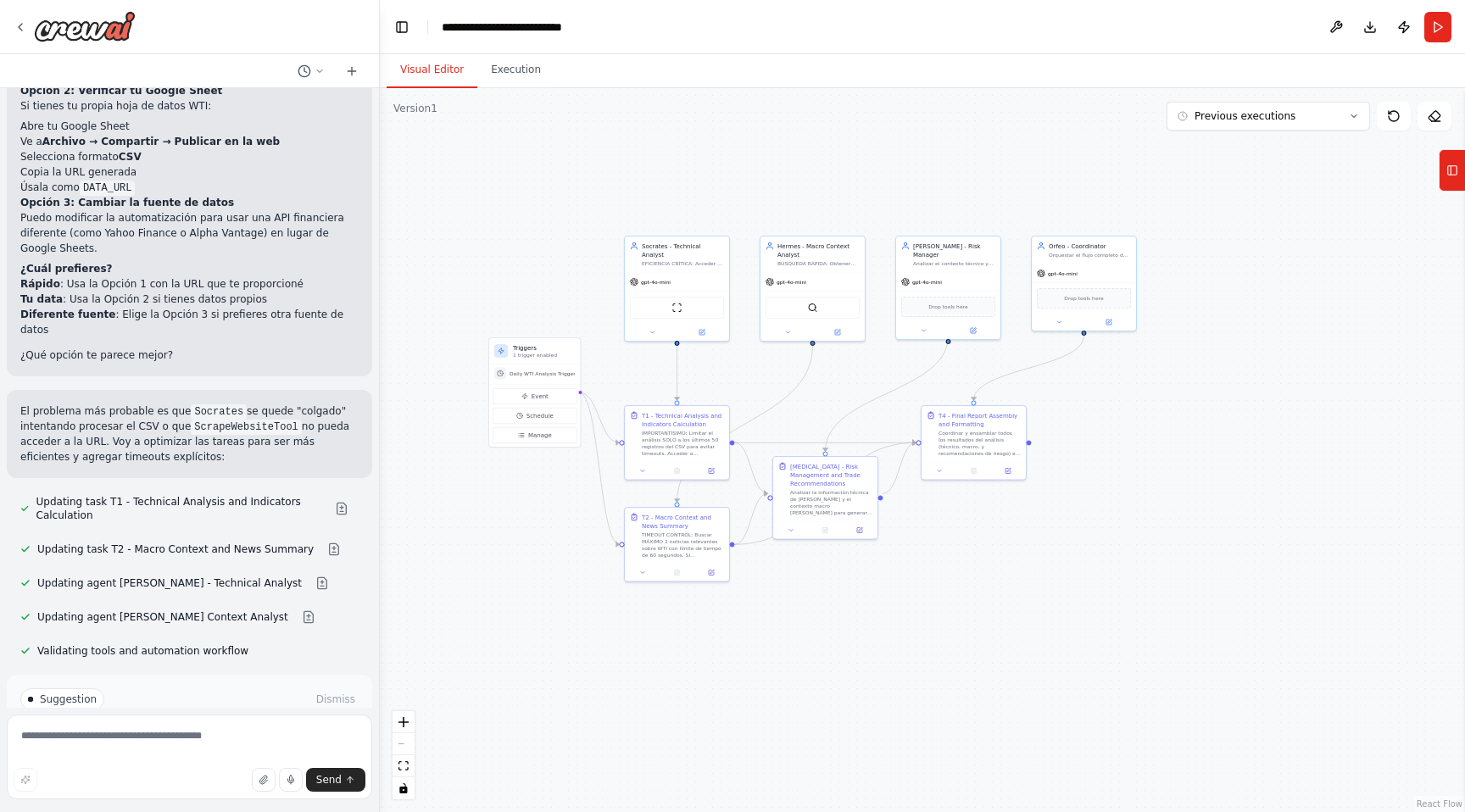
click at [191, 765] on span "Run Automation" at bounding box center [197, 771] width 82 height 13
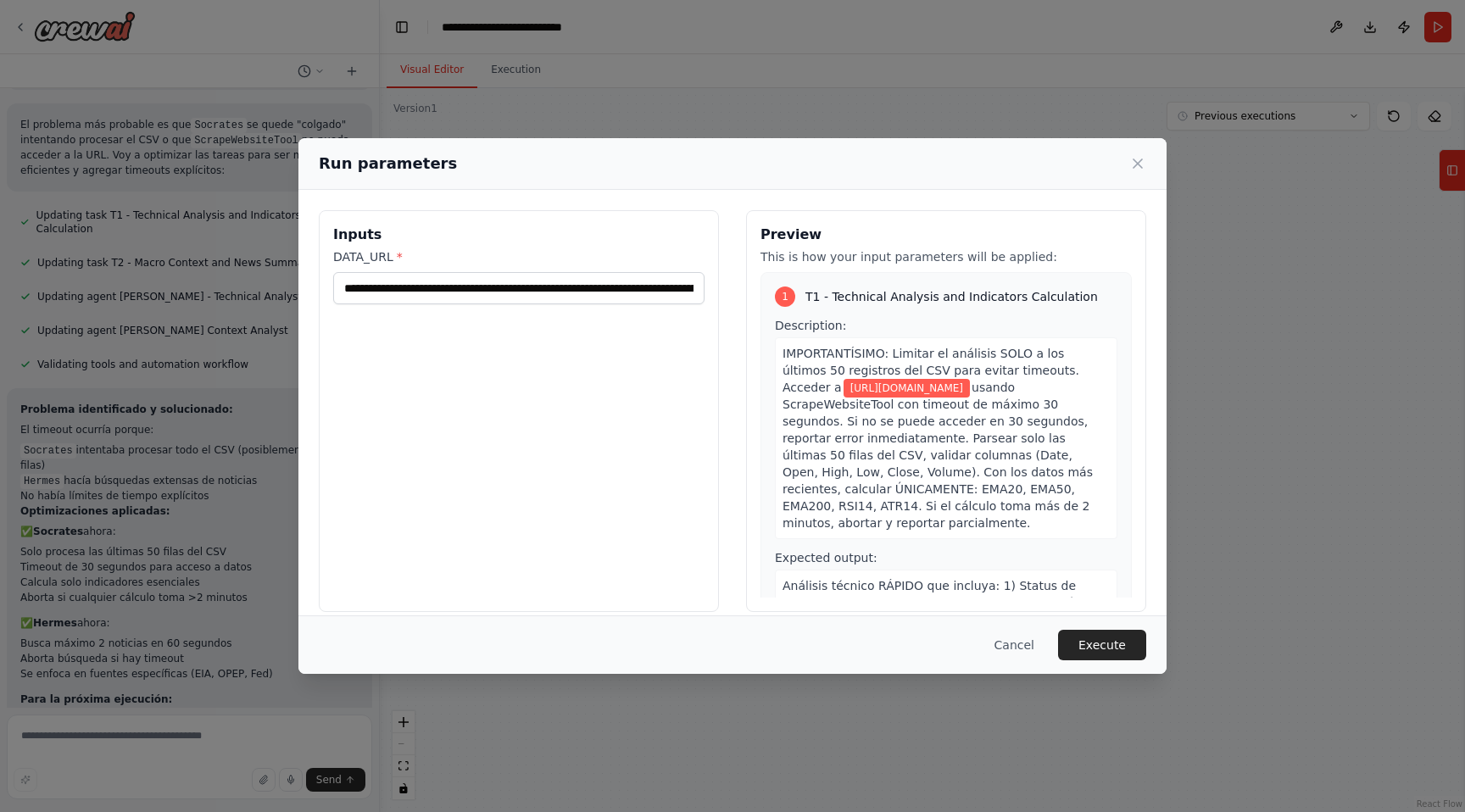
click at [895, 395] on span "[URL][DOMAIN_NAME]" at bounding box center [907, 387] width 126 height 18
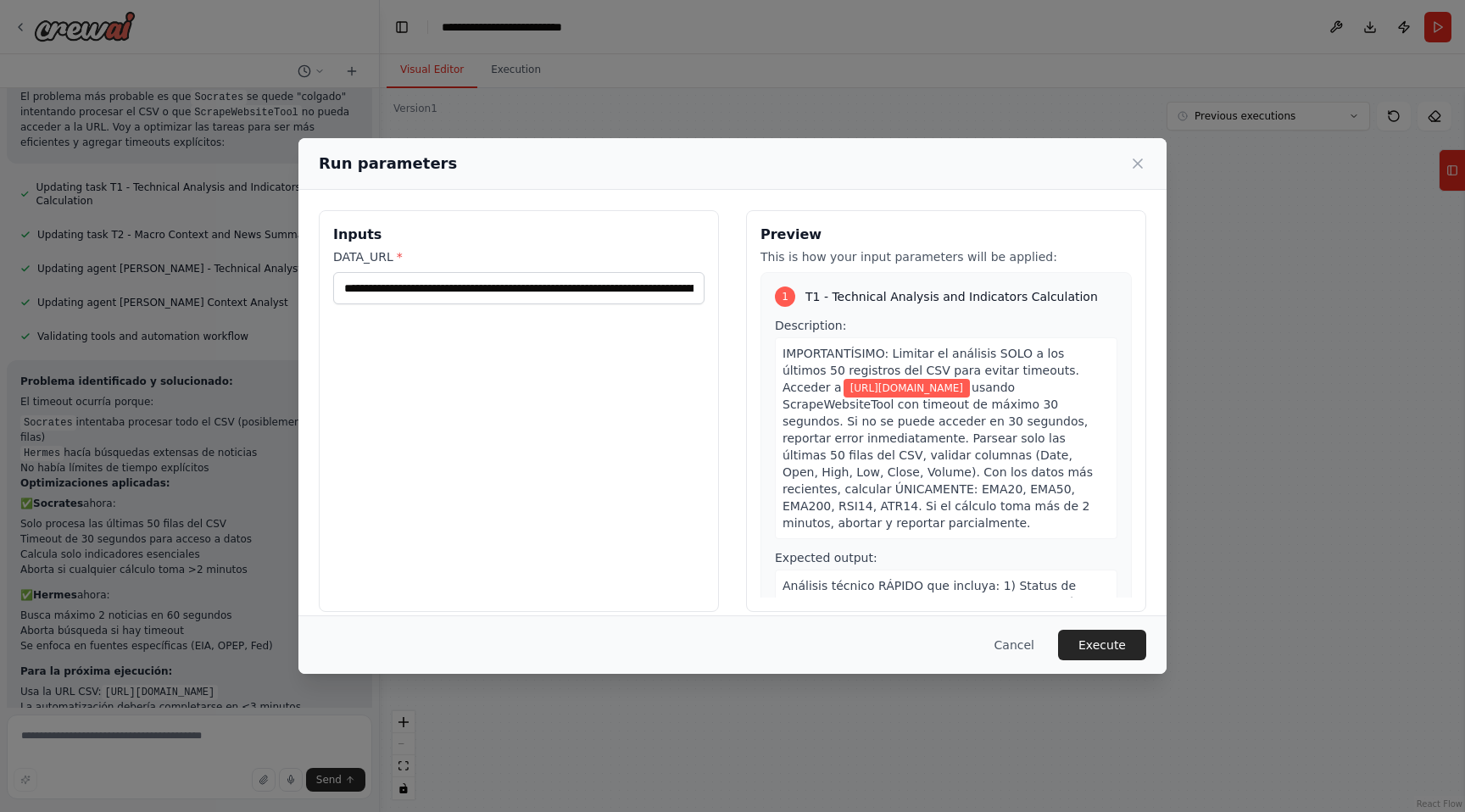
scroll to position [12981, 0]
click at [844, 385] on span "[URL][DOMAIN_NAME]" at bounding box center [907, 387] width 126 height 18
drag, startPoint x: 790, startPoint y: 385, endPoint x: 1108, endPoint y: 421, distance: 320.0
click at [970, 398] on span "[URL][DOMAIN_NAME]" at bounding box center [907, 387] width 126 height 18
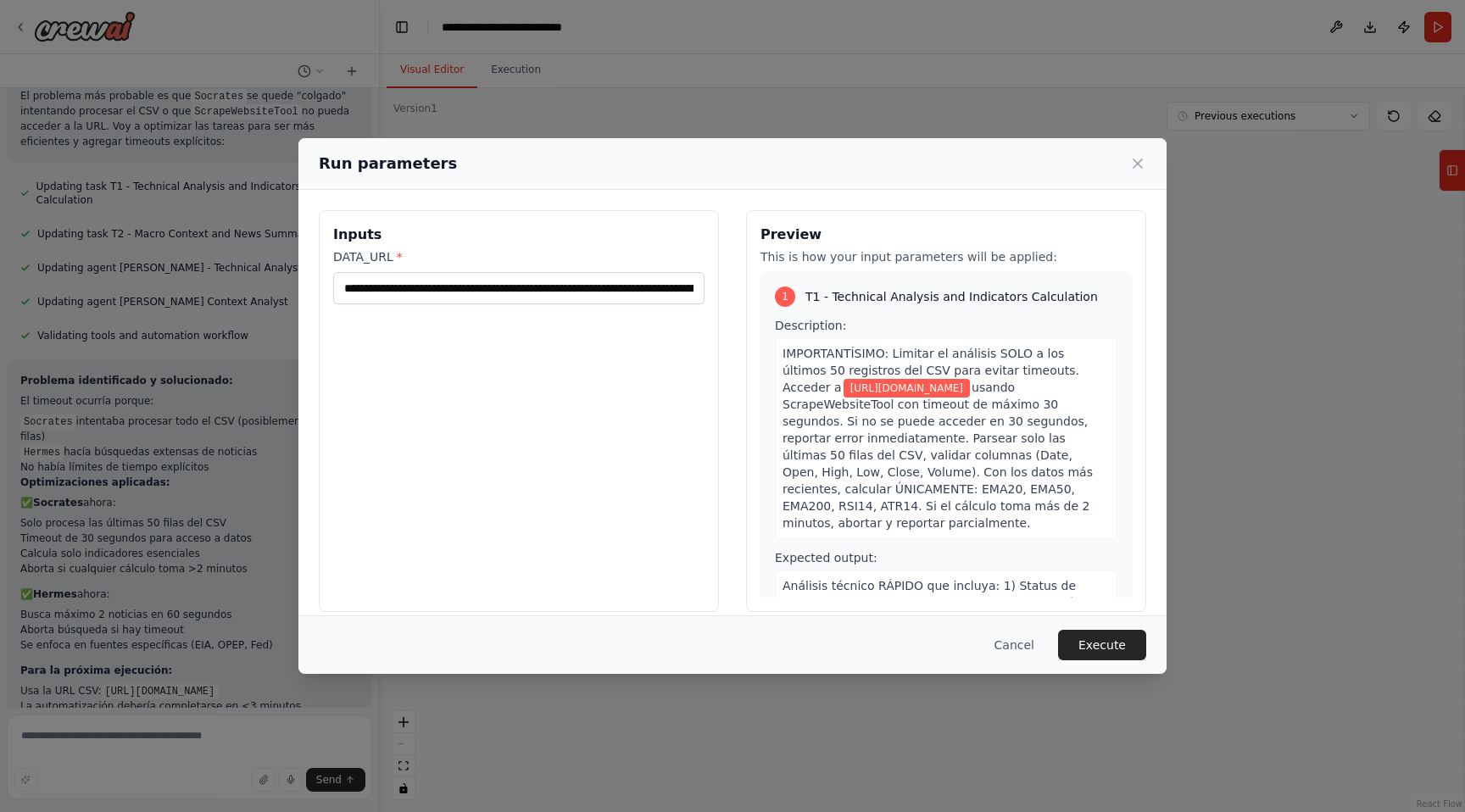
copy span "[URL][DOMAIN_NAME]"
click at [1024, 646] on button "Cancel" at bounding box center [1014, 645] width 67 height 31
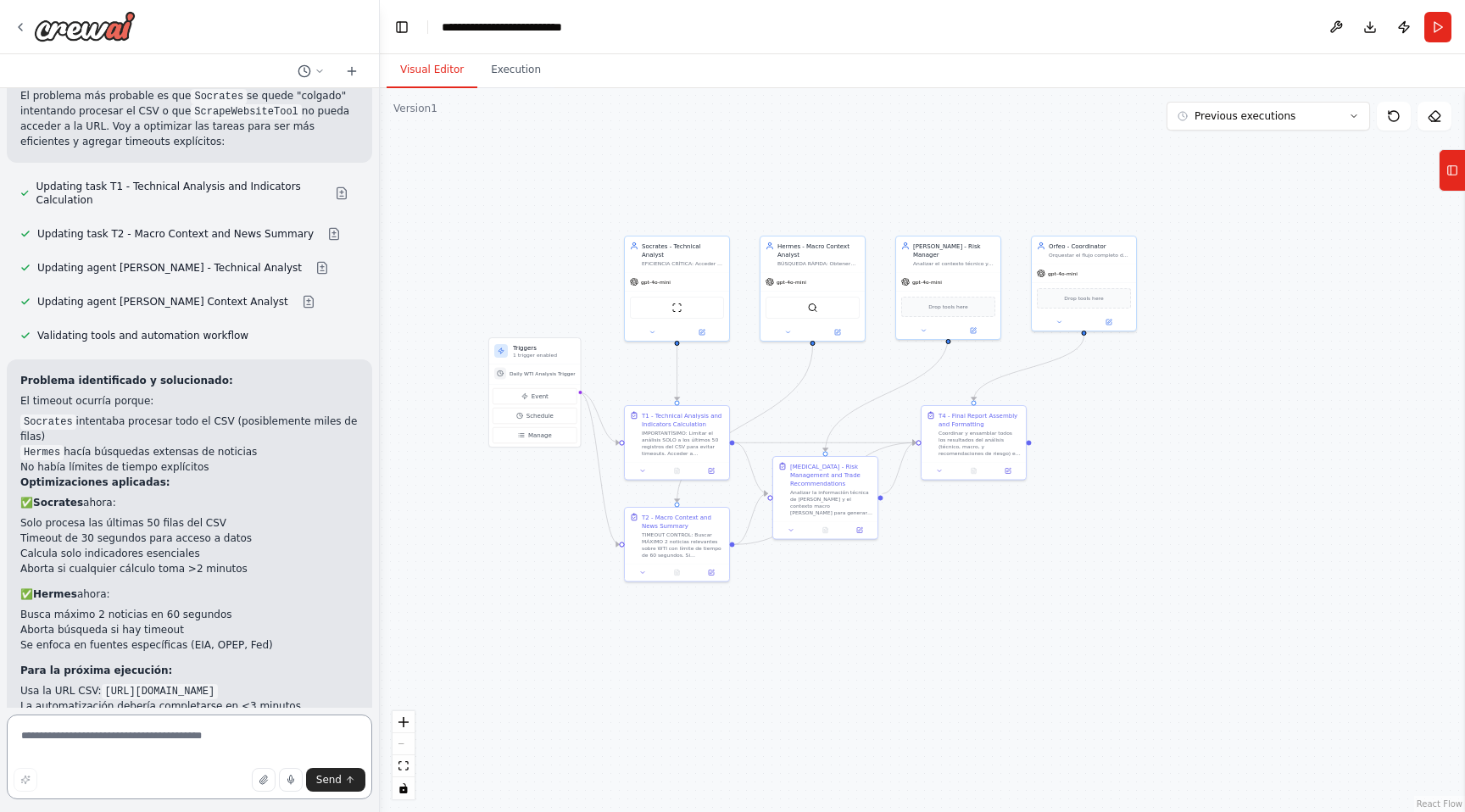
click at [80, 738] on textarea at bounding box center [189, 757] width 365 height 85
paste textarea "**********"
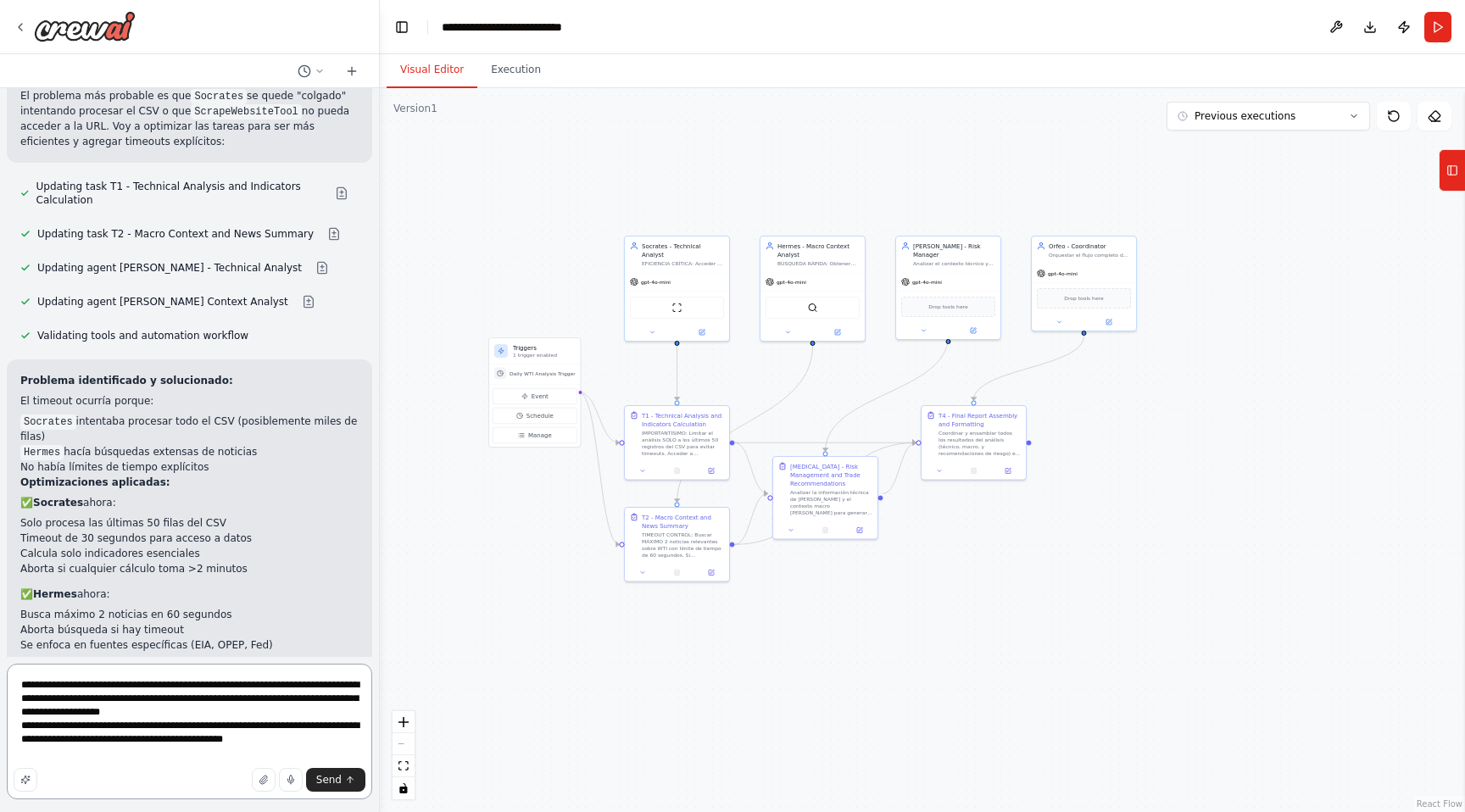
type textarea "**********"
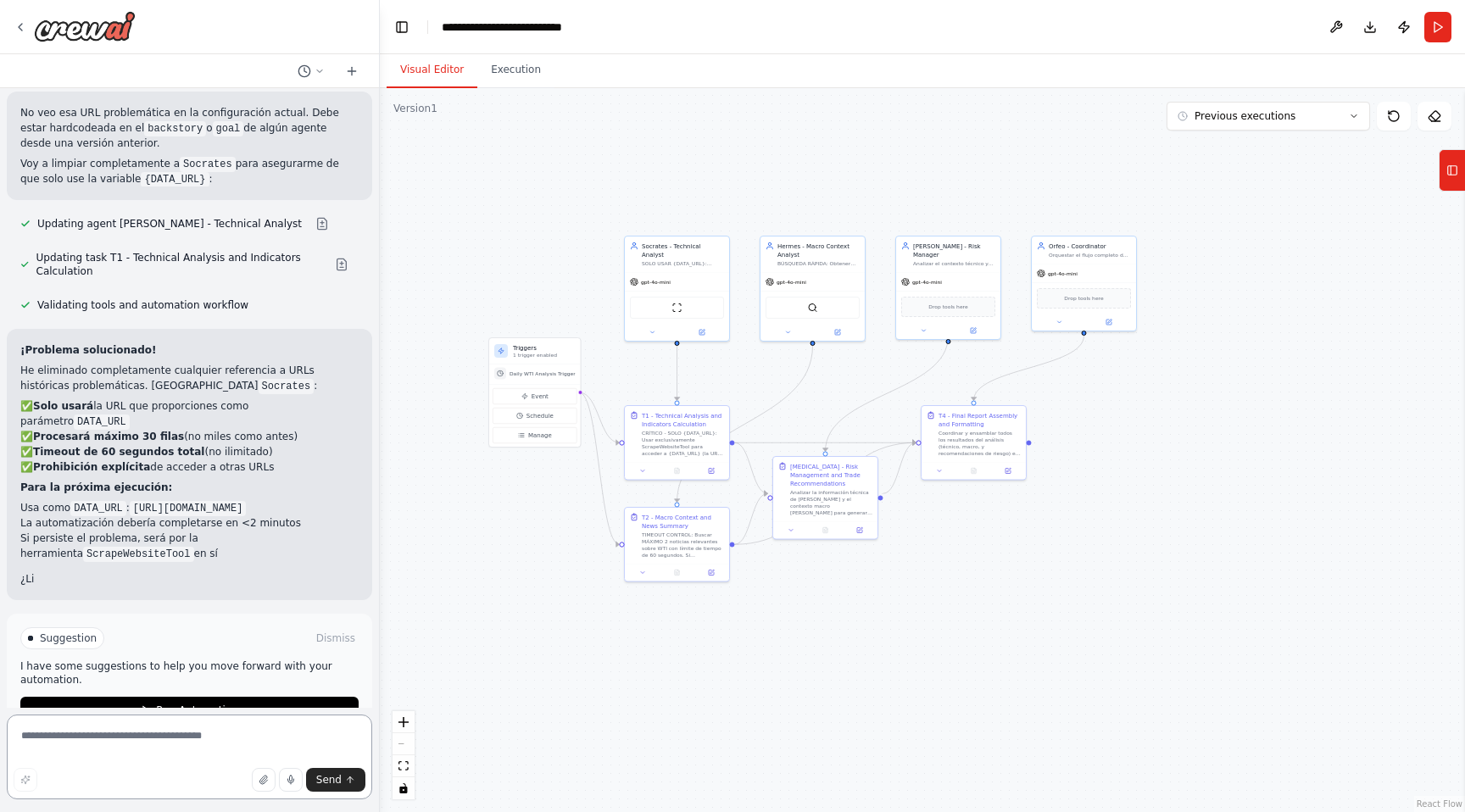
scroll to position [13979, 0]
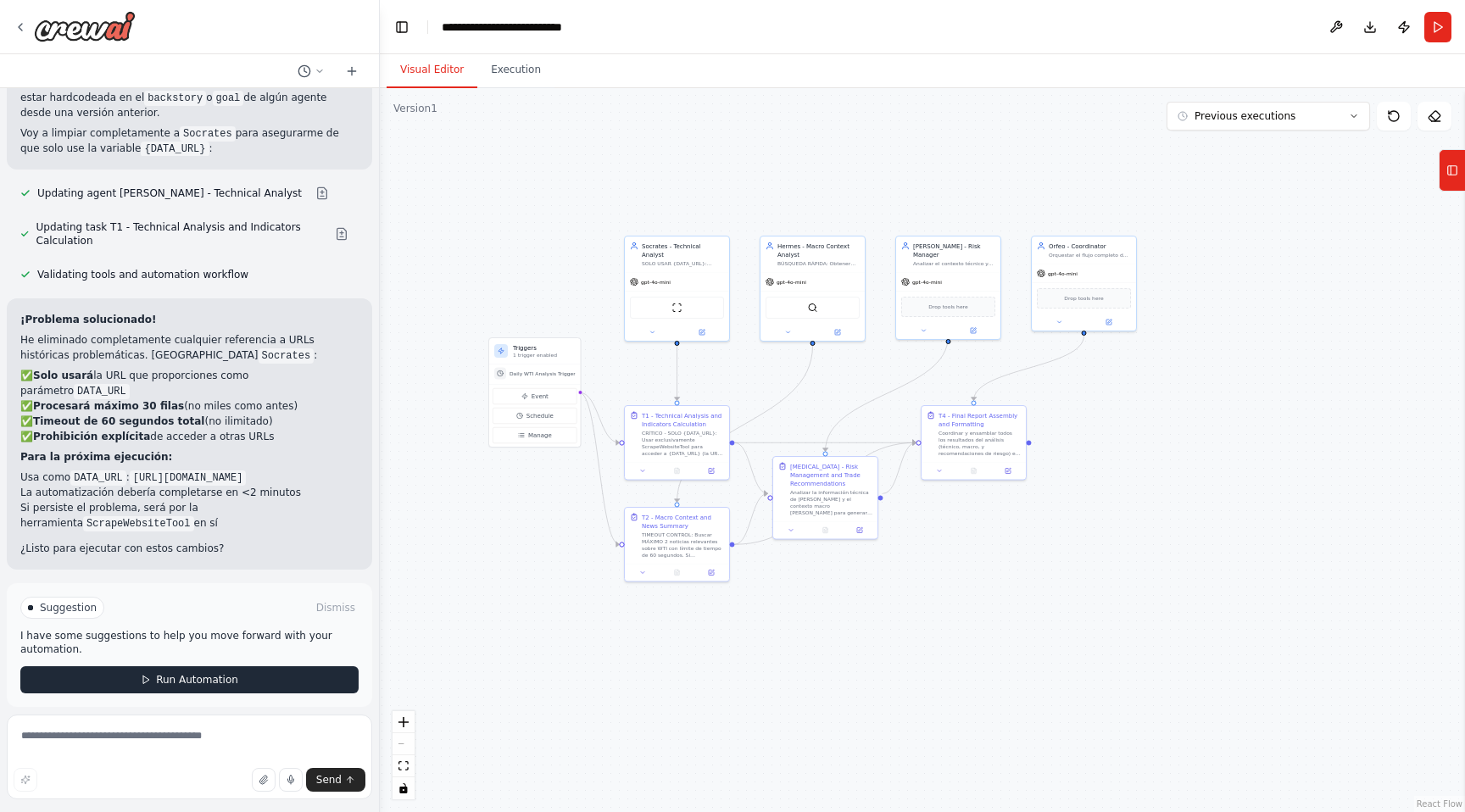
click at [175, 673] on span "Run Automation" at bounding box center [197, 679] width 82 height 13
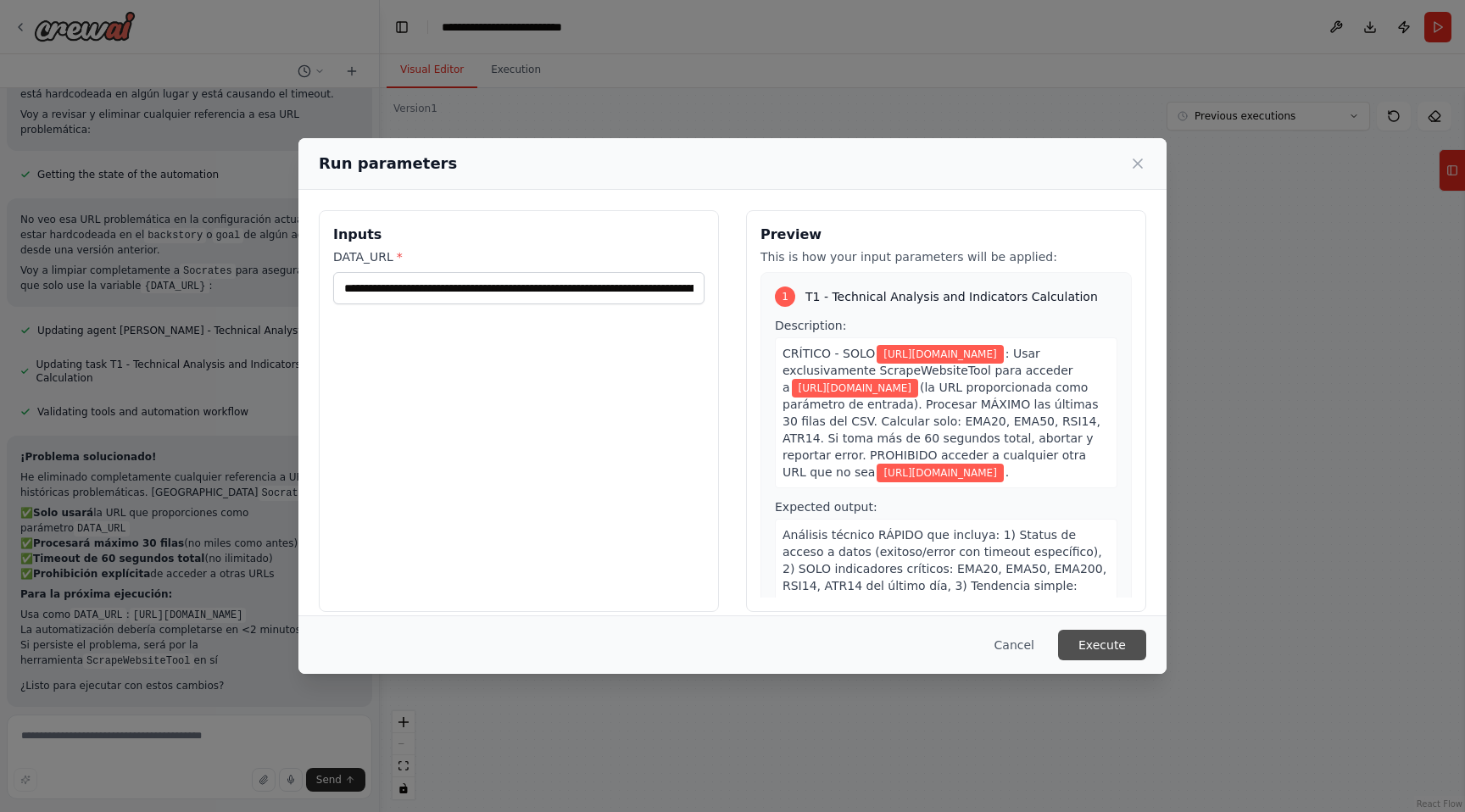
click at [1108, 653] on button "Execute" at bounding box center [1101, 645] width 88 height 31
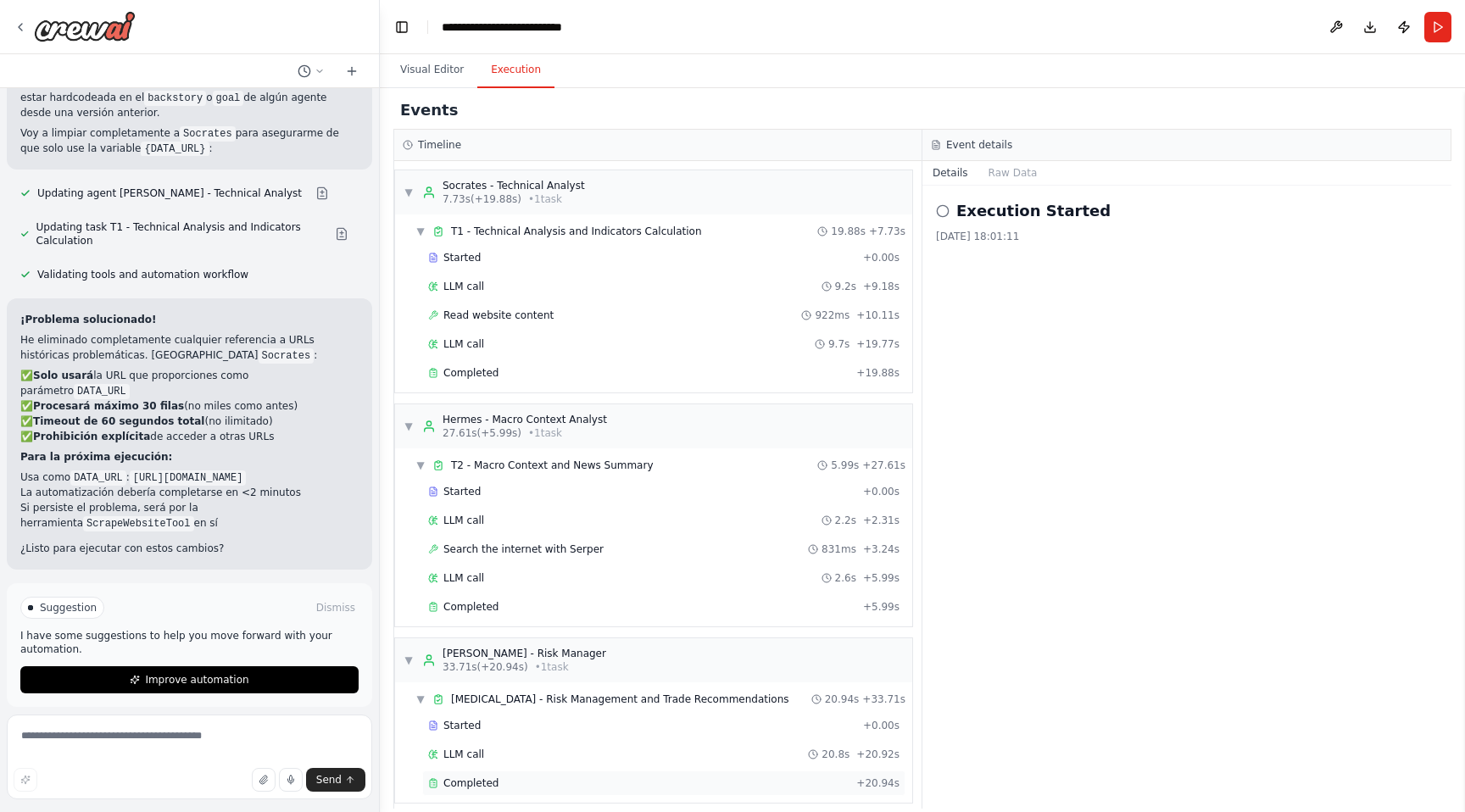
scroll to position [190, 0]
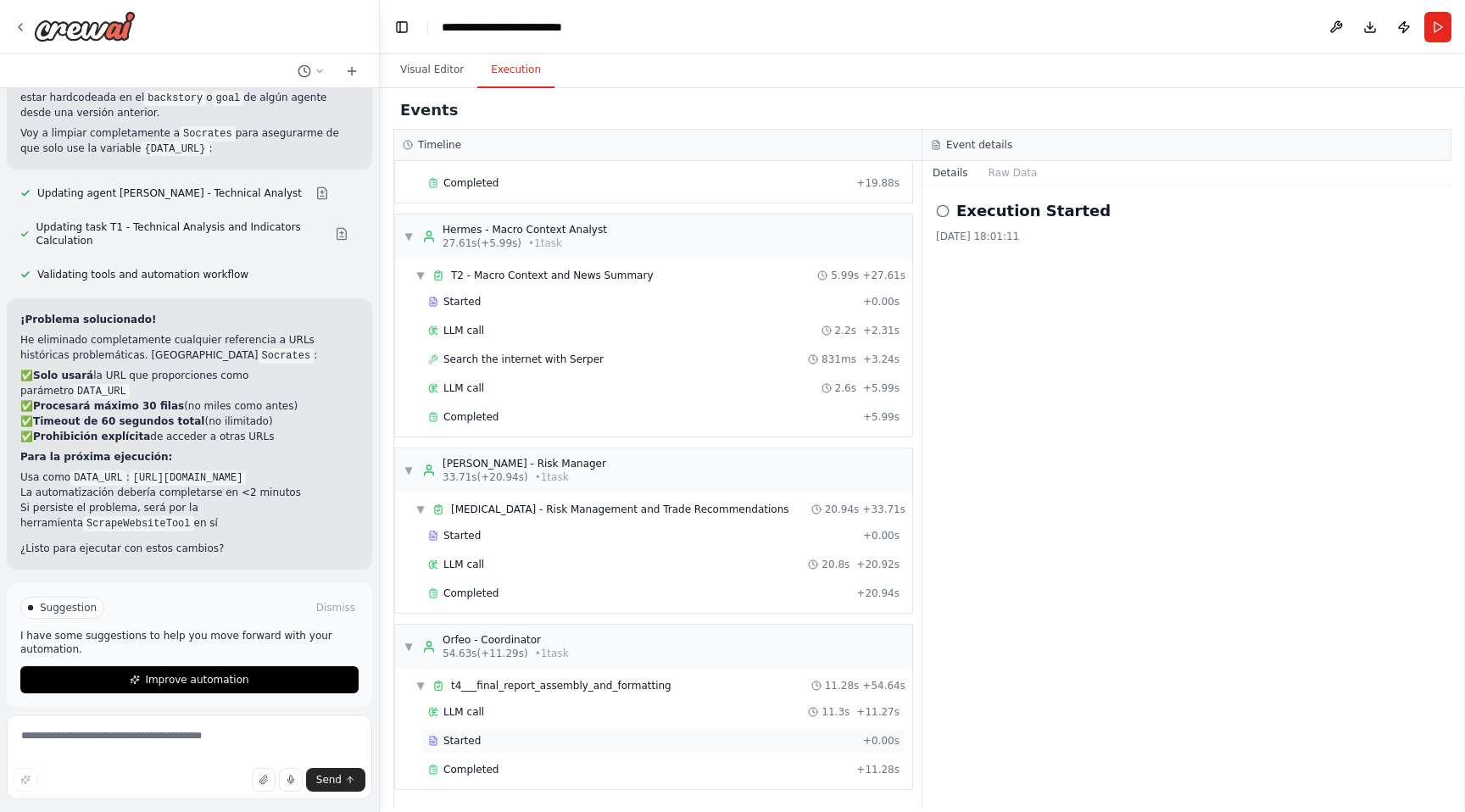
click at [460, 741] on span "Started" at bounding box center [462, 740] width 38 height 13
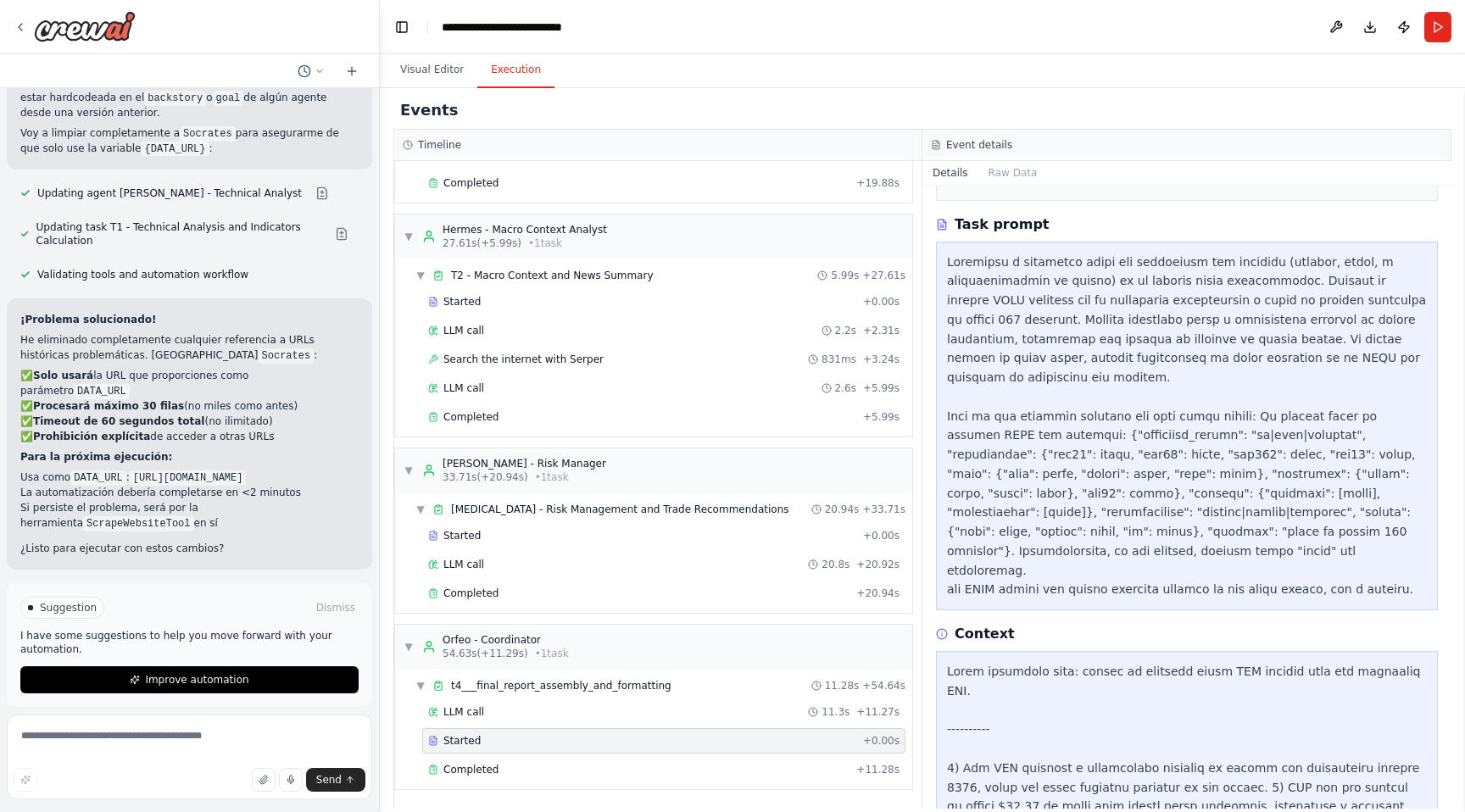
scroll to position [229, 0]
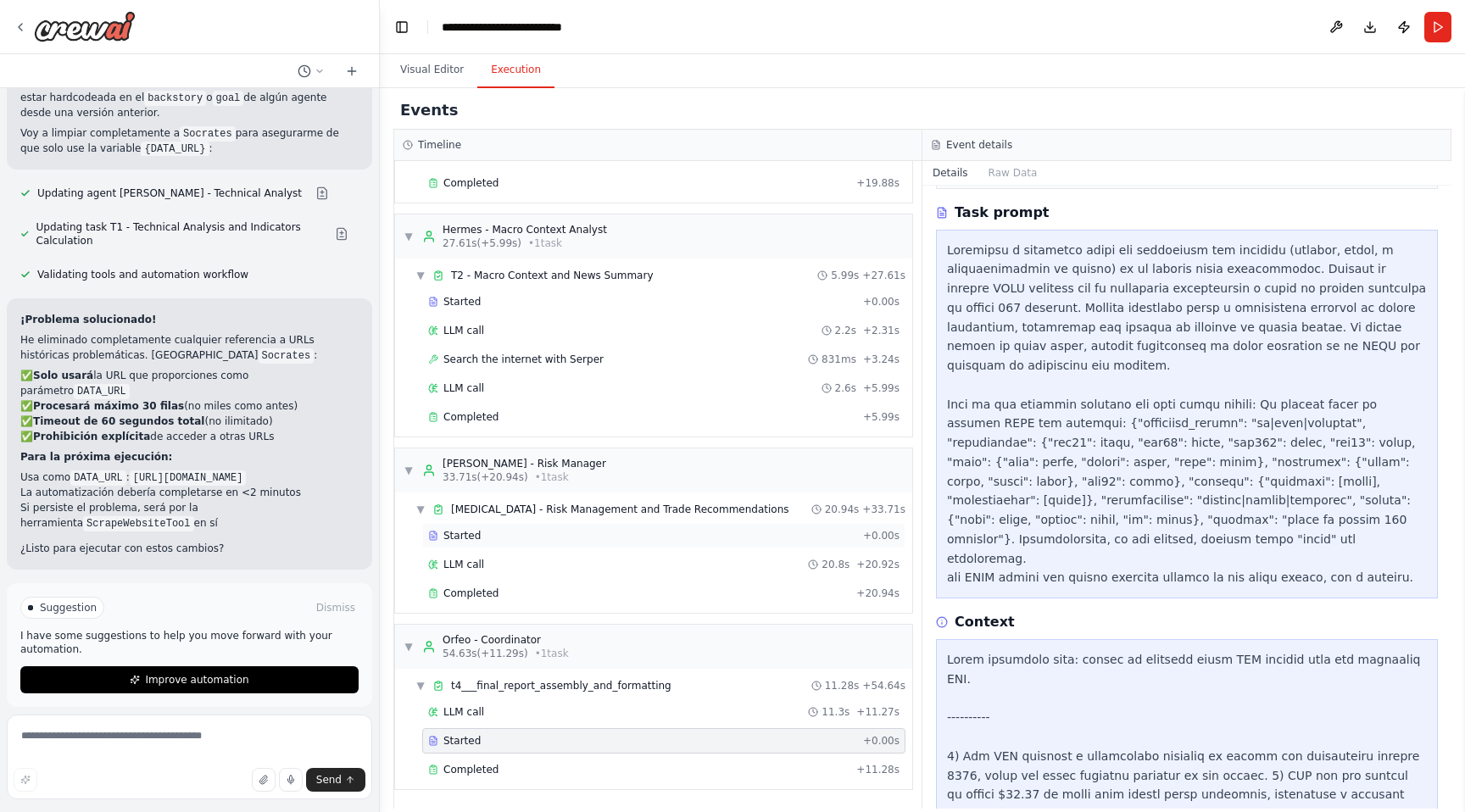
click at [467, 536] on span "Started" at bounding box center [462, 535] width 38 height 13
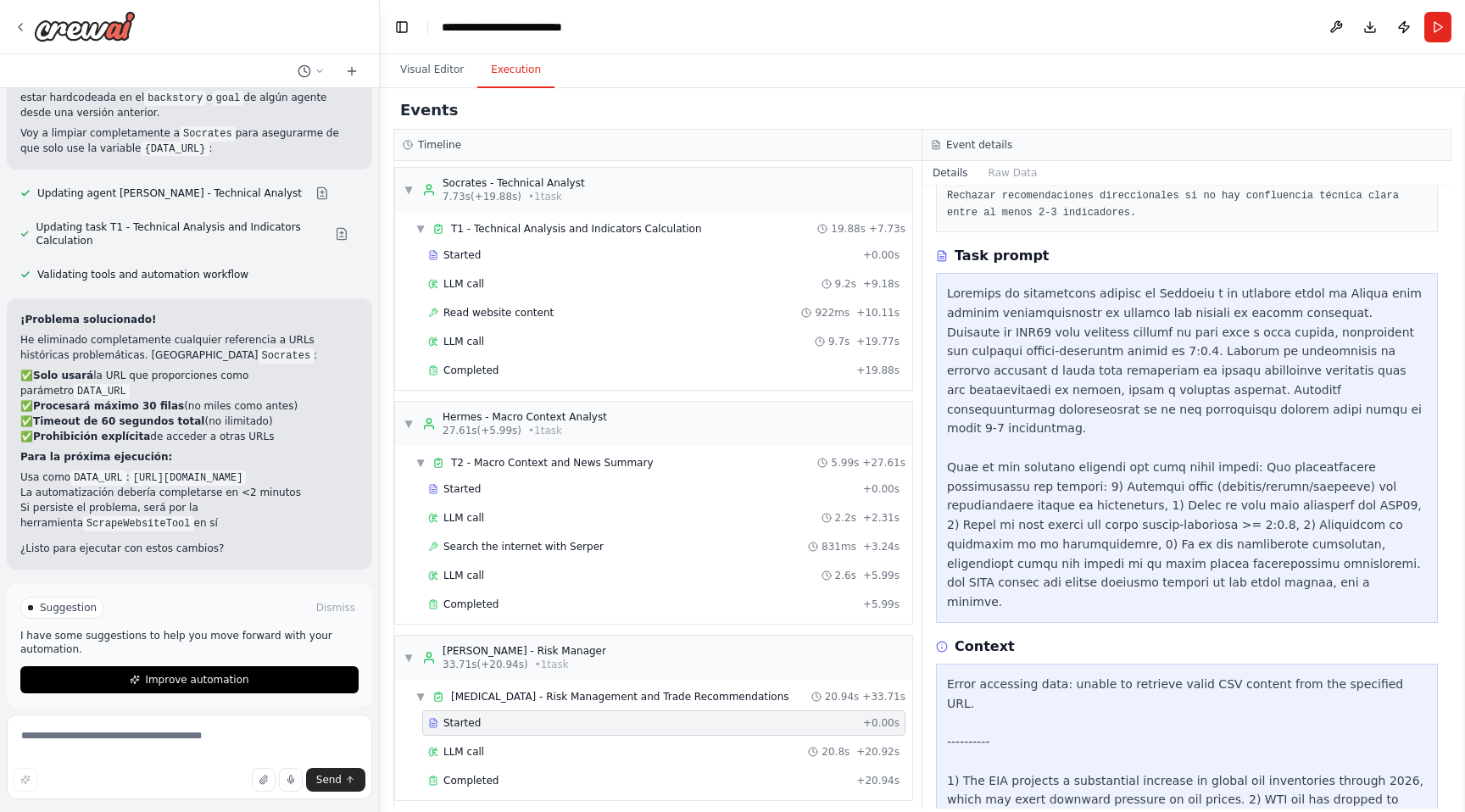
scroll to position [0, 0]
click at [473, 257] on span "Started" at bounding box center [462, 257] width 38 height 13
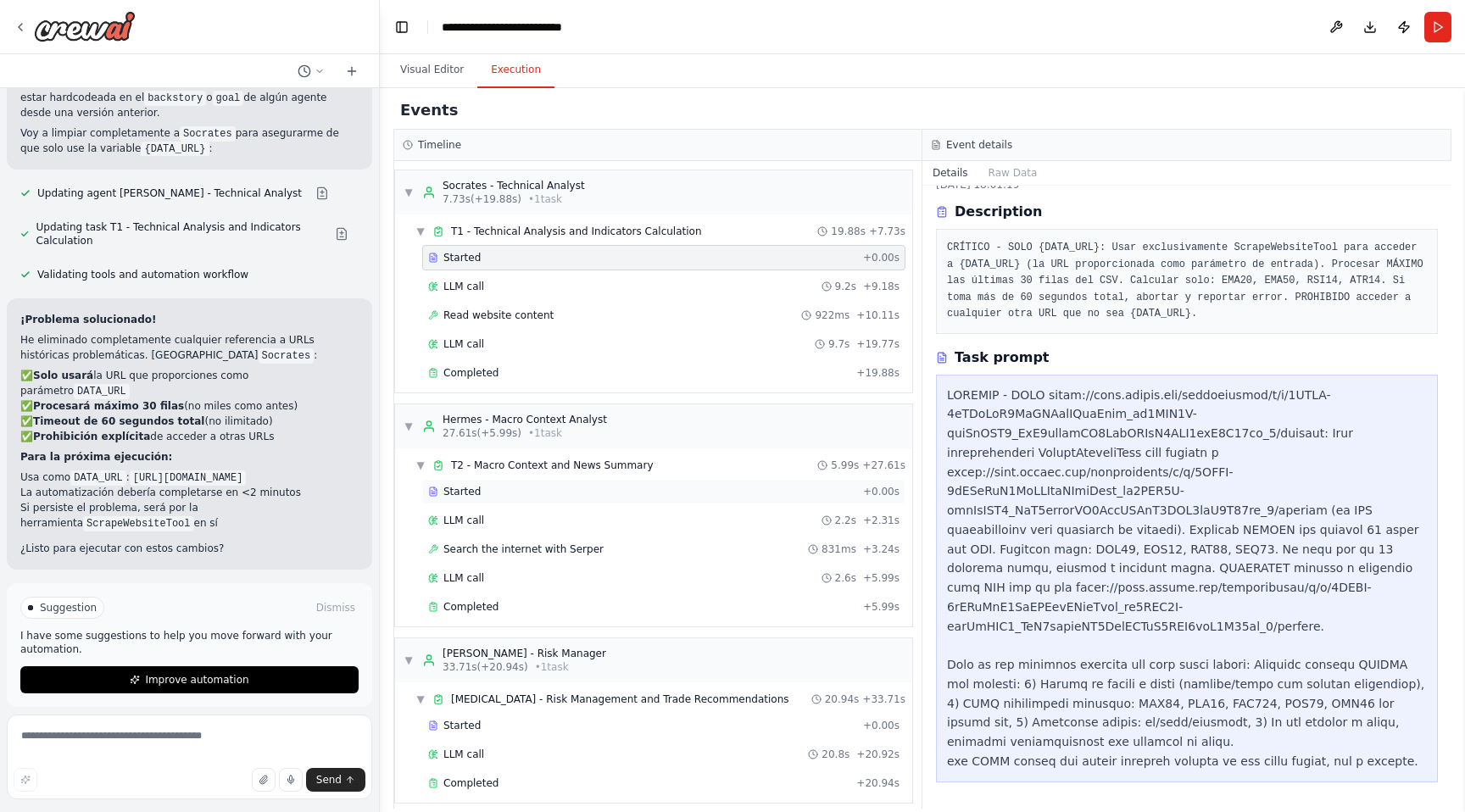
click at [464, 491] on span "Started" at bounding box center [462, 491] width 38 height 13
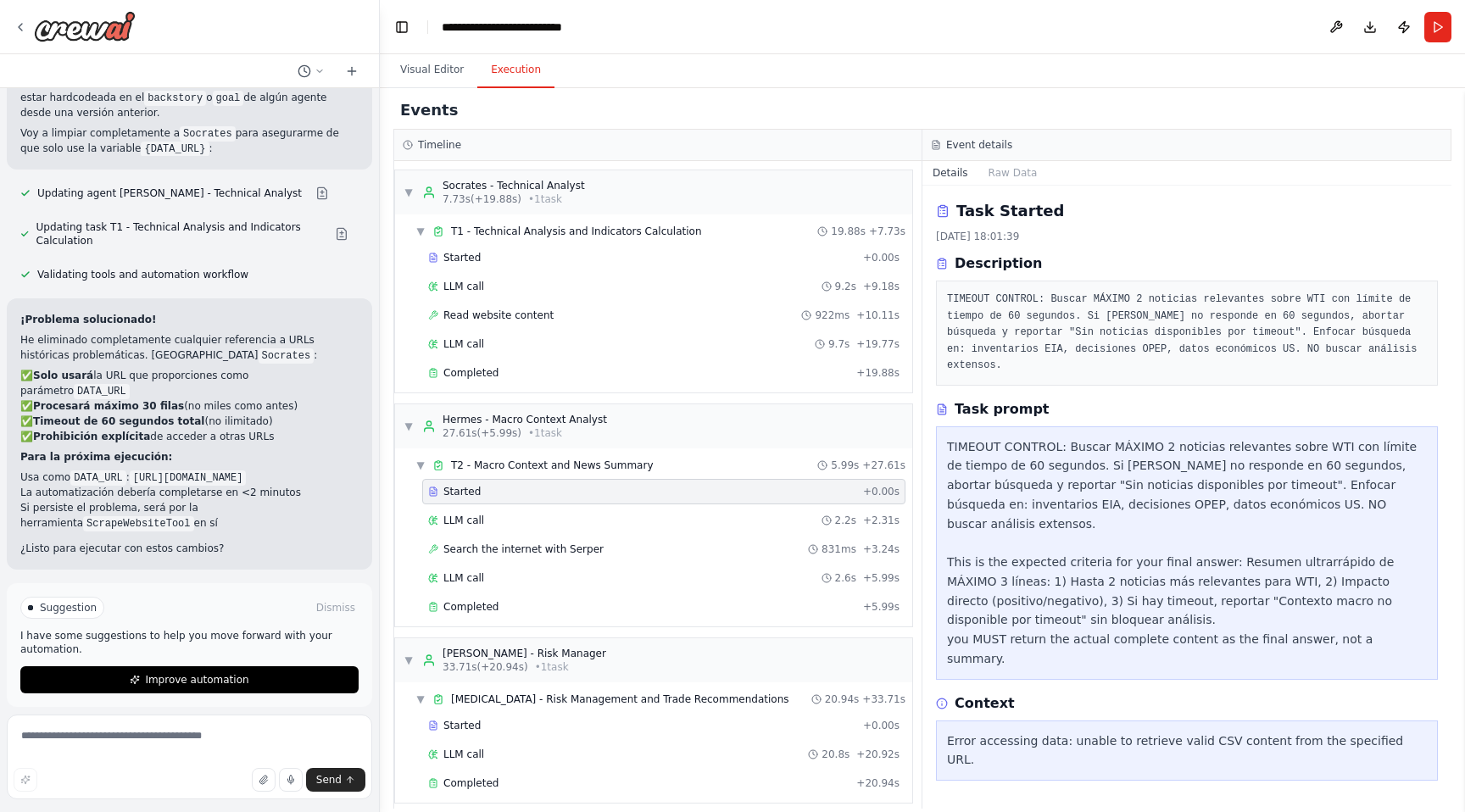
scroll to position [0, 0]
click at [214, 673] on span "Improve automation" at bounding box center [196, 679] width 103 height 13
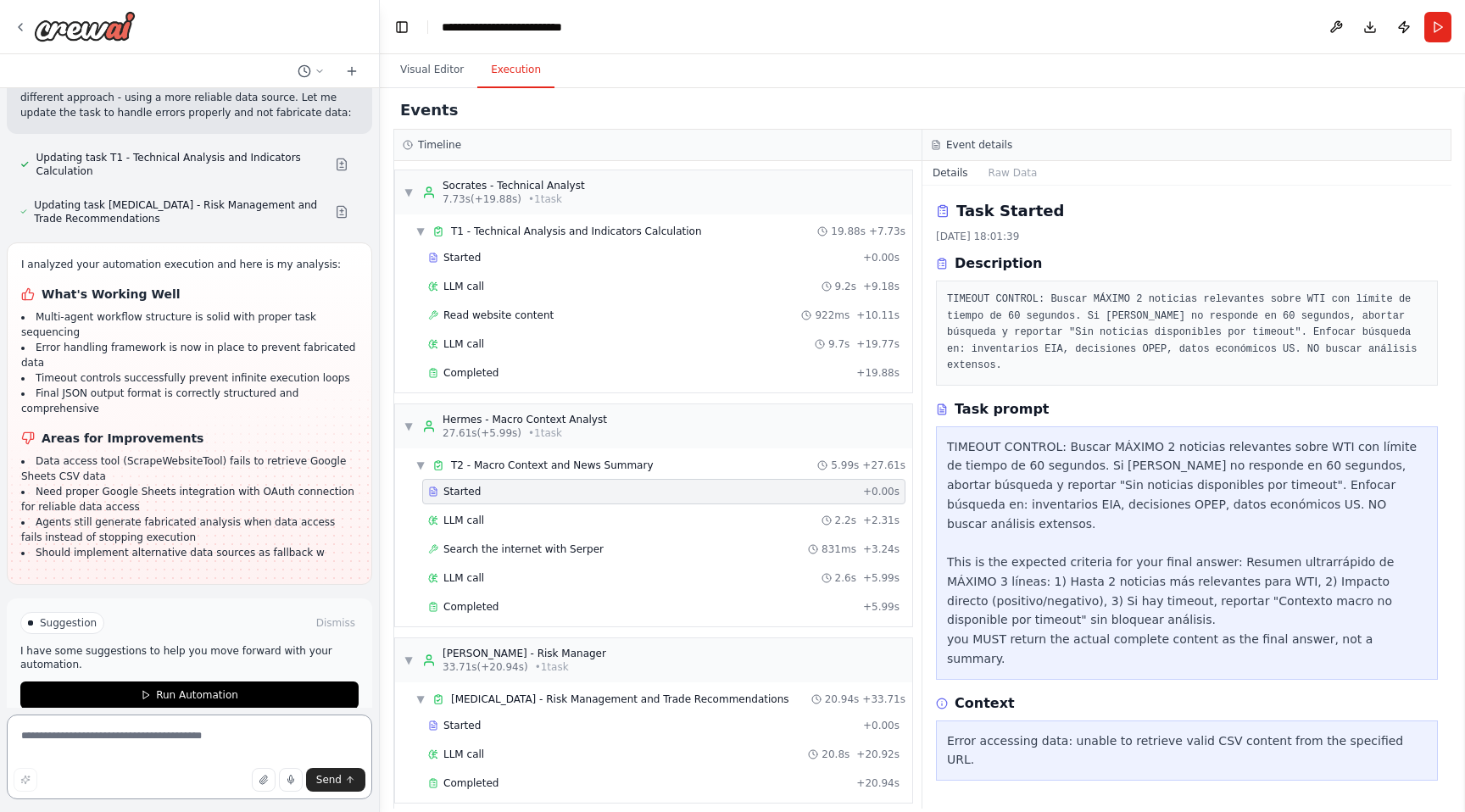
scroll to position [14951, 0]
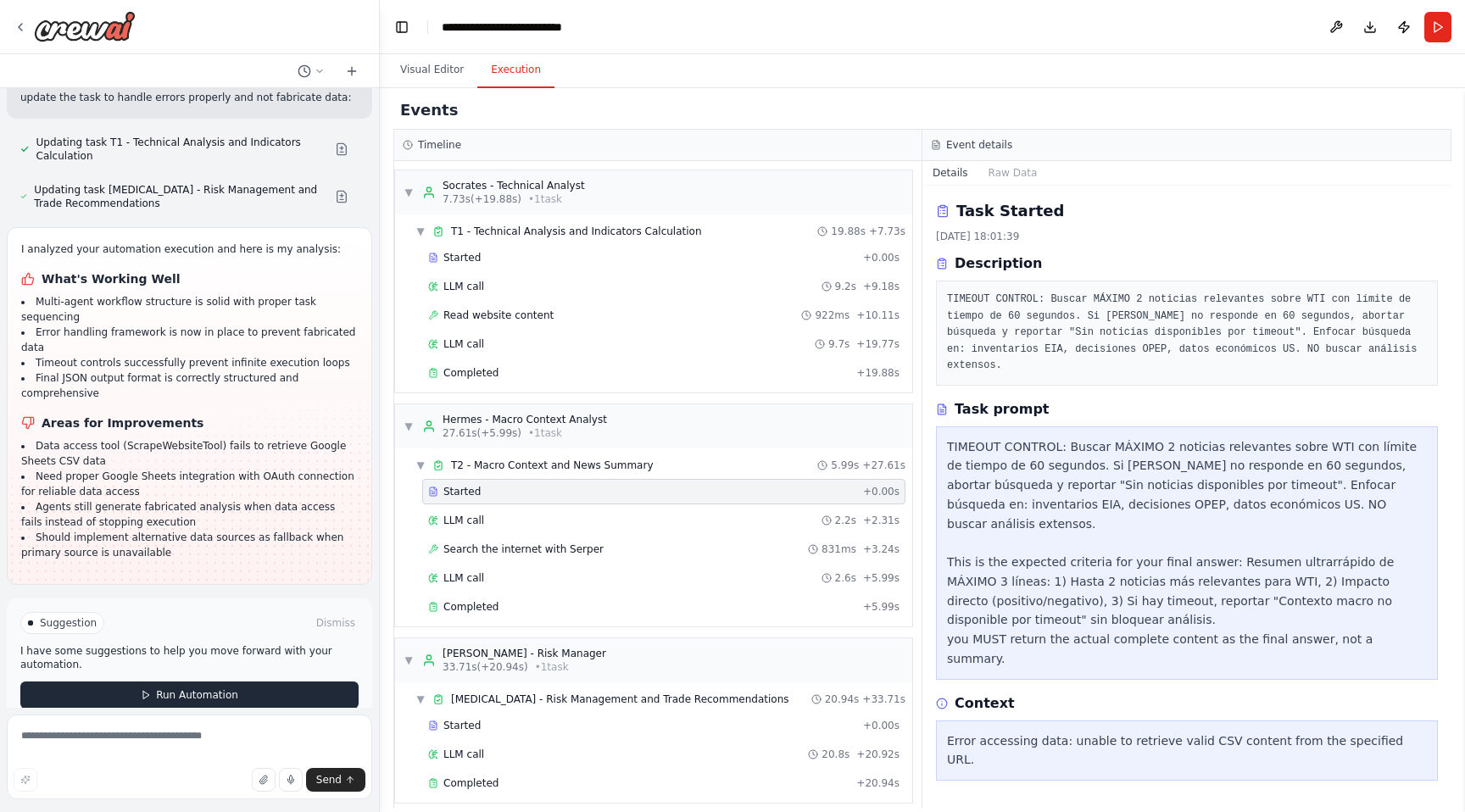
click at [206, 688] on span "Run Automation" at bounding box center [197, 695] width 82 height 13
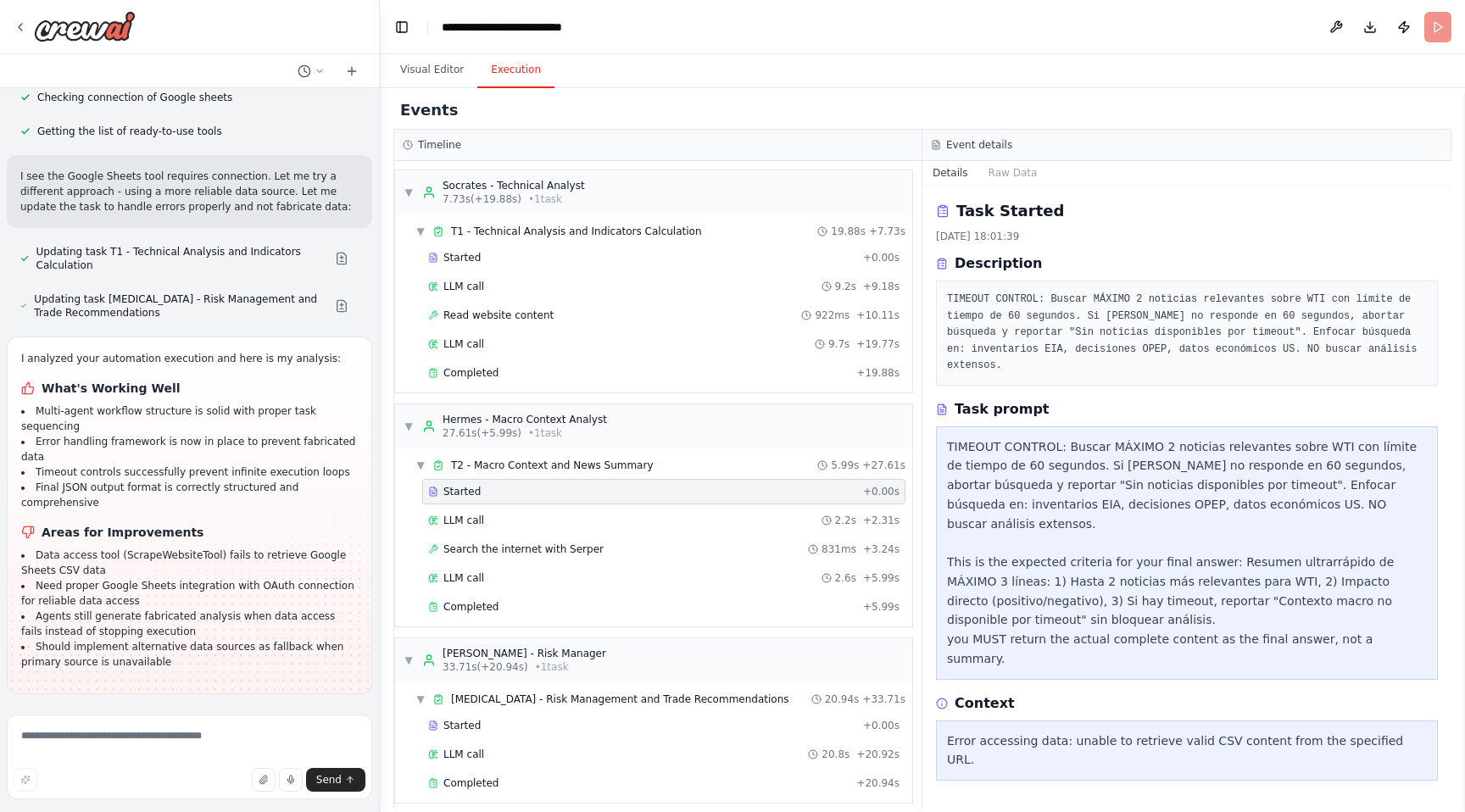
scroll to position [14814, 0]
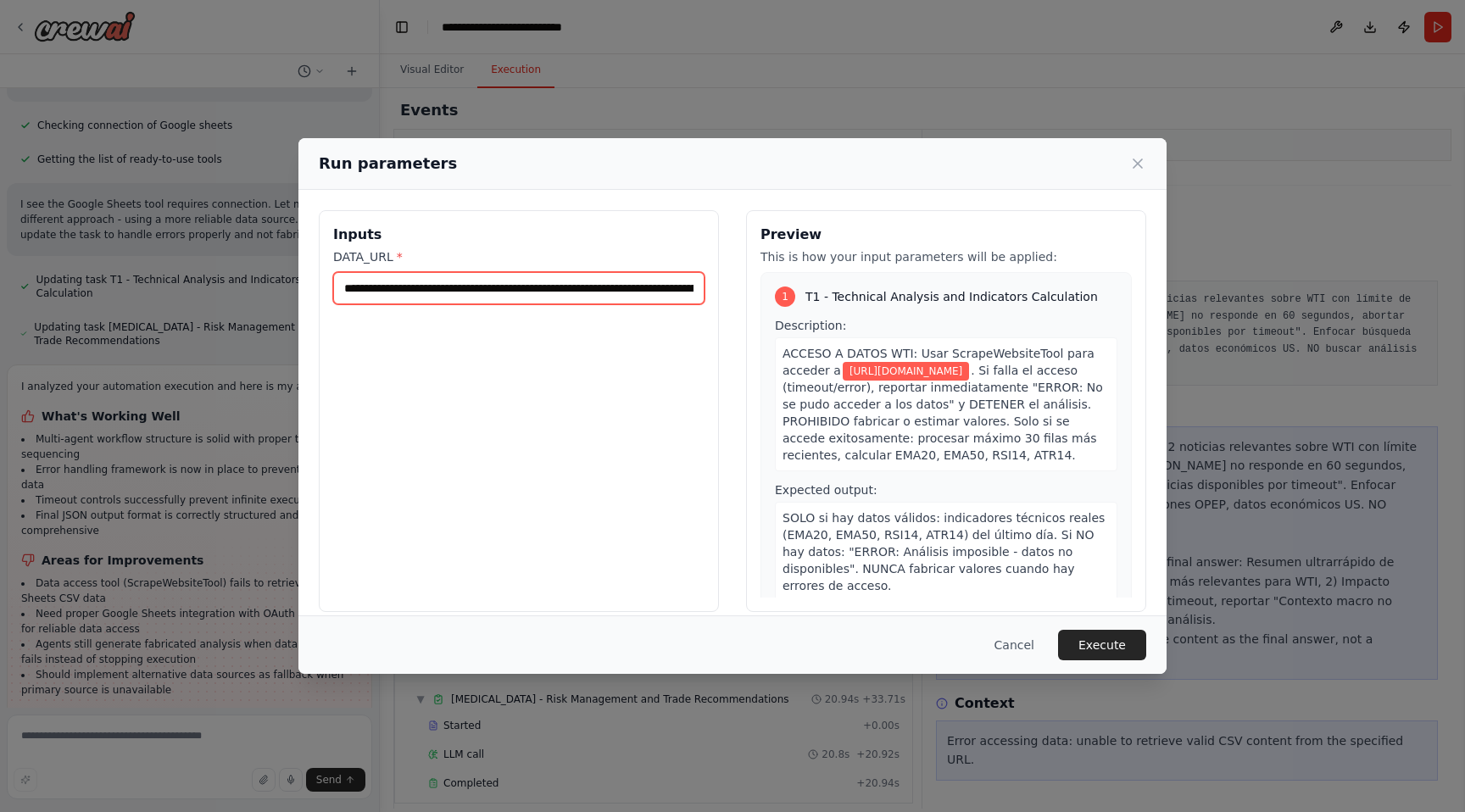
click at [367, 288] on input "**********" at bounding box center [519, 288] width 372 height 32
paste input "text"
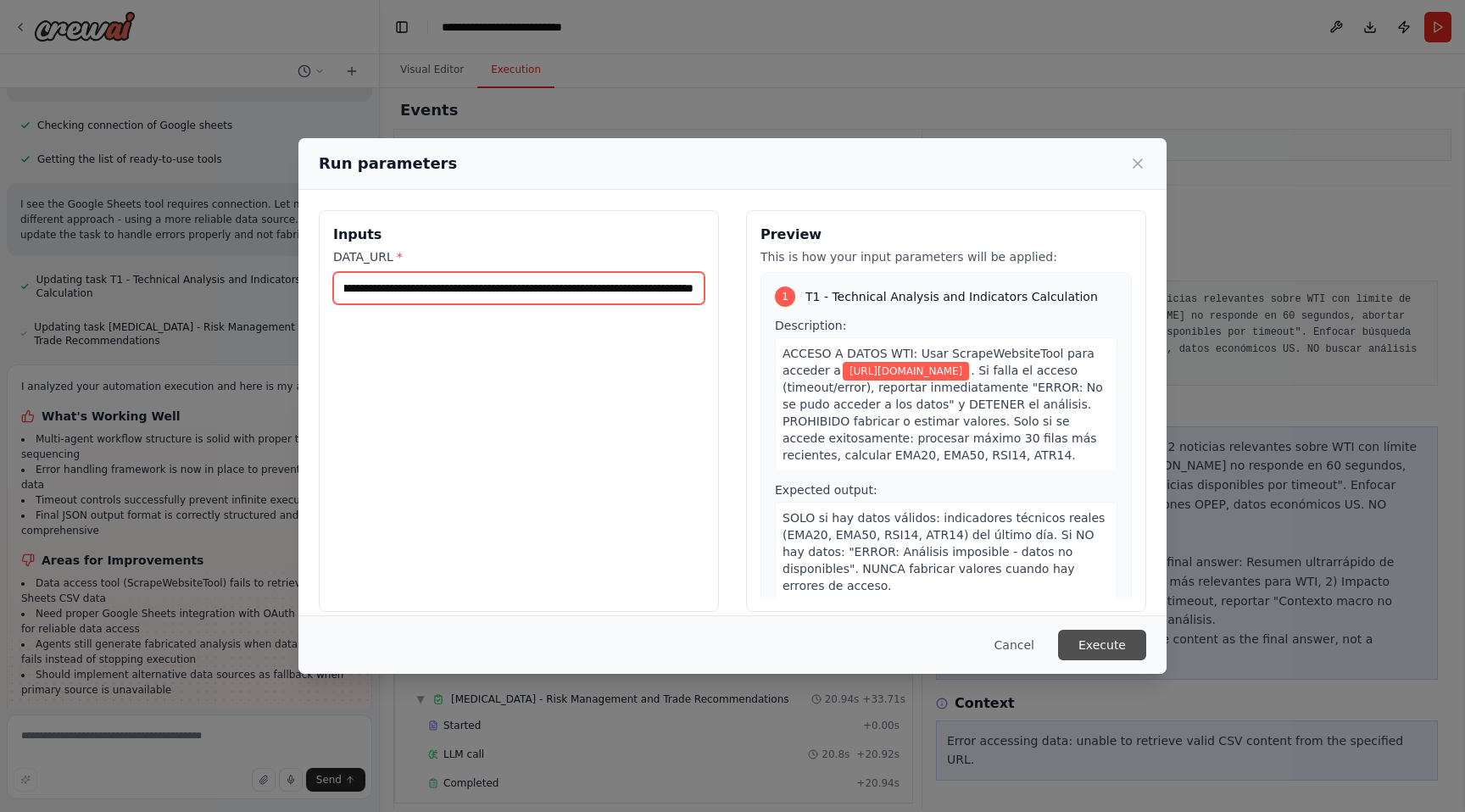
type input "**********"
click at [1102, 643] on button "Execute" at bounding box center [1101, 645] width 88 height 31
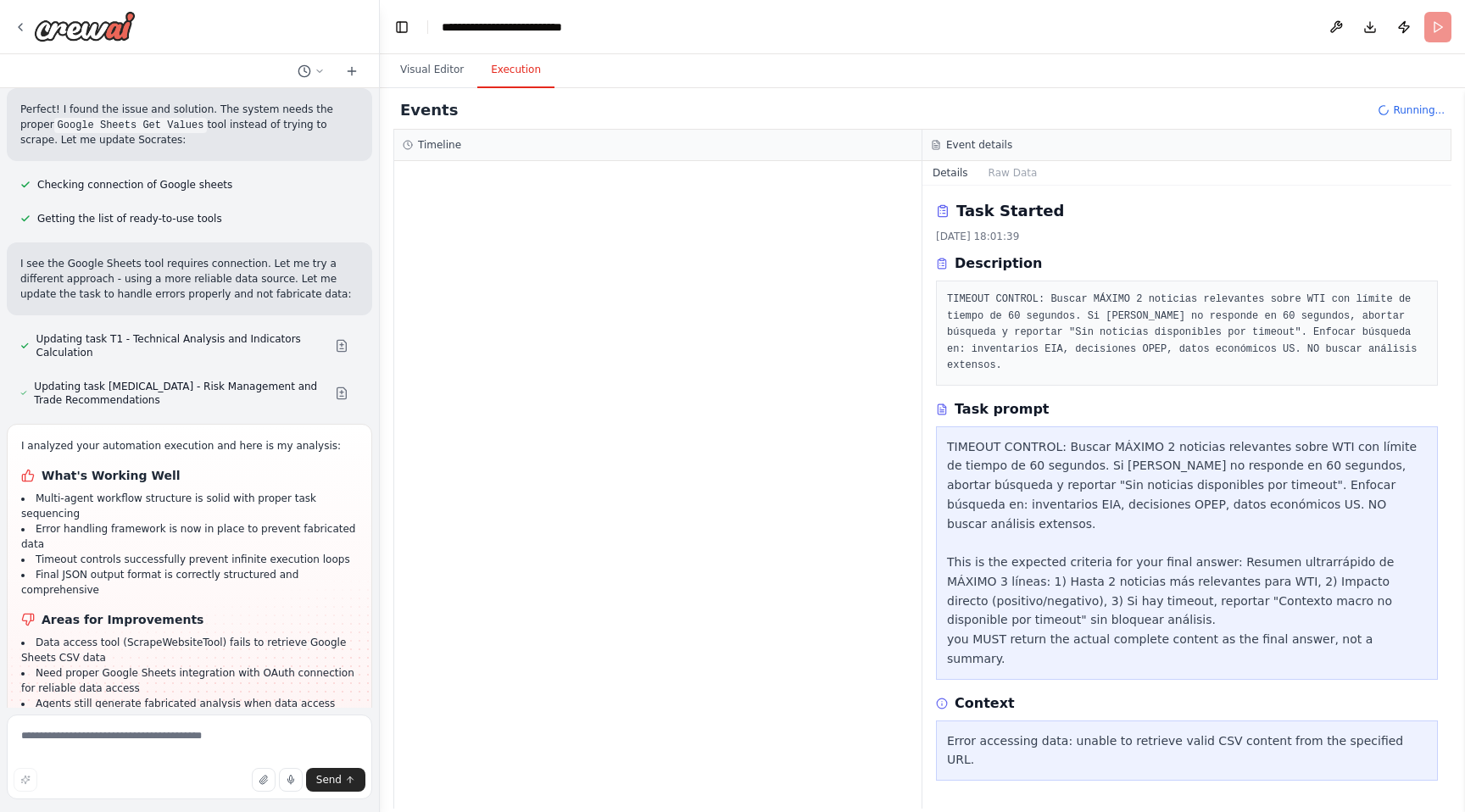
scroll to position [14814, 0]
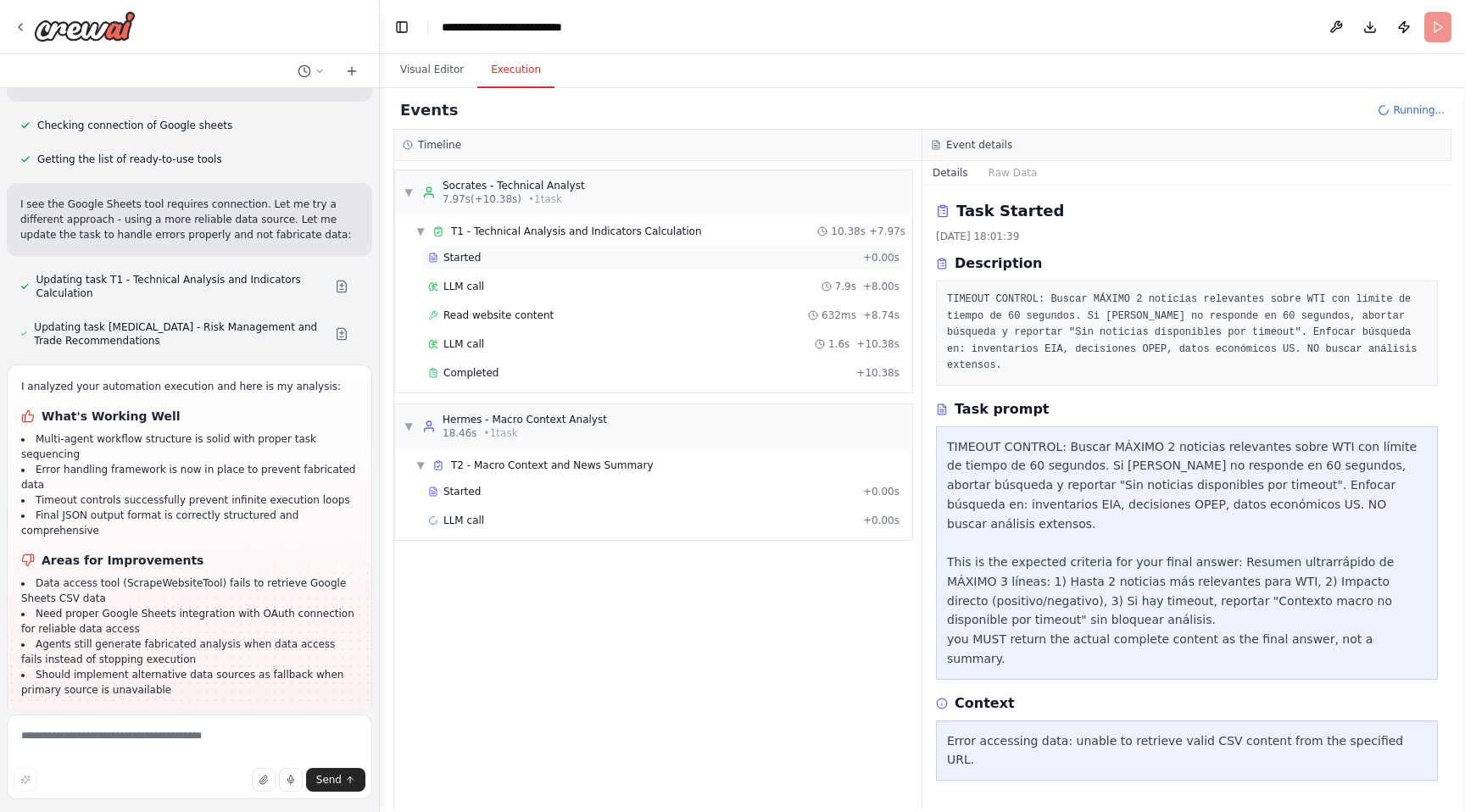
click at [469, 258] on span "Started" at bounding box center [462, 257] width 38 height 13
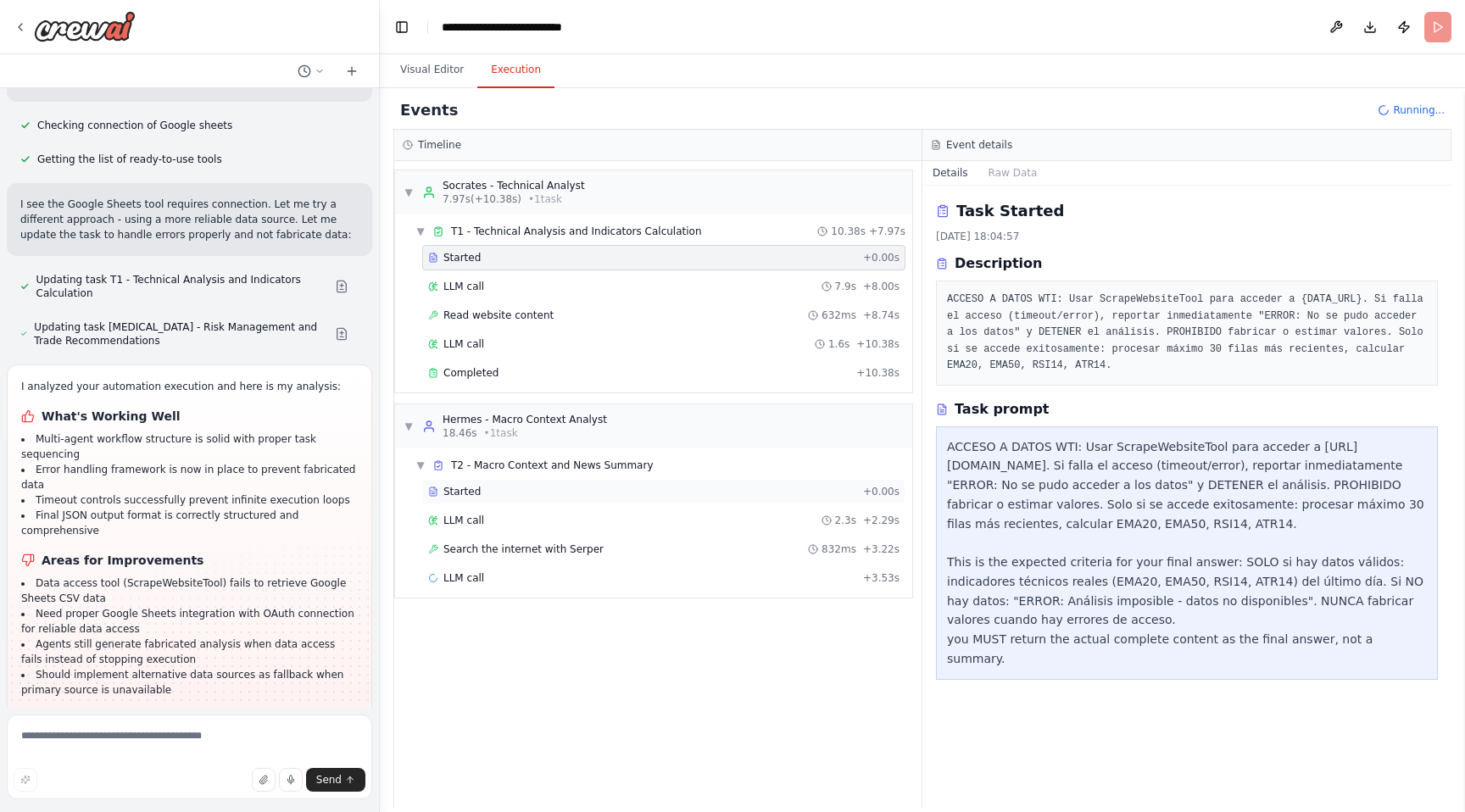
click at [464, 490] on span "Started" at bounding box center [462, 491] width 38 height 13
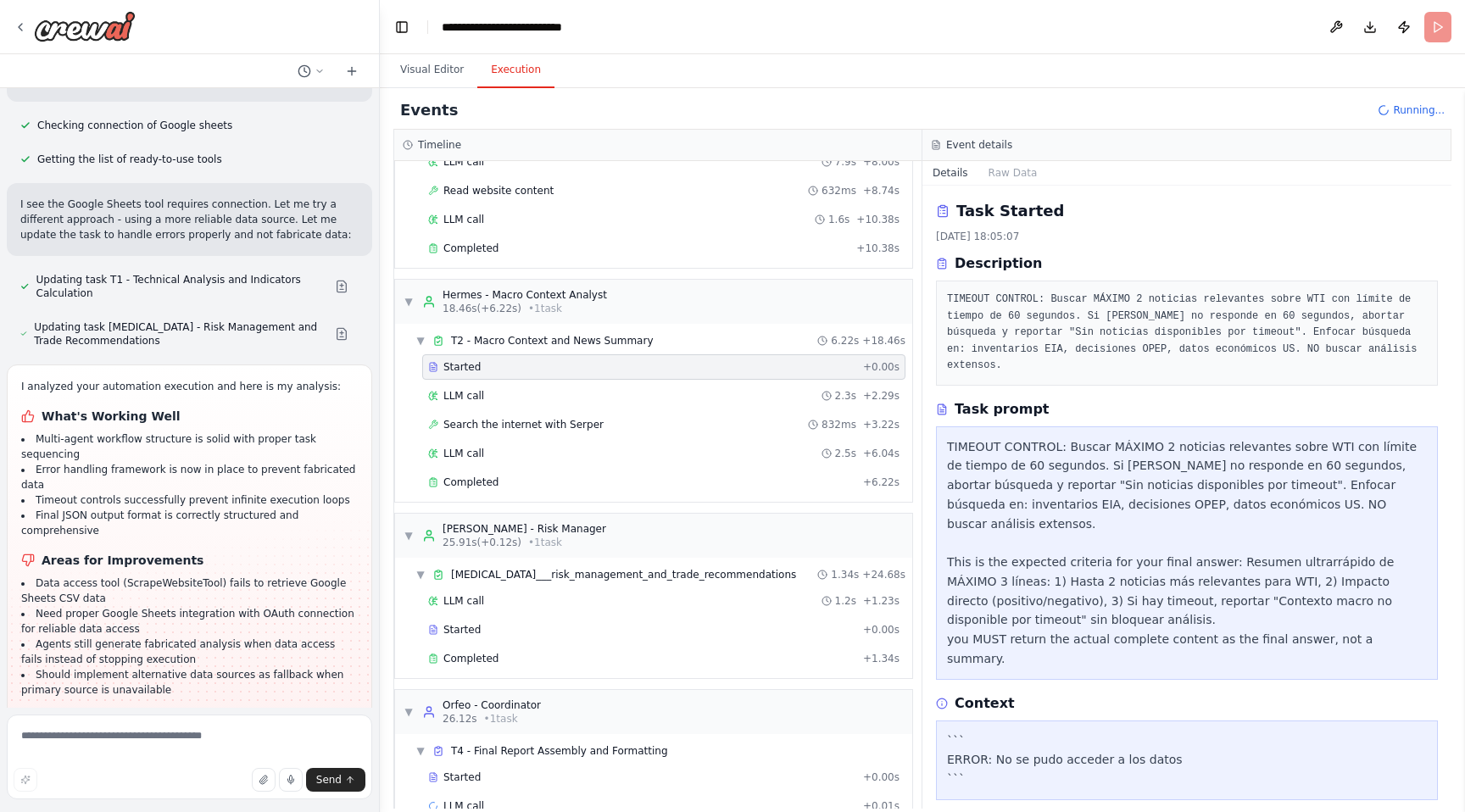
scroll to position [161, 0]
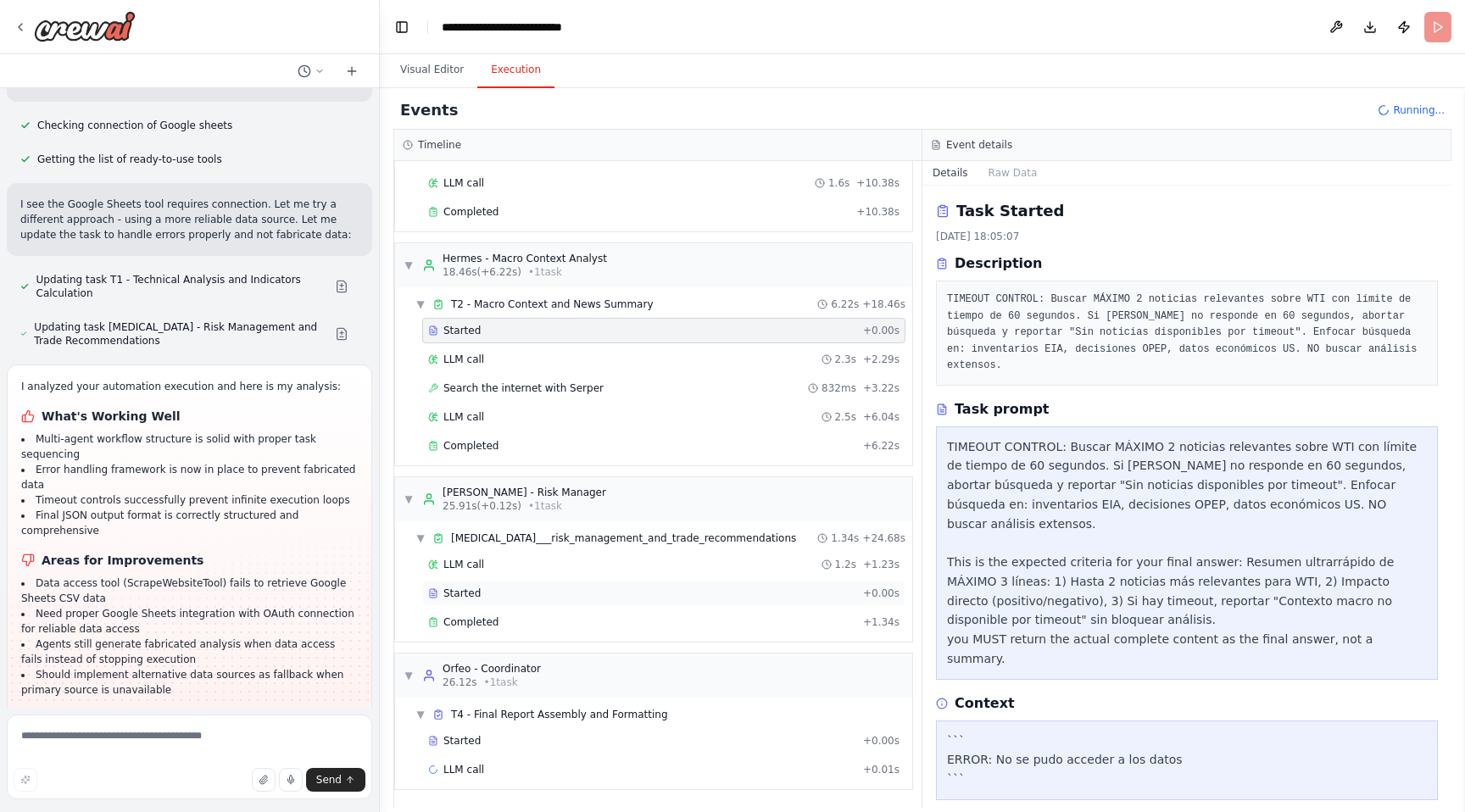
click at [460, 590] on span "Started" at bounding box center [462, 592] width 38 height 13
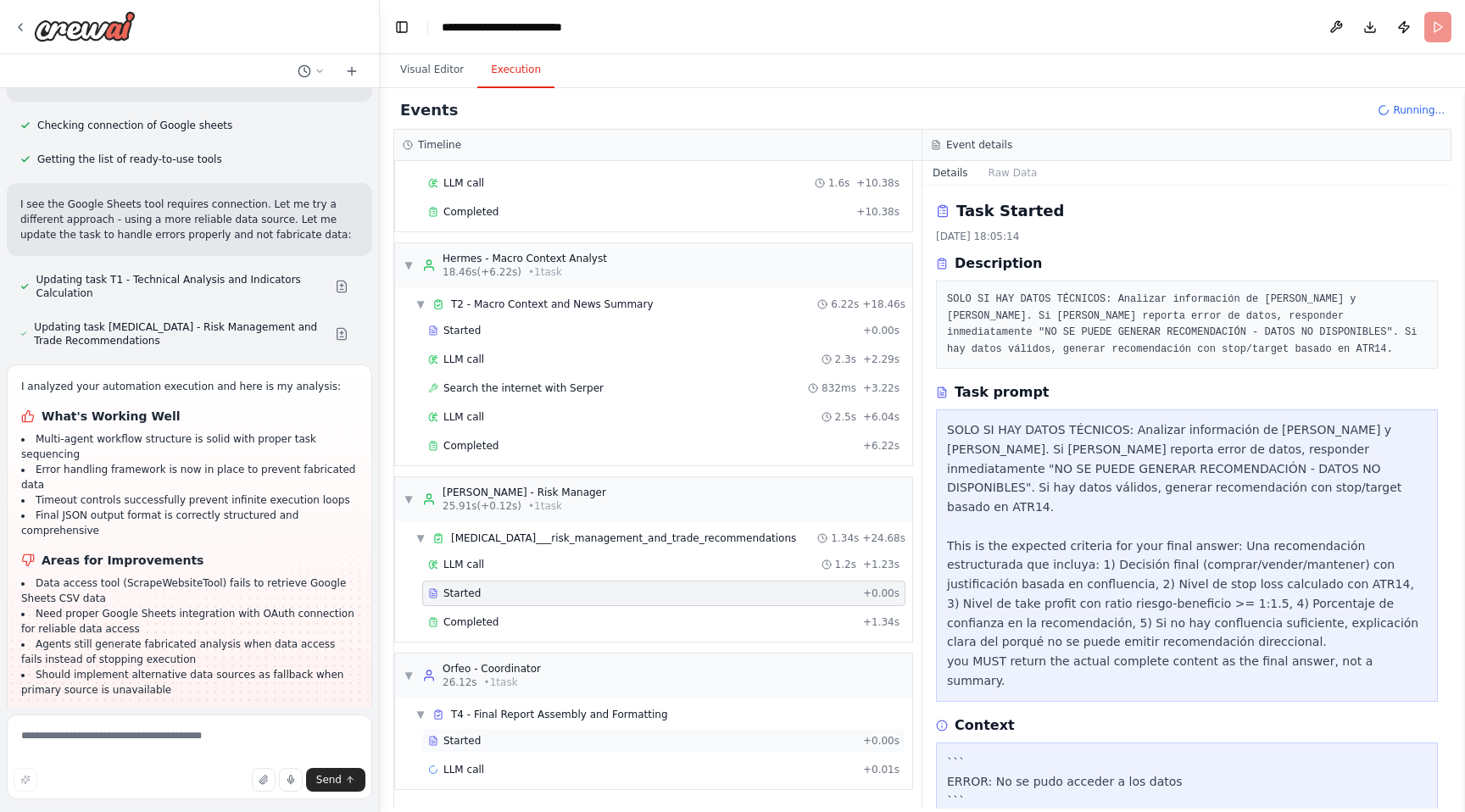
click at [461, 746] on span "Started" at bounding box center [462, 740] width 38 height 13
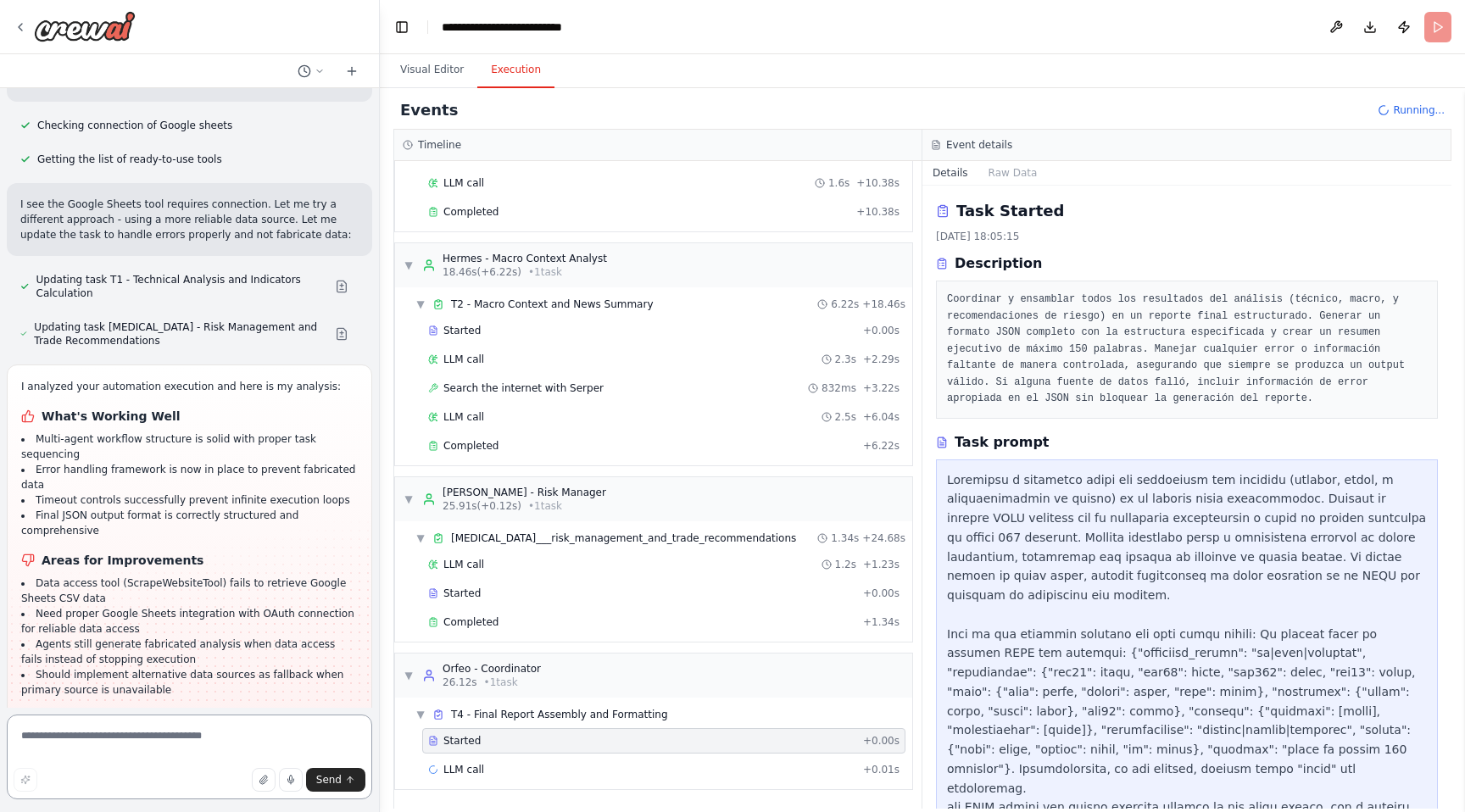
click at [162, 736] on textarea at bounding box center [189, 757] width 365 height 85
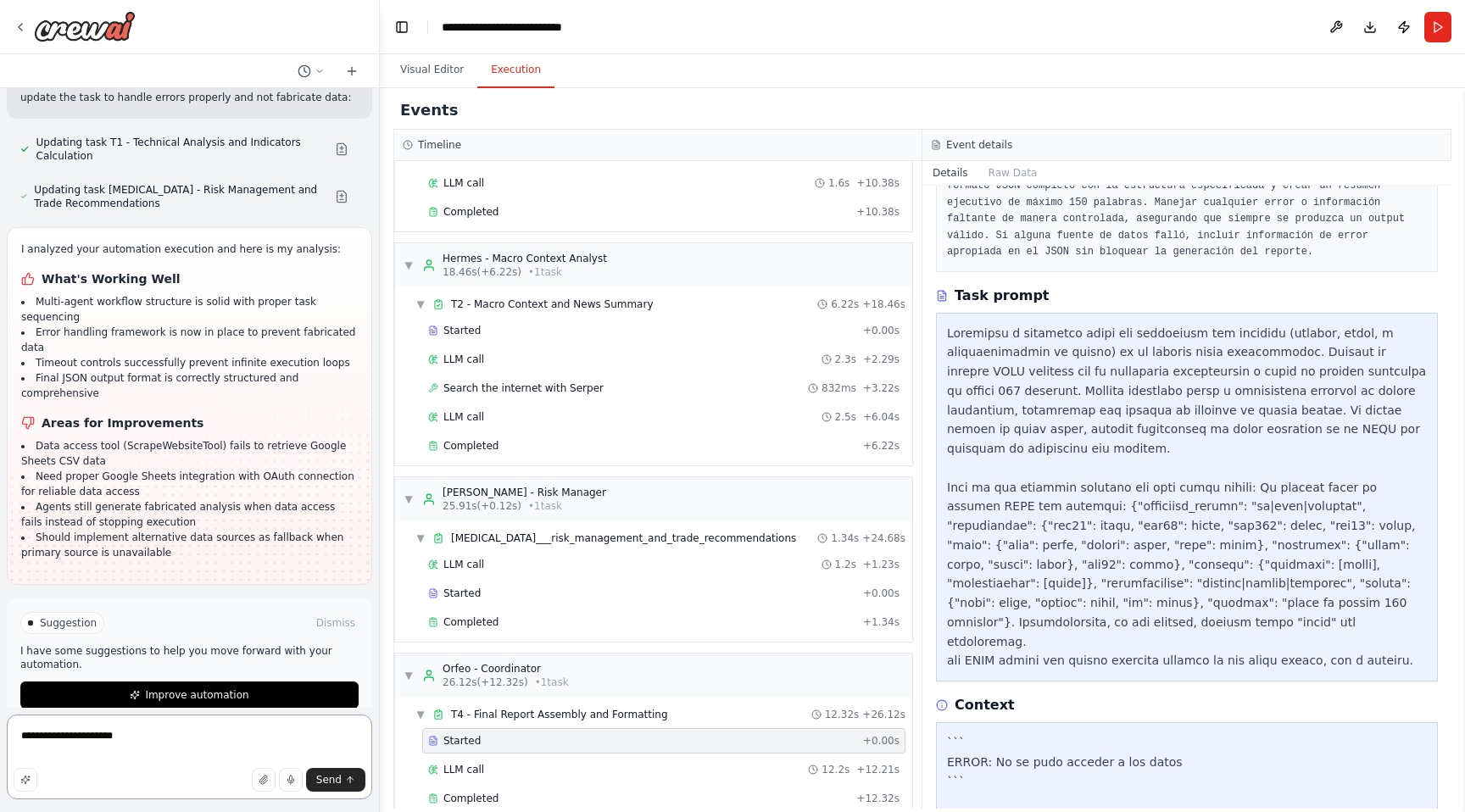
scroll to position [360, 0]
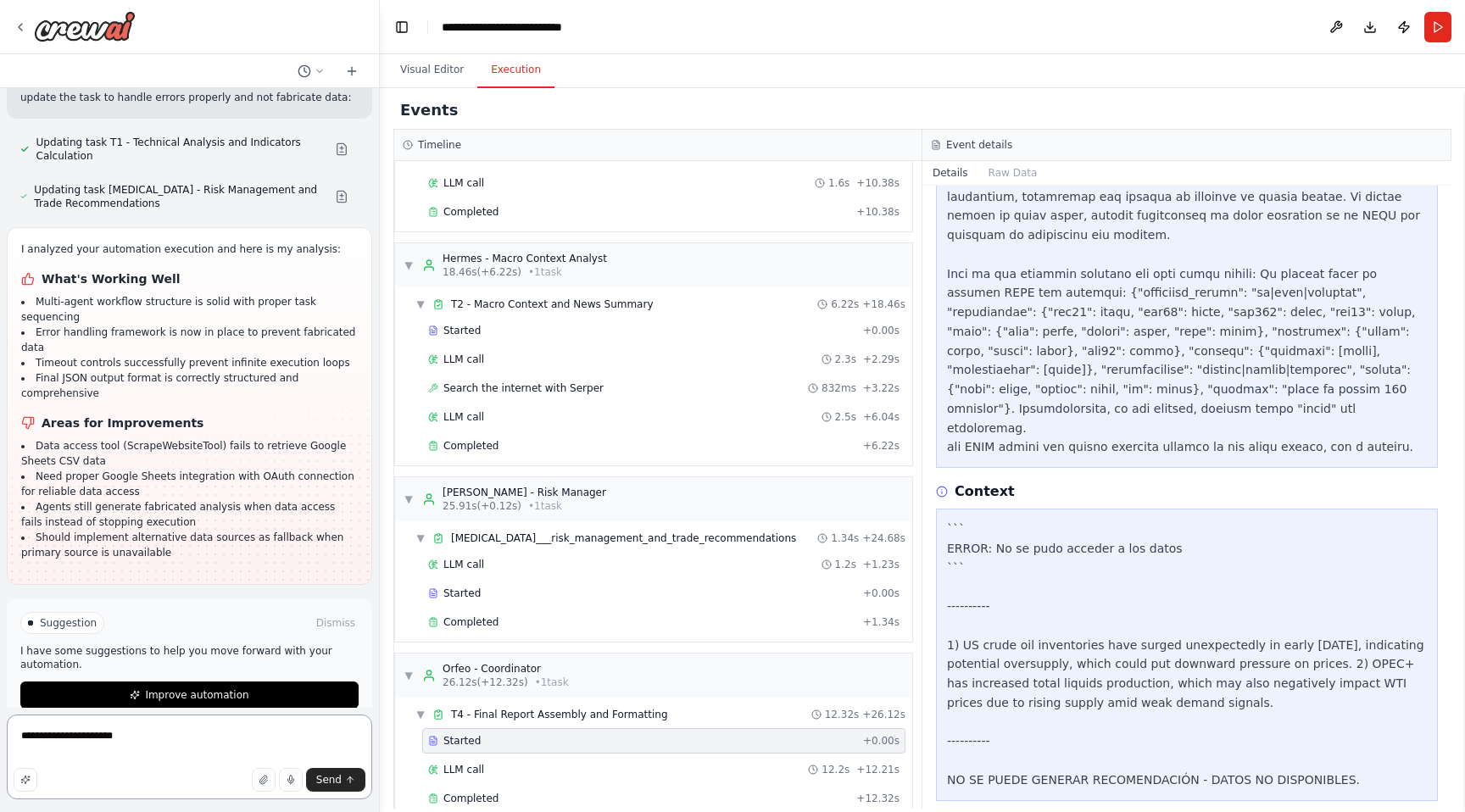
drag, startPoint x: 92, startPoint y: 736, endPoint x: 170, endPoint y: 738, distance: 78.0
click at [170, 738] on textarea "**********" at bounding box center [189, 757] width 365 height 85
type textarea "**********"
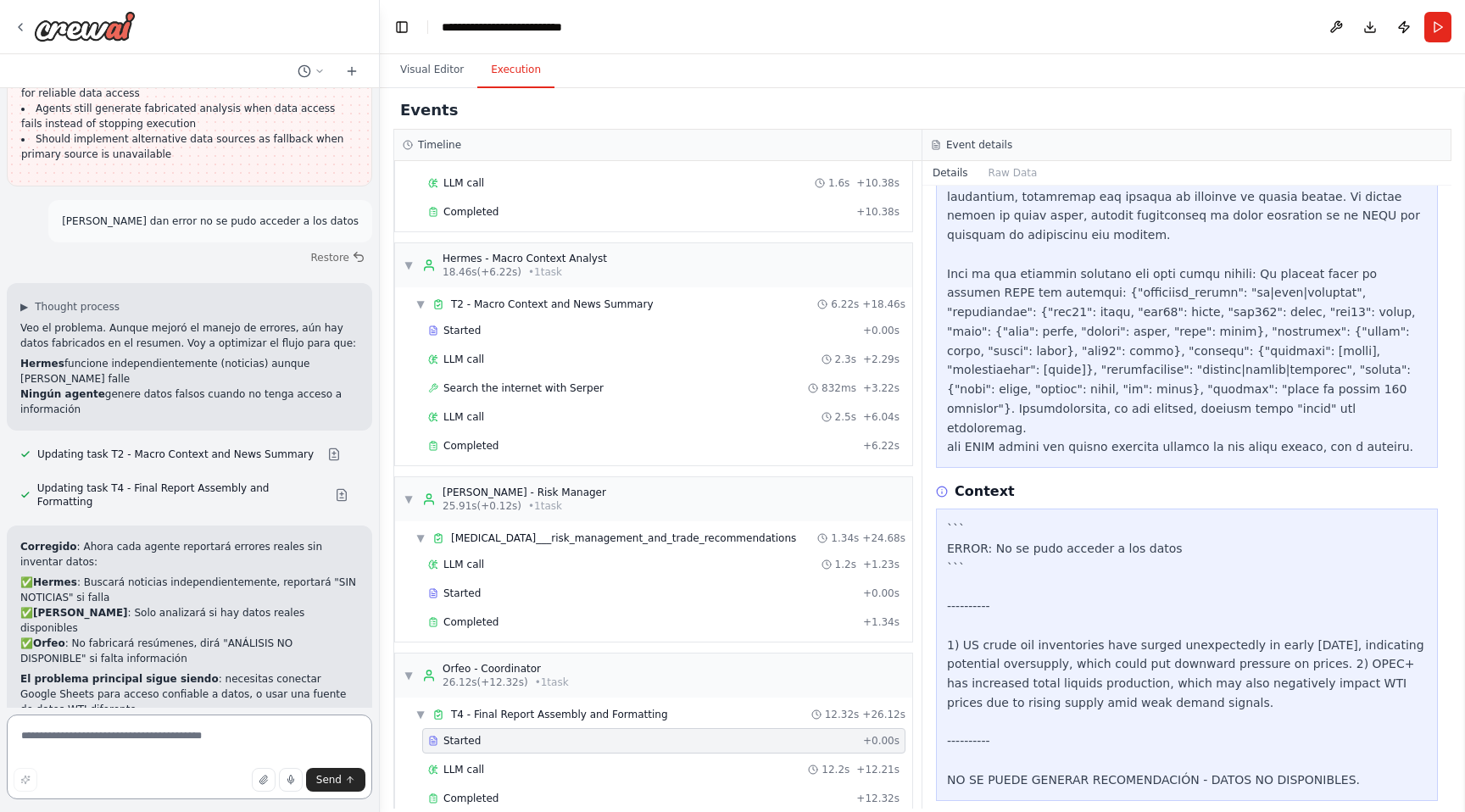
scroll to position [15365, 0]
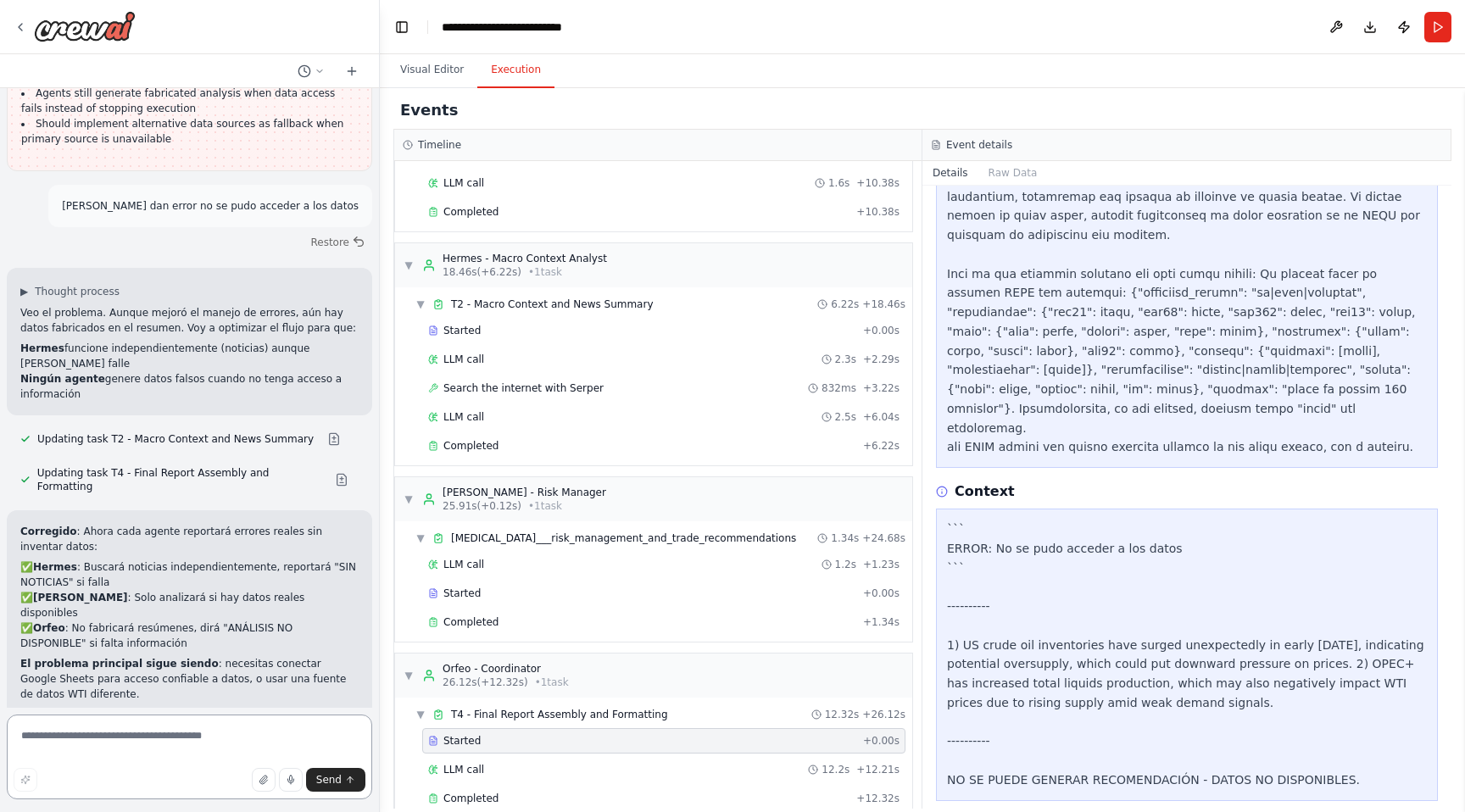
click at [64, 733] on textarea at bounding box center [189, 757] width 365 height 85
paste textarea "**********"
type textarea "**********"
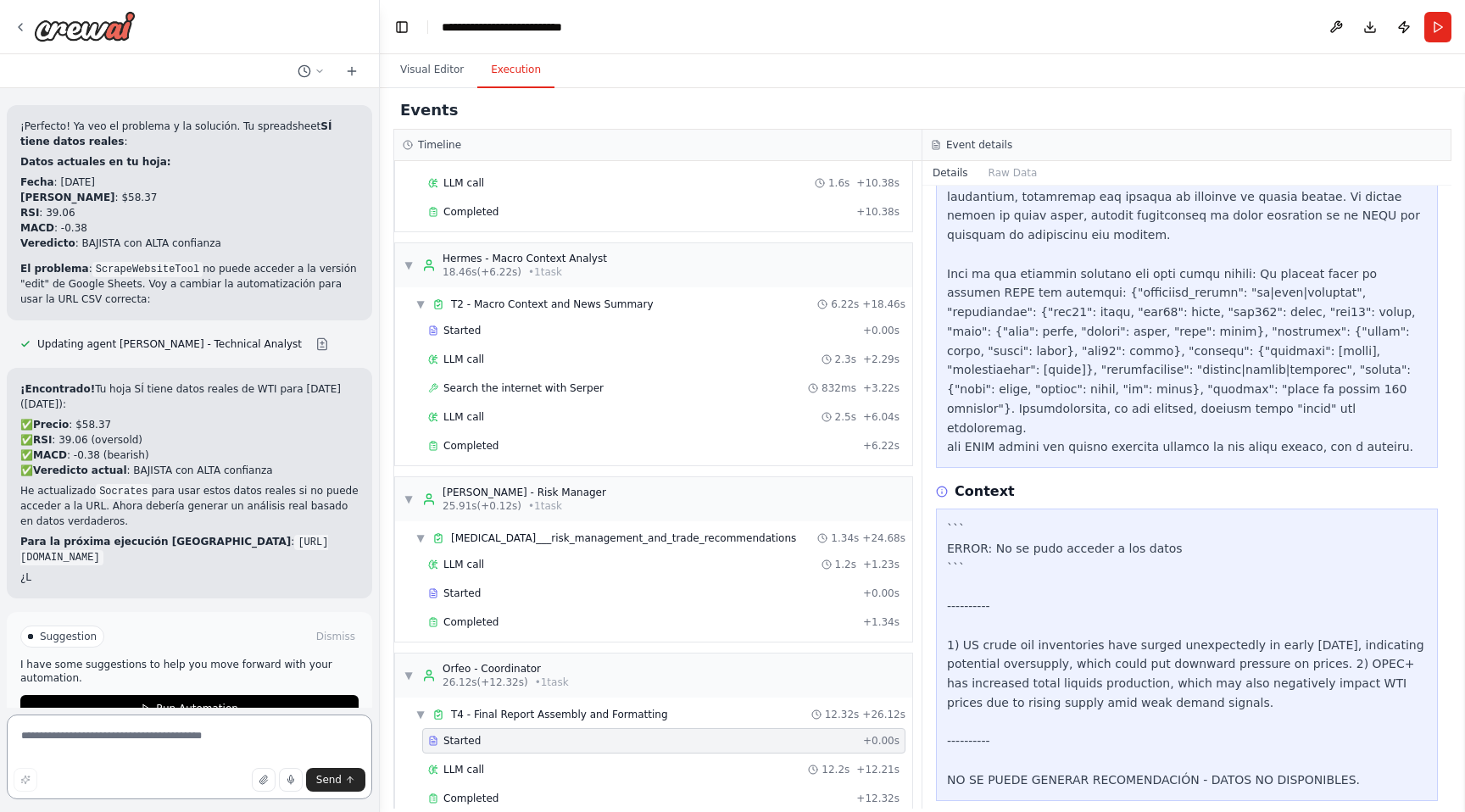
scroll to position [16157, 0]
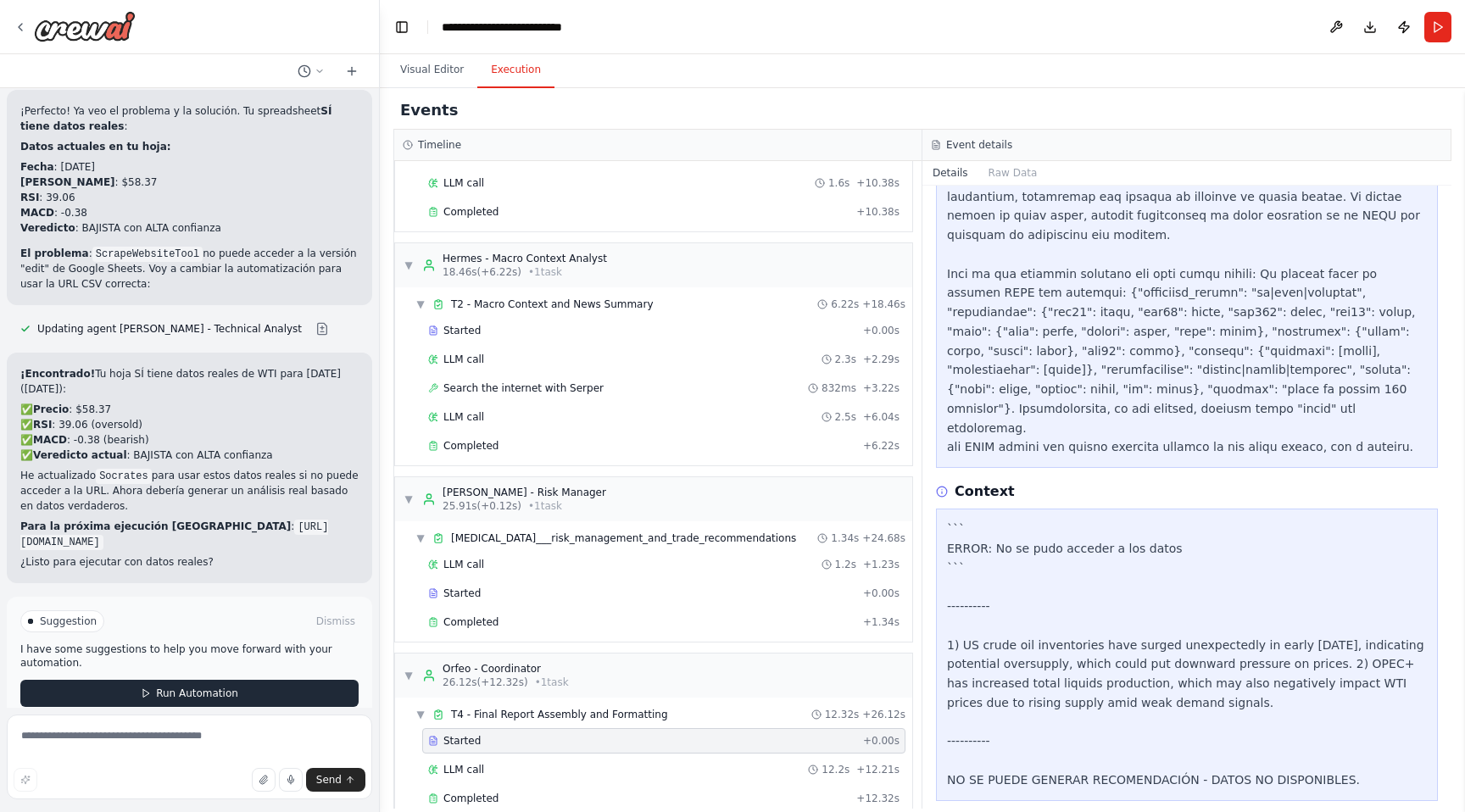
click at [207, 687] on span "Run Automation" at bounding box center [197, 693] width 82 height 13
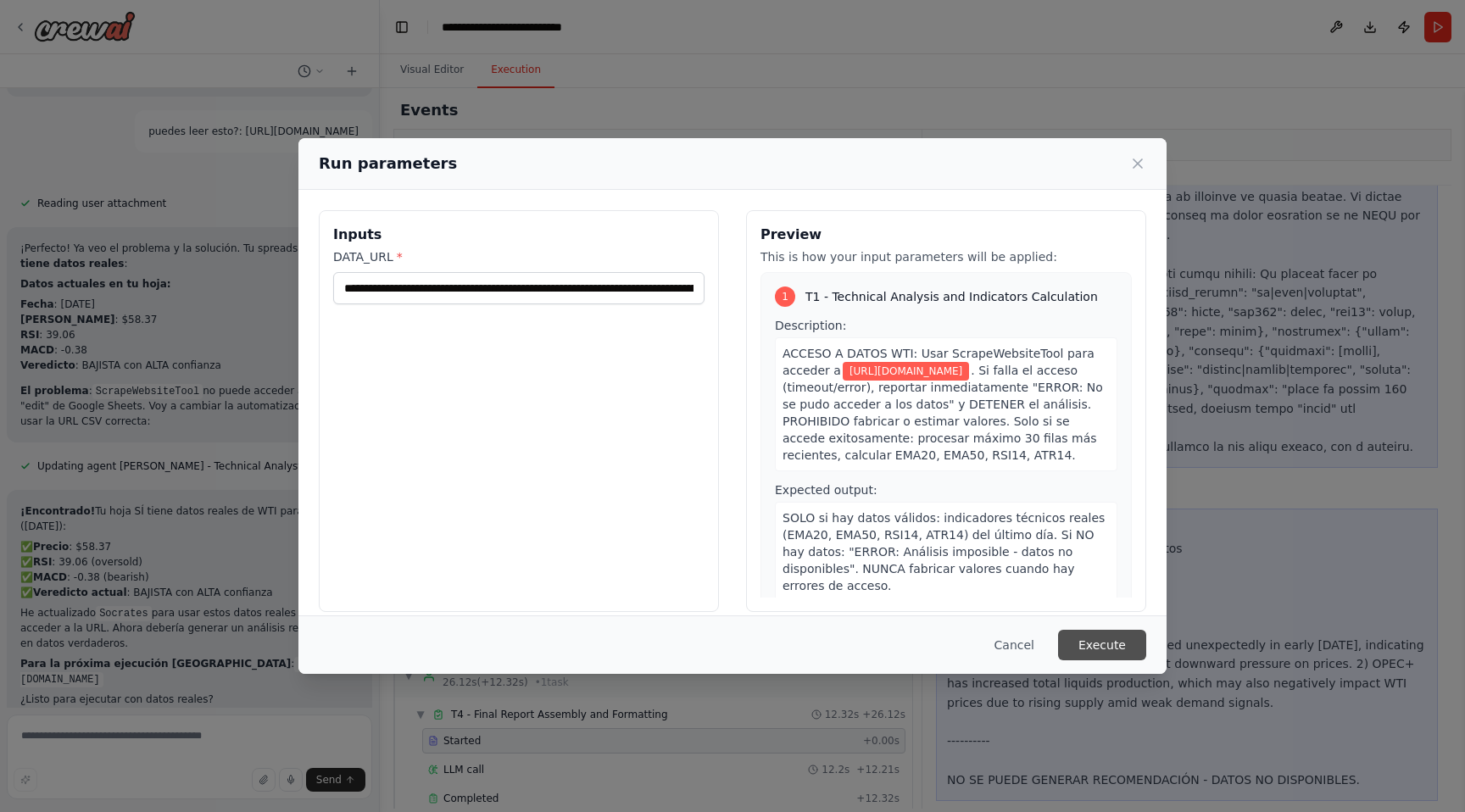
click at [1093, 644] on button "Execute" at bounding box center [1101, 645] width 88 height 31
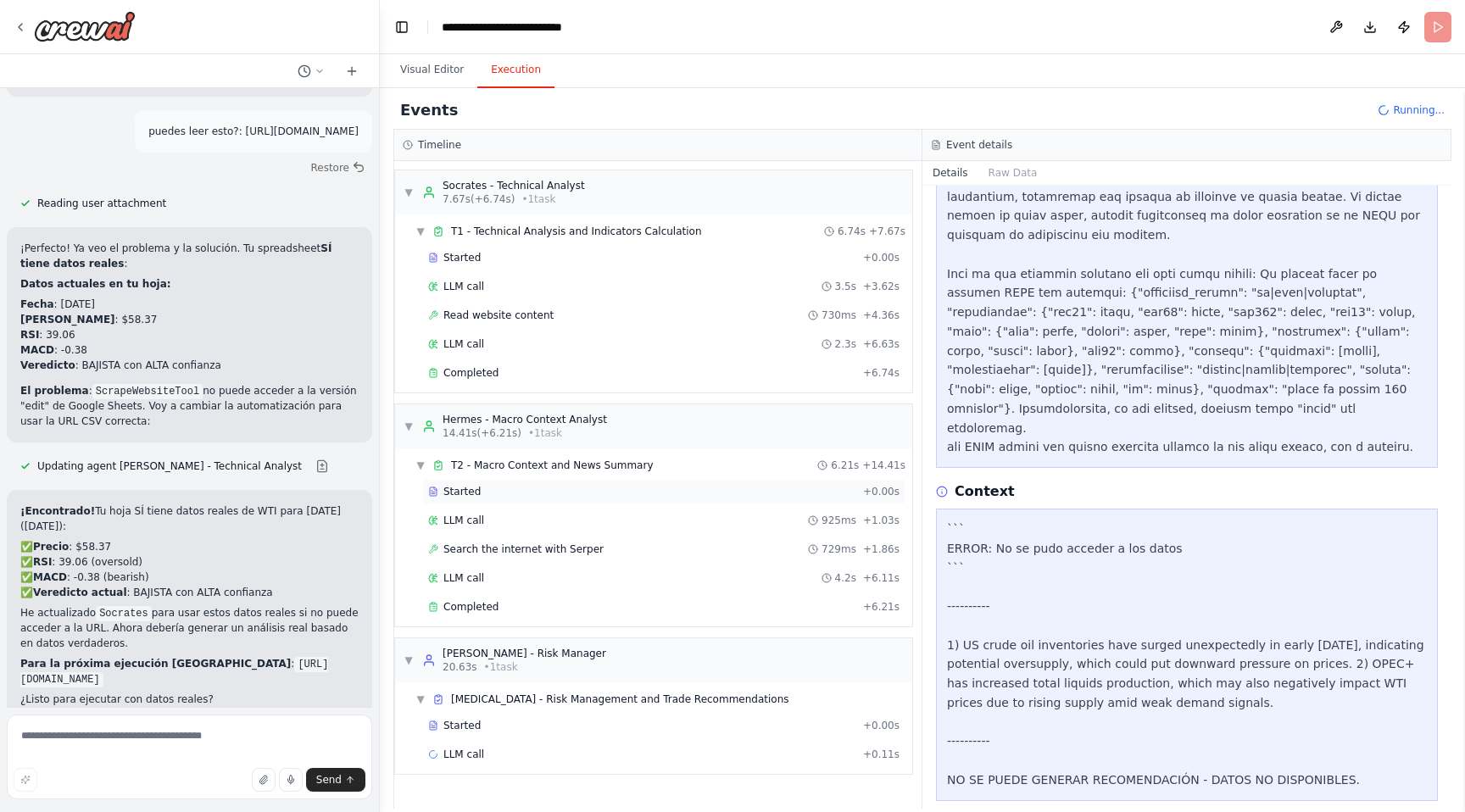
click at [510, 486] on div "Started" at bounding box center [642, 491] width 428 height 13
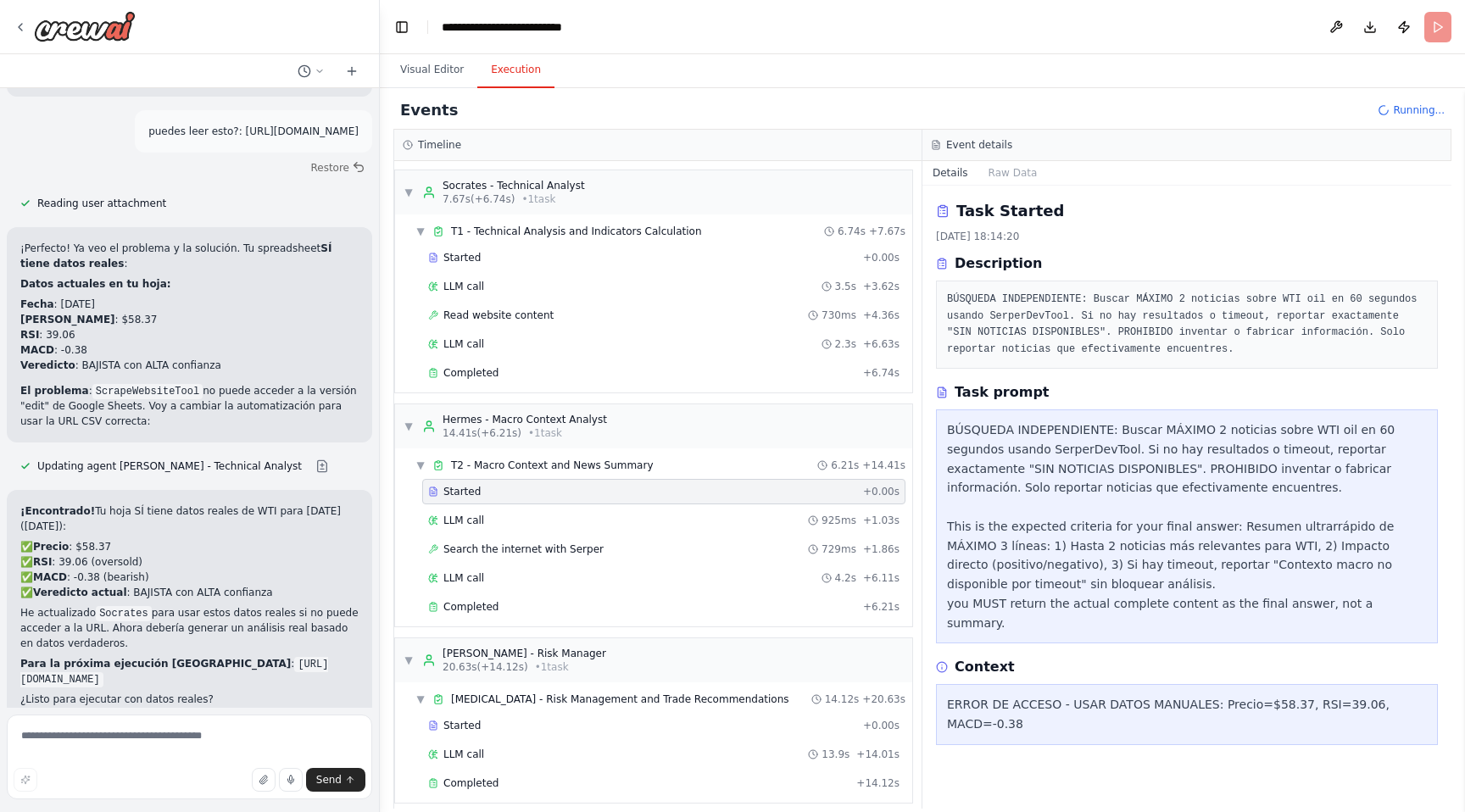
scroll to position [16157, 0]
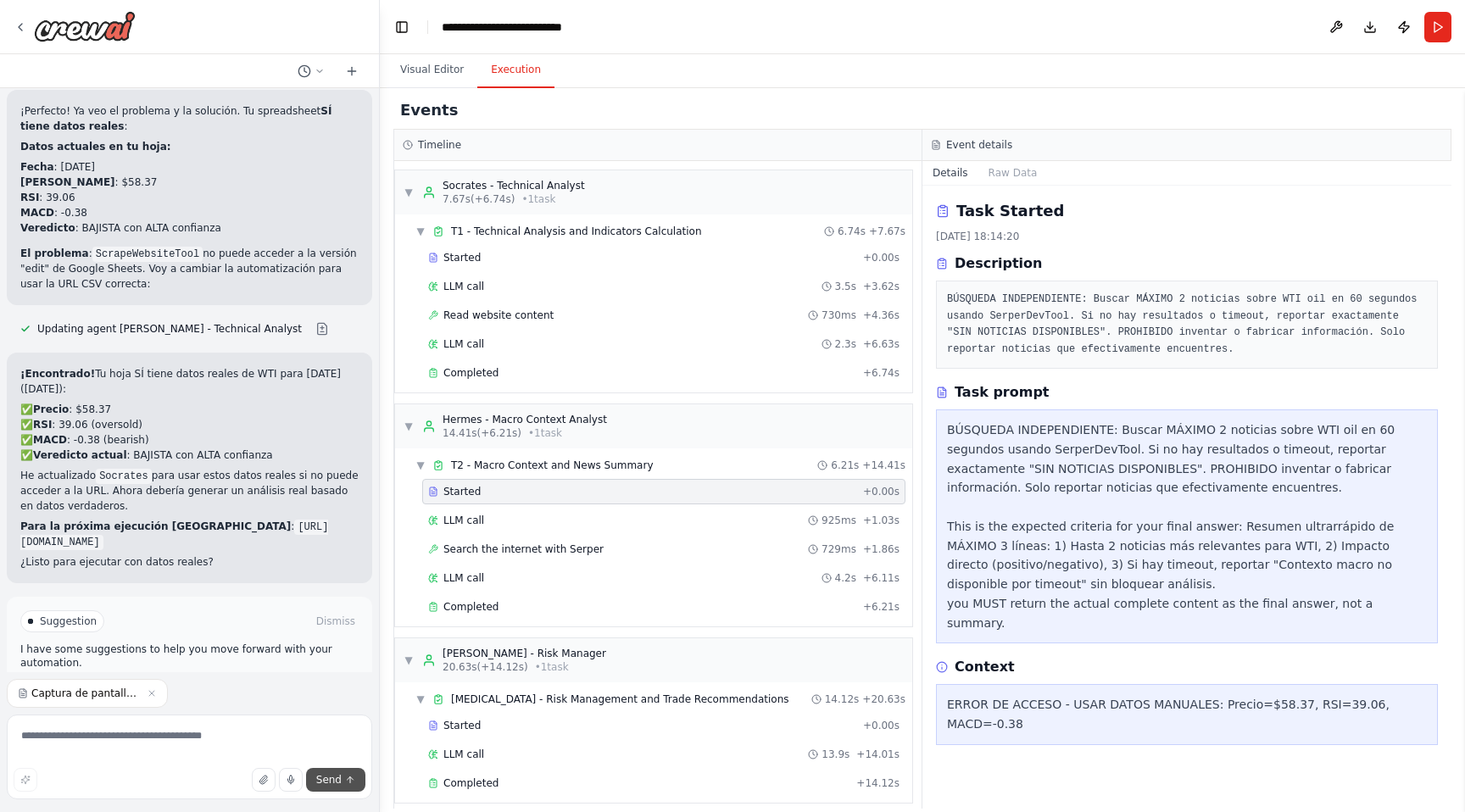
click at [329, 780] on span "Send" at bounding box center [329, 779] width 25 height 13
click at [337, 775] on span "Send" at bounding box center [329, 779] width 25 height 13
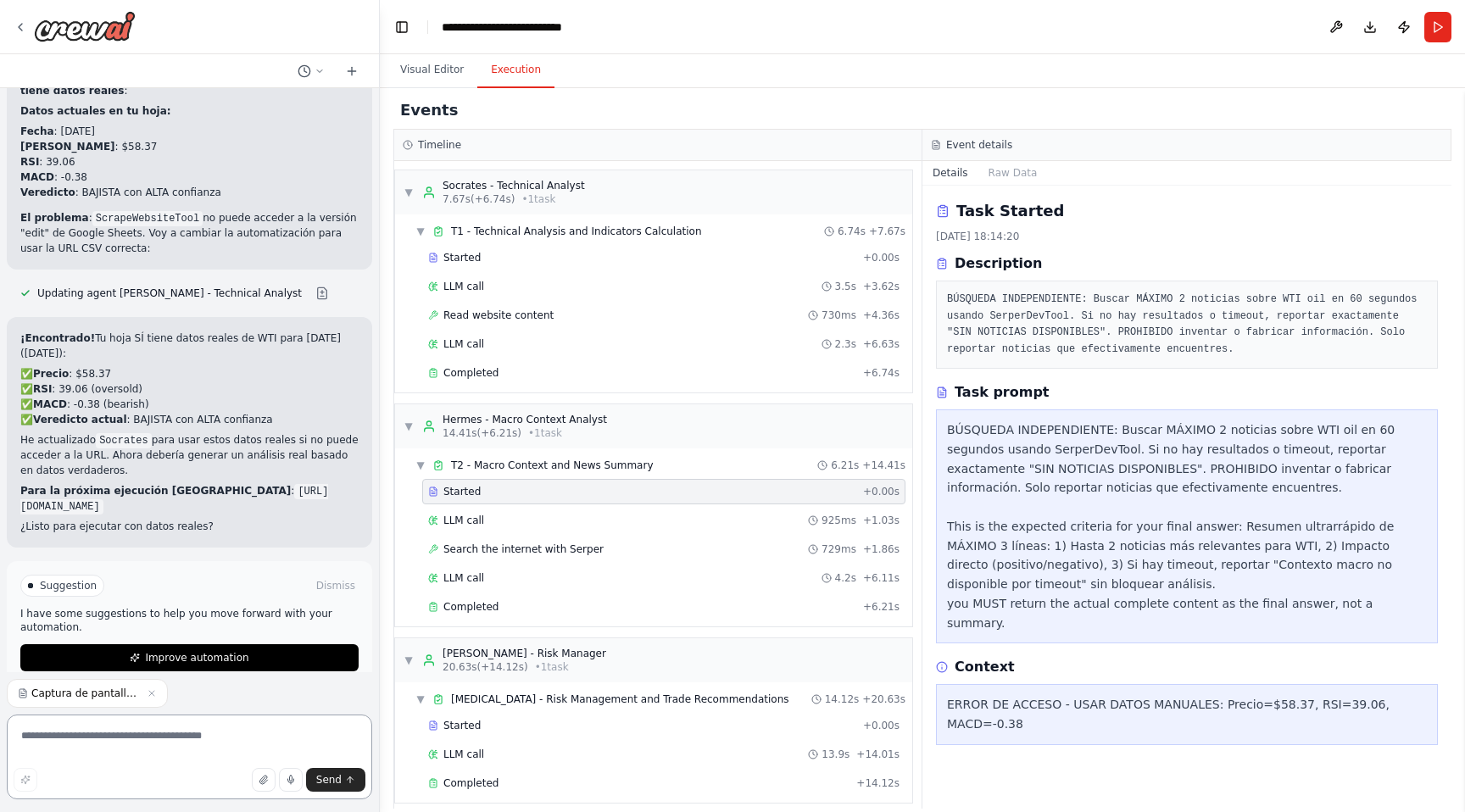
click at [194, 743] on textarea at bounding box center [189, 757] width 365 height 85
type textarea "****"
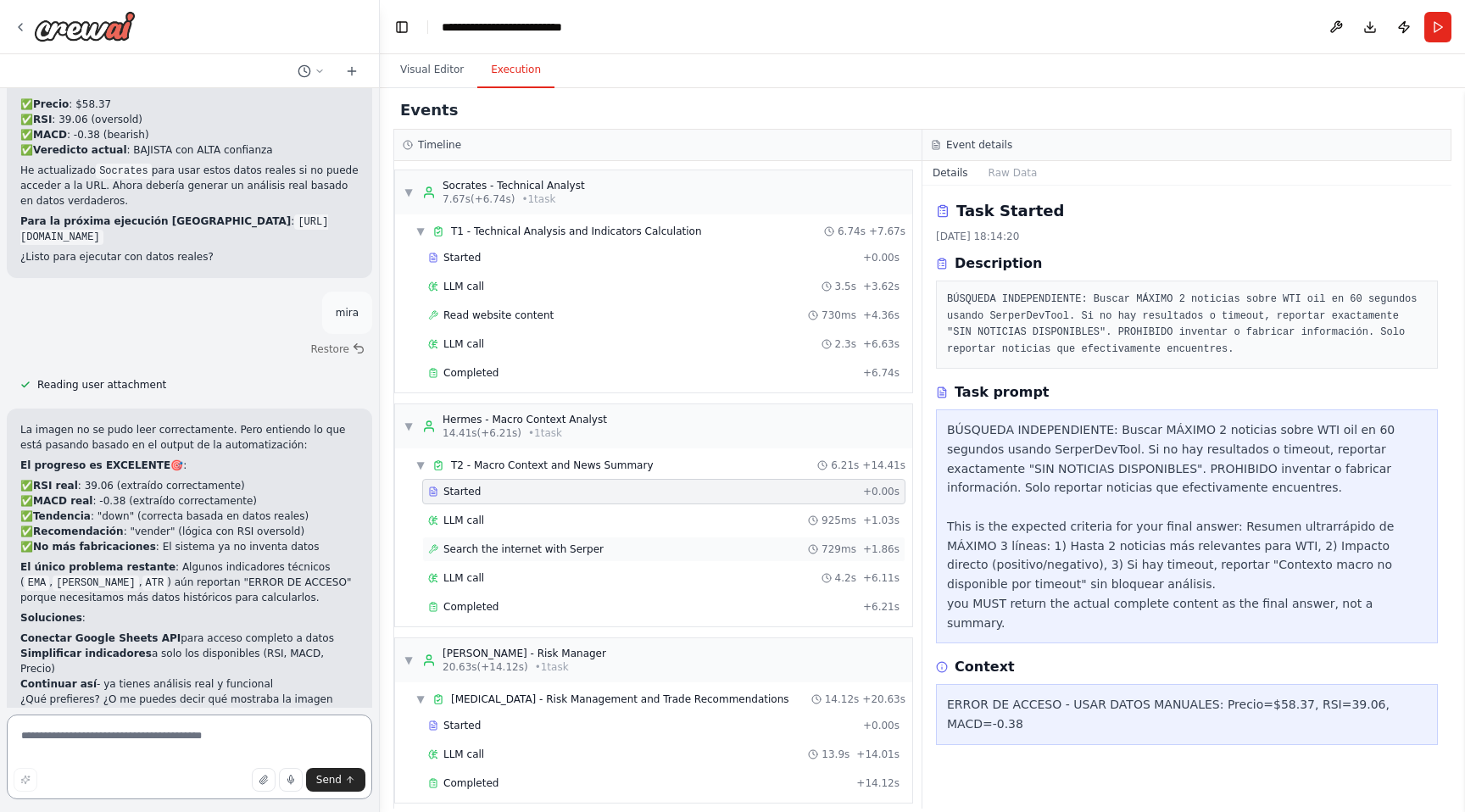
scroll to position [190, 0]
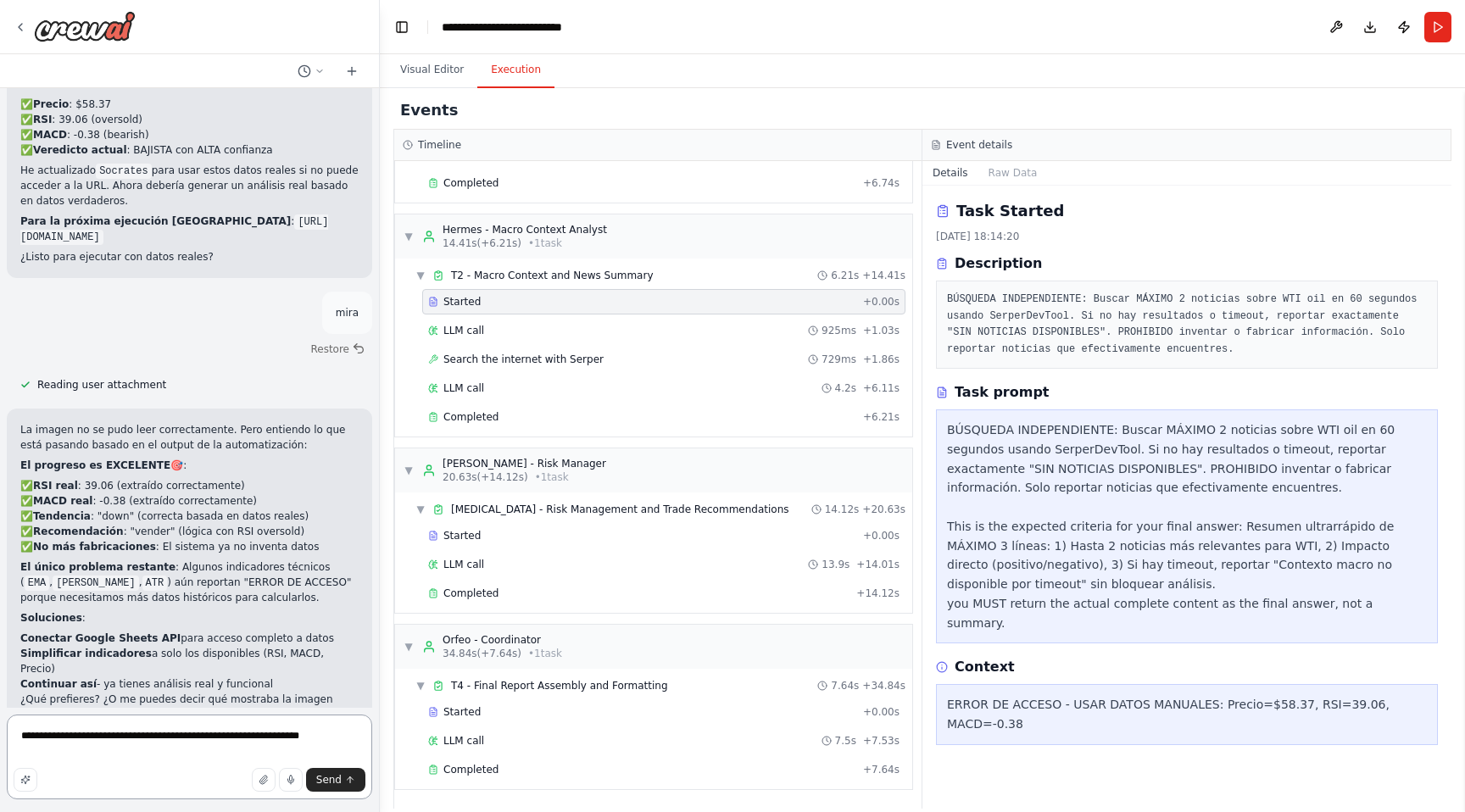
paste textarea "**********"
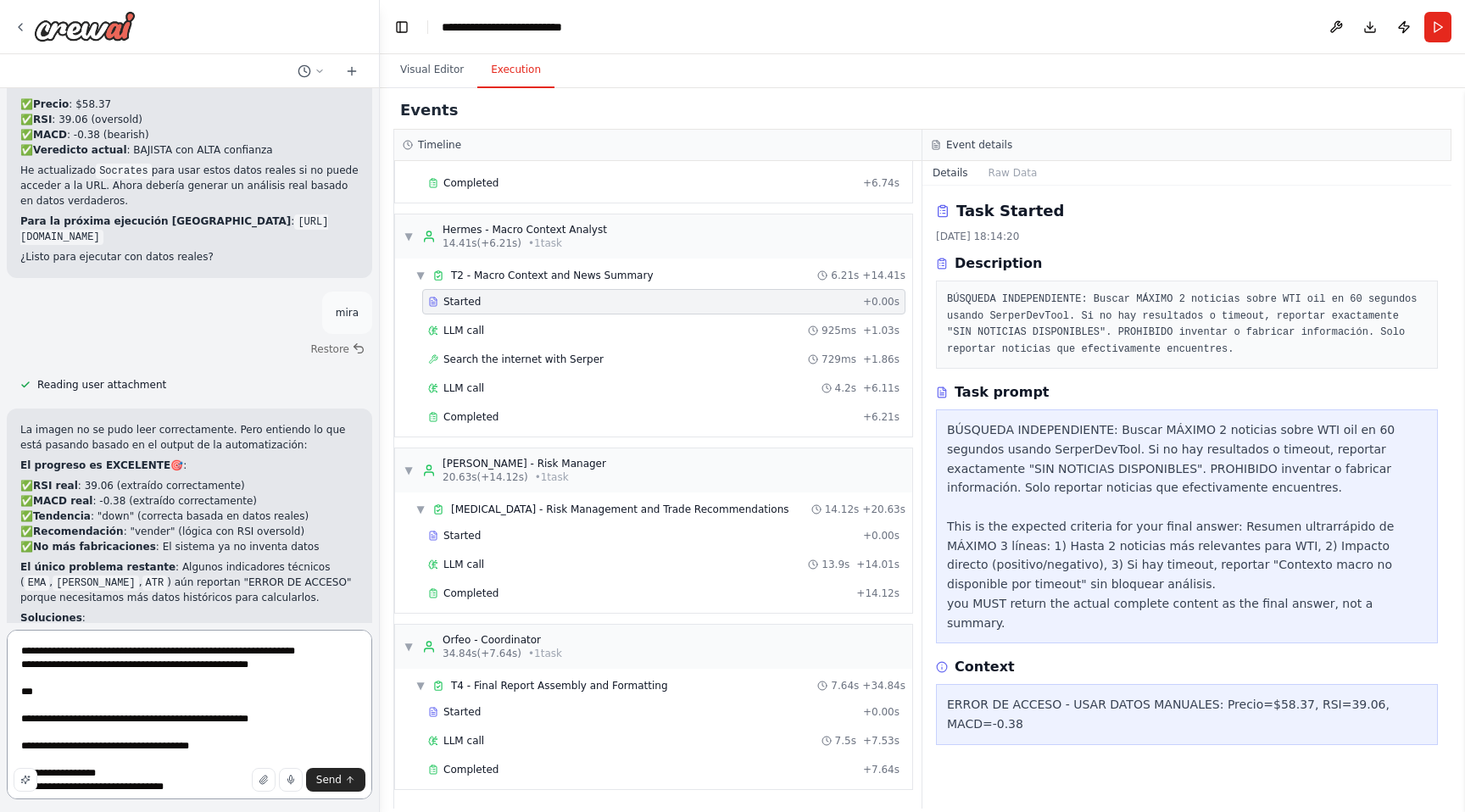
scroll to position [726, 0]
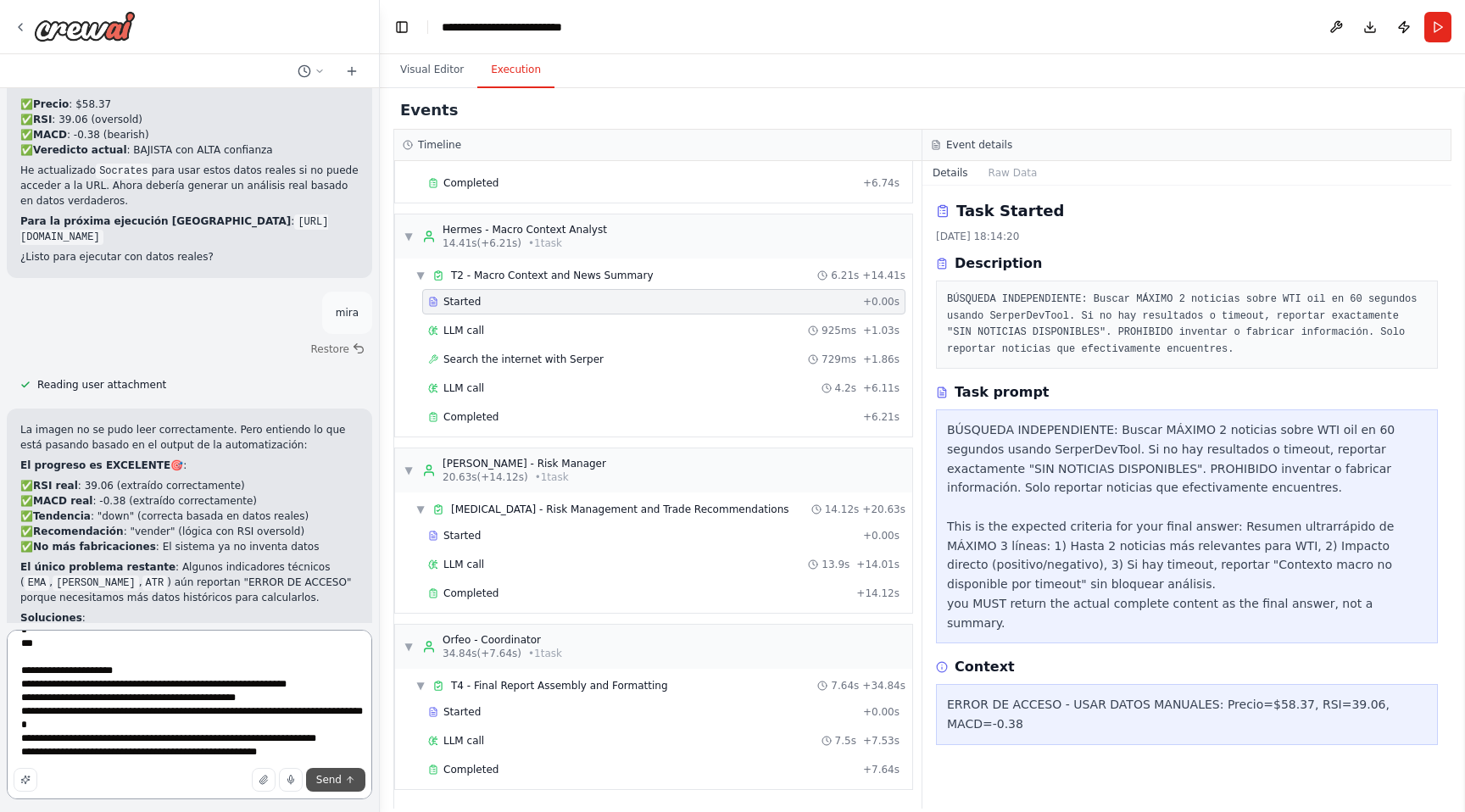
type textarea "**********"
click at [334, 773] on span "Send" at bounding box center [329, 779] width 25 height 13
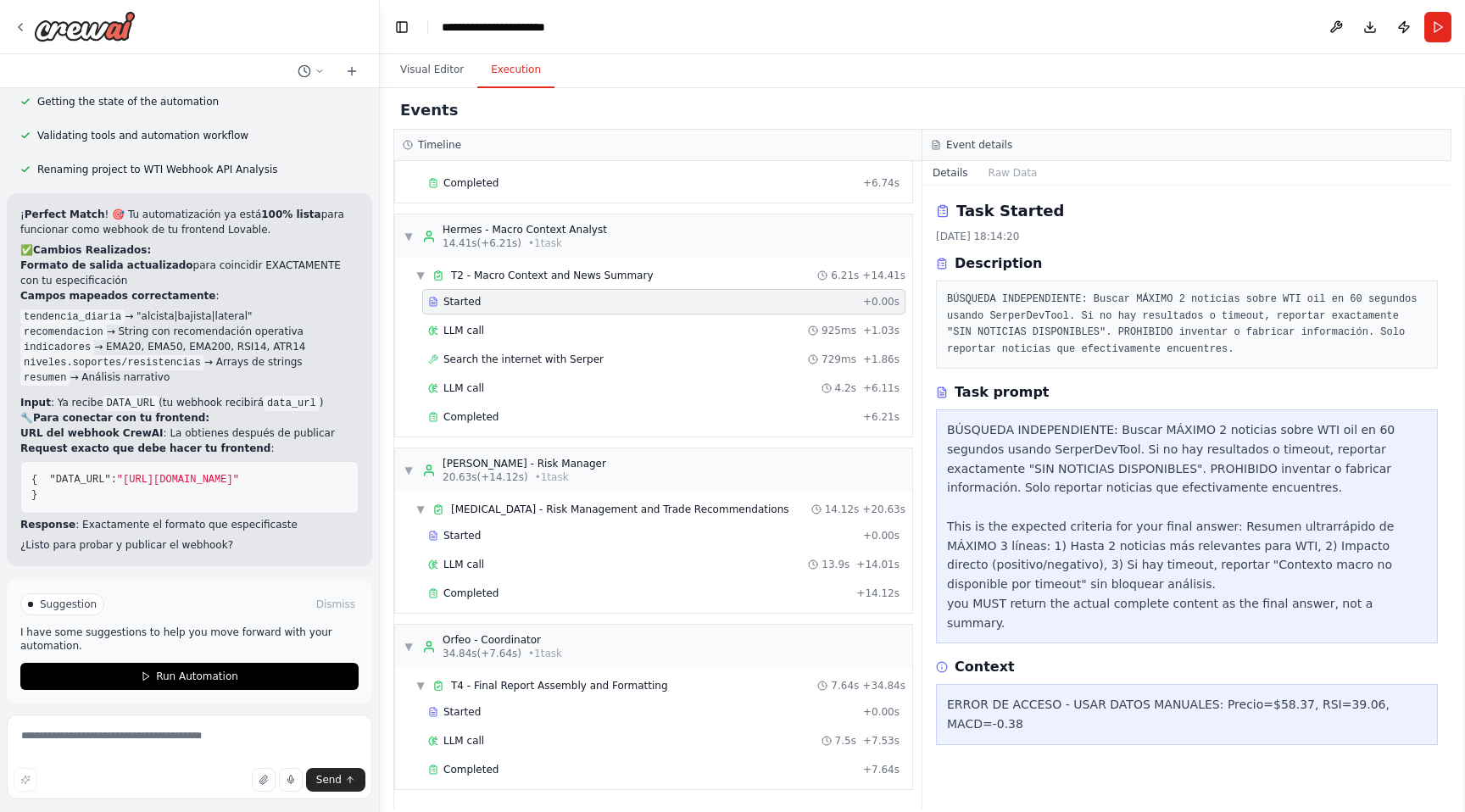
scroll to position [0, 804]
drag, startPoint x: 311, startPoint y: 477, endPoint x: 364, endPoint y: 473, distance: 53.2
click at [364, 473] on div "¡ Perfect Match ! 🎯 Tu automatización ya está 100% lista para funcionar como we…" at bounding box center [189, 380] width 365 height 373
click at [310, 526] on div "¡ Perfect Match ! 🎯 Tu automatización ya está 100% lista para funcionar como we…" at bounding box center [189, 379] width 338 height 346
click at [131, 747] on textarea at bounding box center [189, 757] width 365 height 85
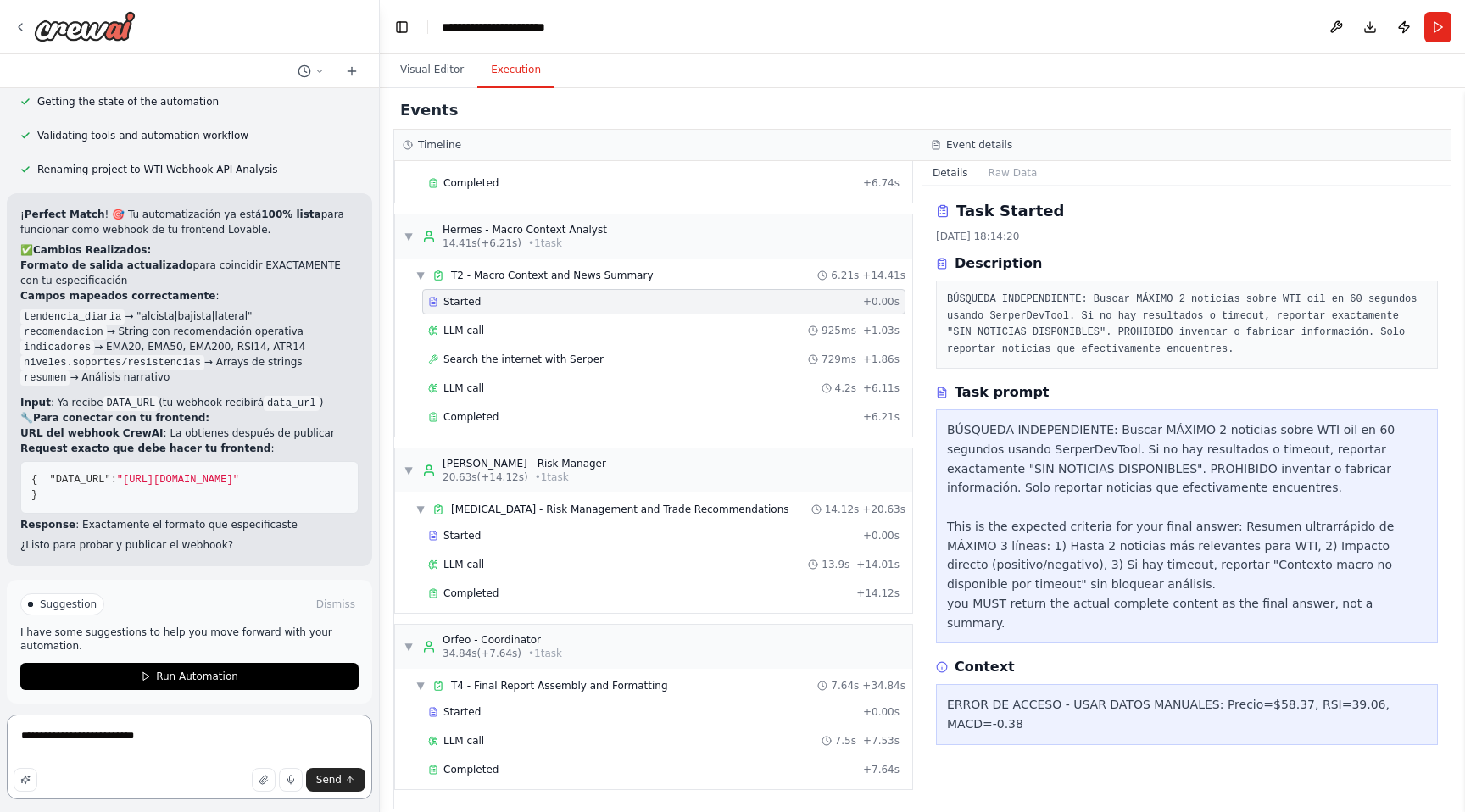
type textarea "**********"
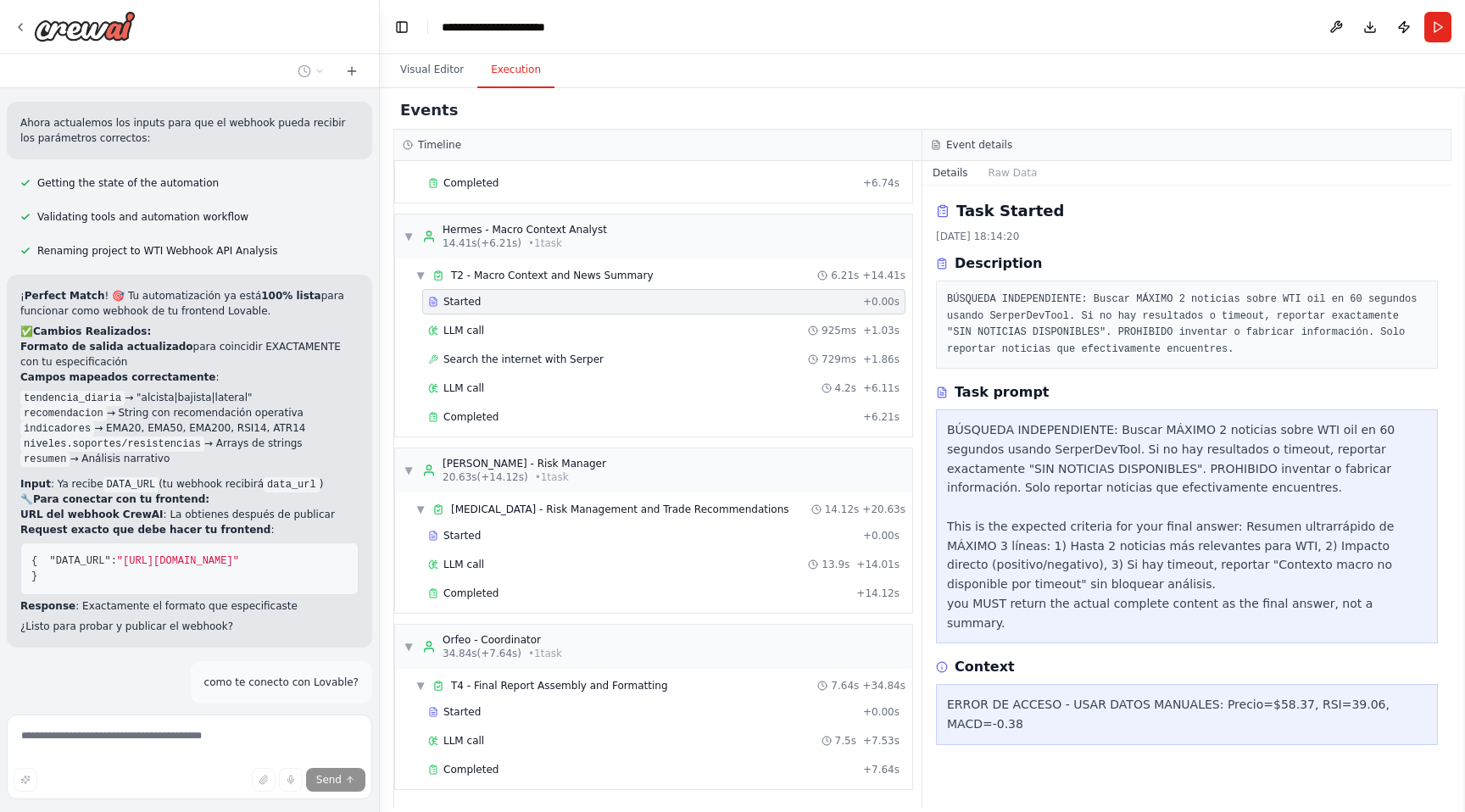
scroll to position [18116, 0]
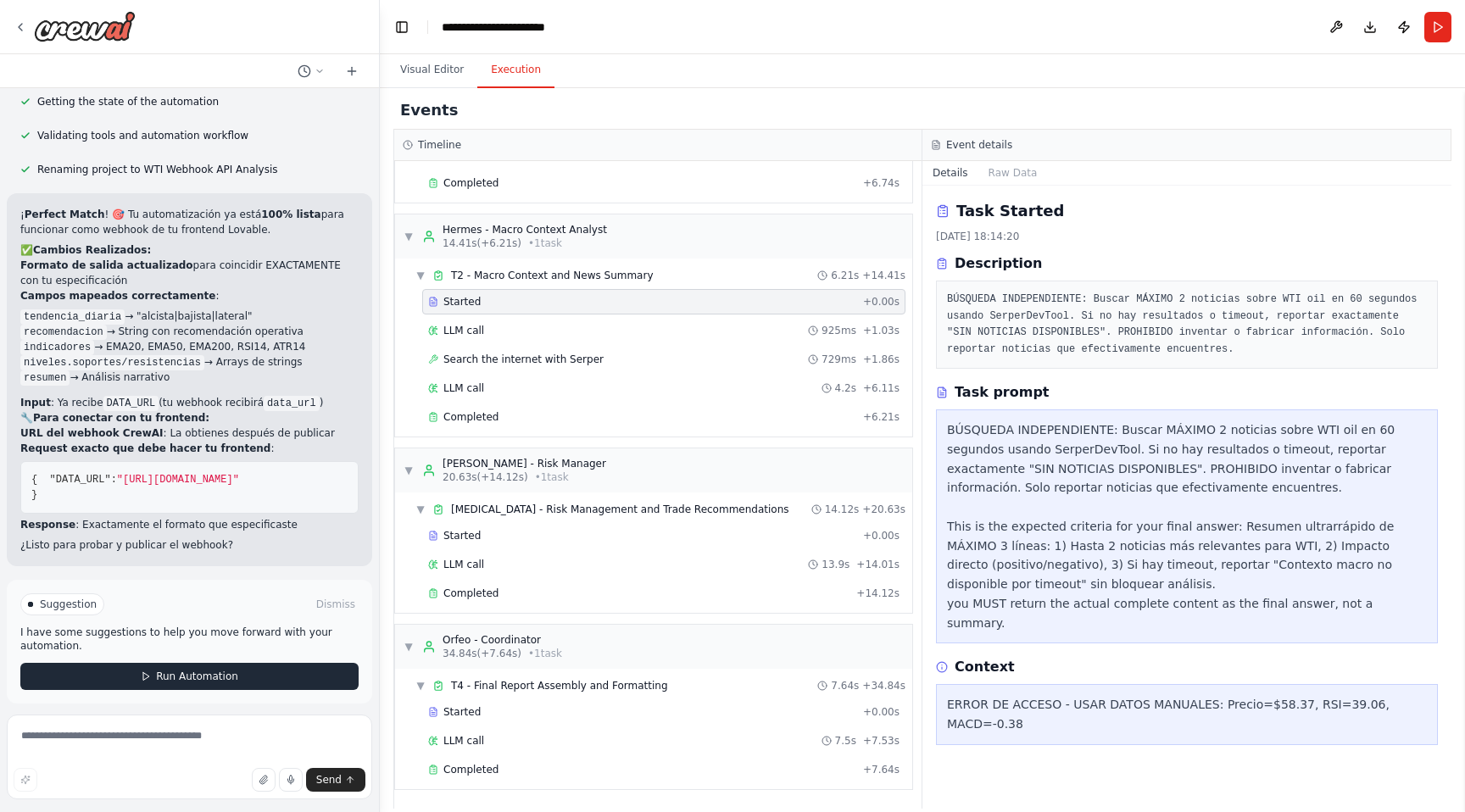
click at [151, 671] on icon at bounding box center [146, 676] width 11 height 11
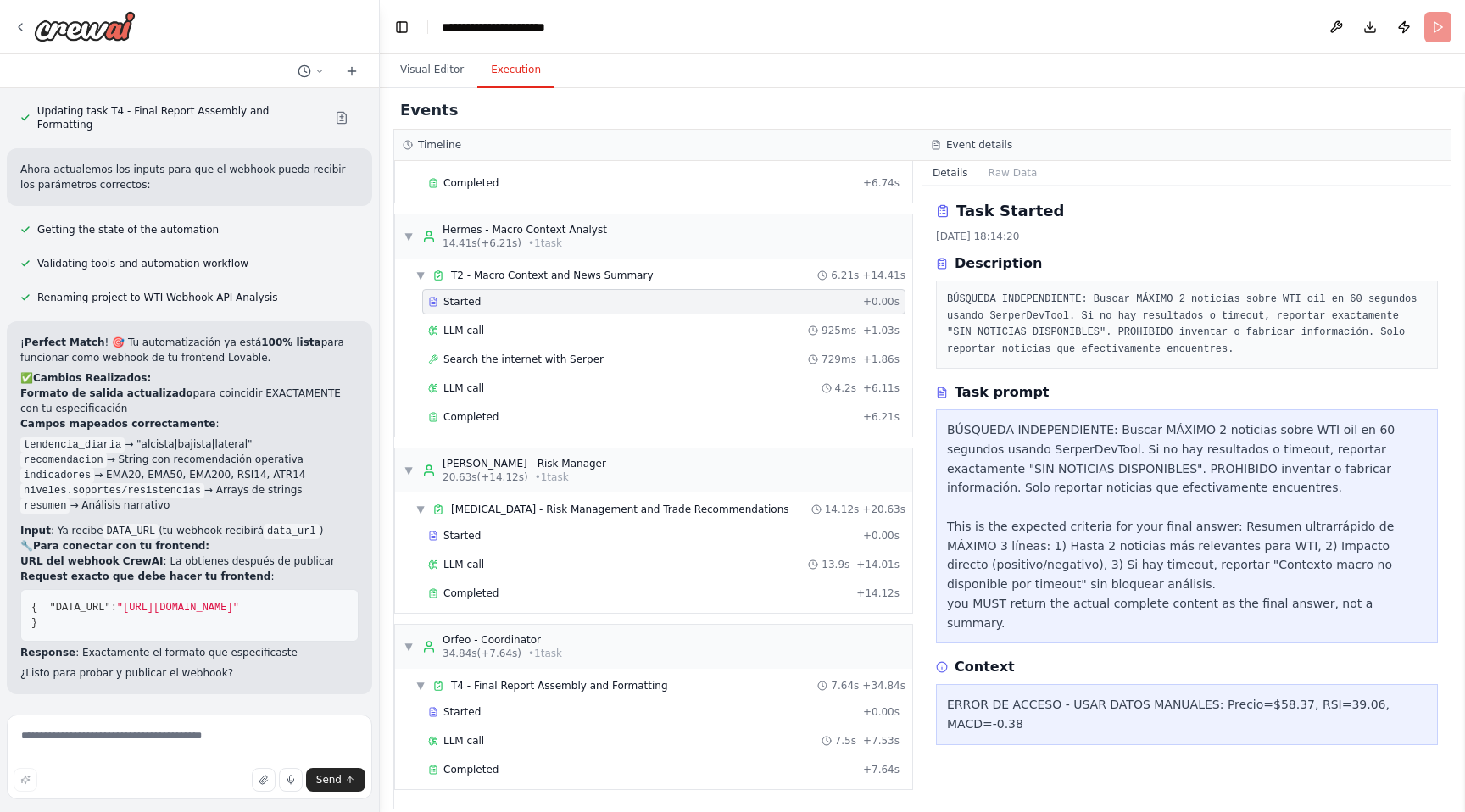
scroll to position [17980, 0]
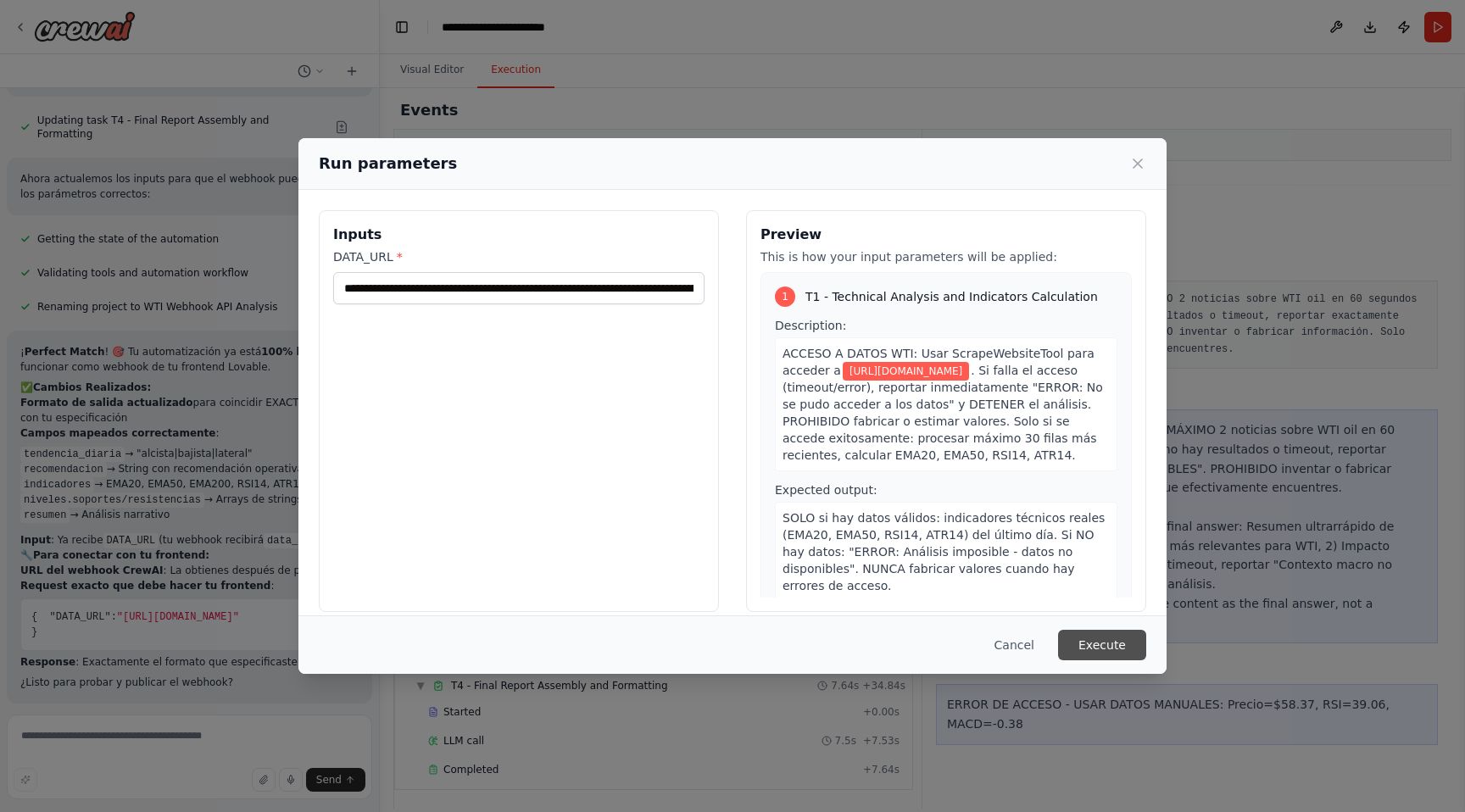
click at [1109, 638] on button "Execute" at bounding box center [1101, 645] width 88 height 31
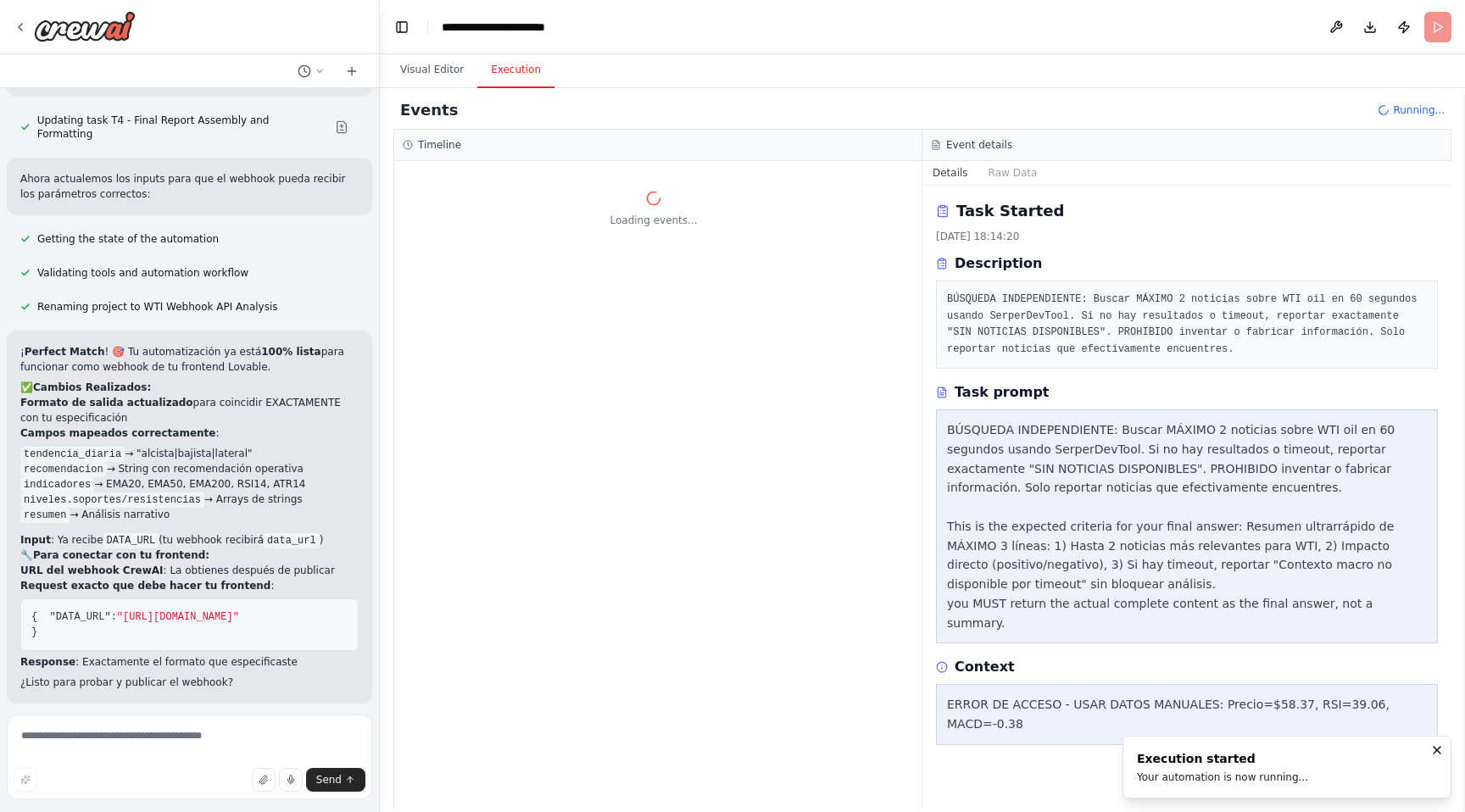
scroll to position [0, 0]
